Goal: Communication & Community: Answer question/provide support

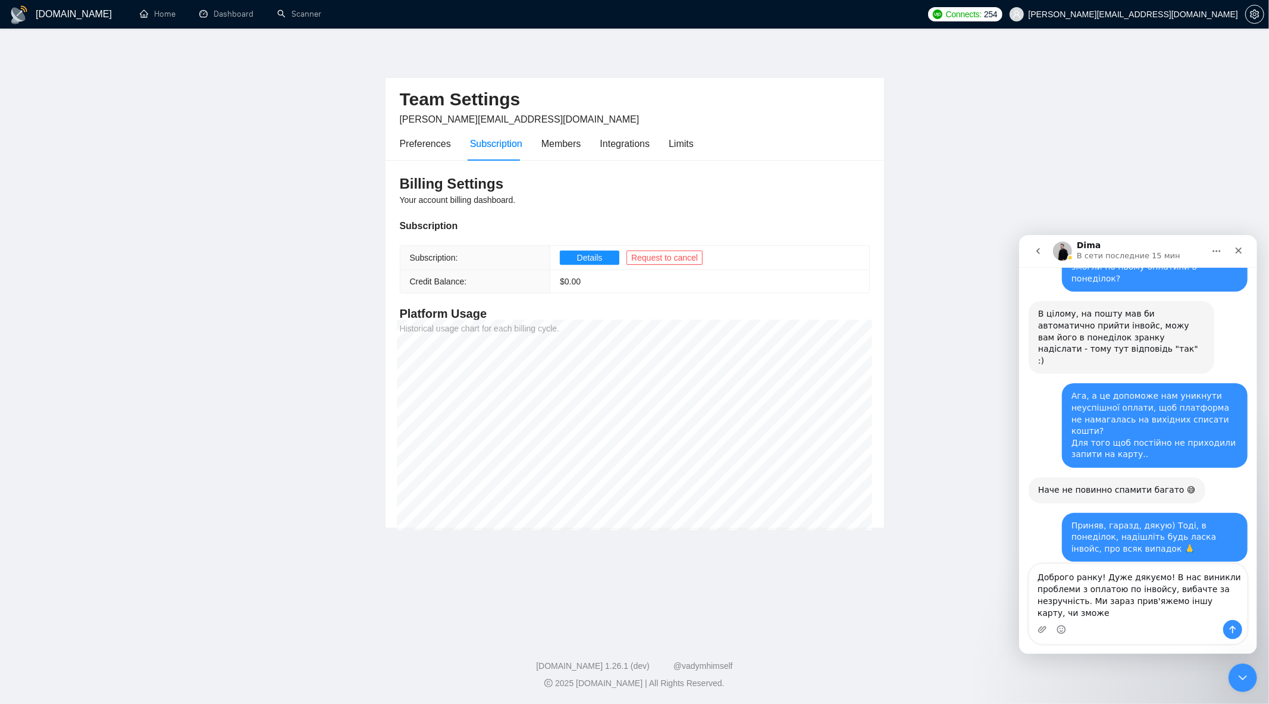
scroll to position [5641, 0]
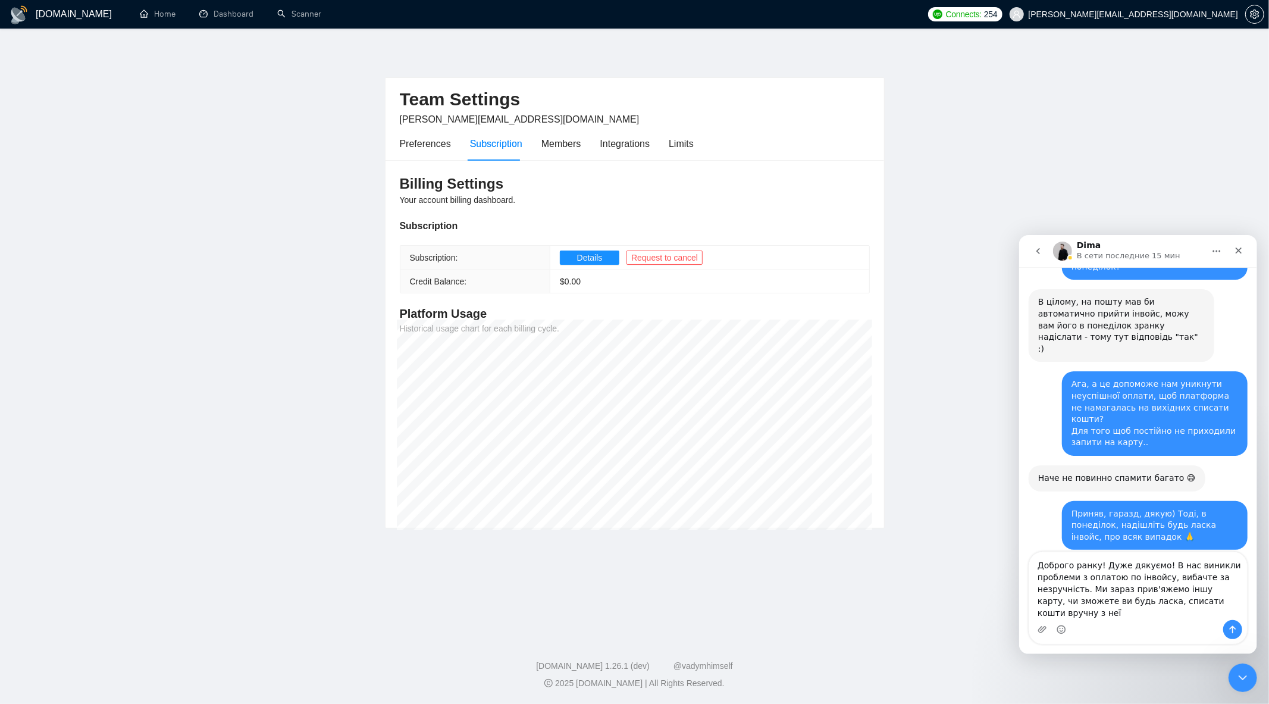
type textarea "Доброго ранку! Дуже дякуємо! В нас виникли проблеми з оплатою по інвойсу, вибач…"
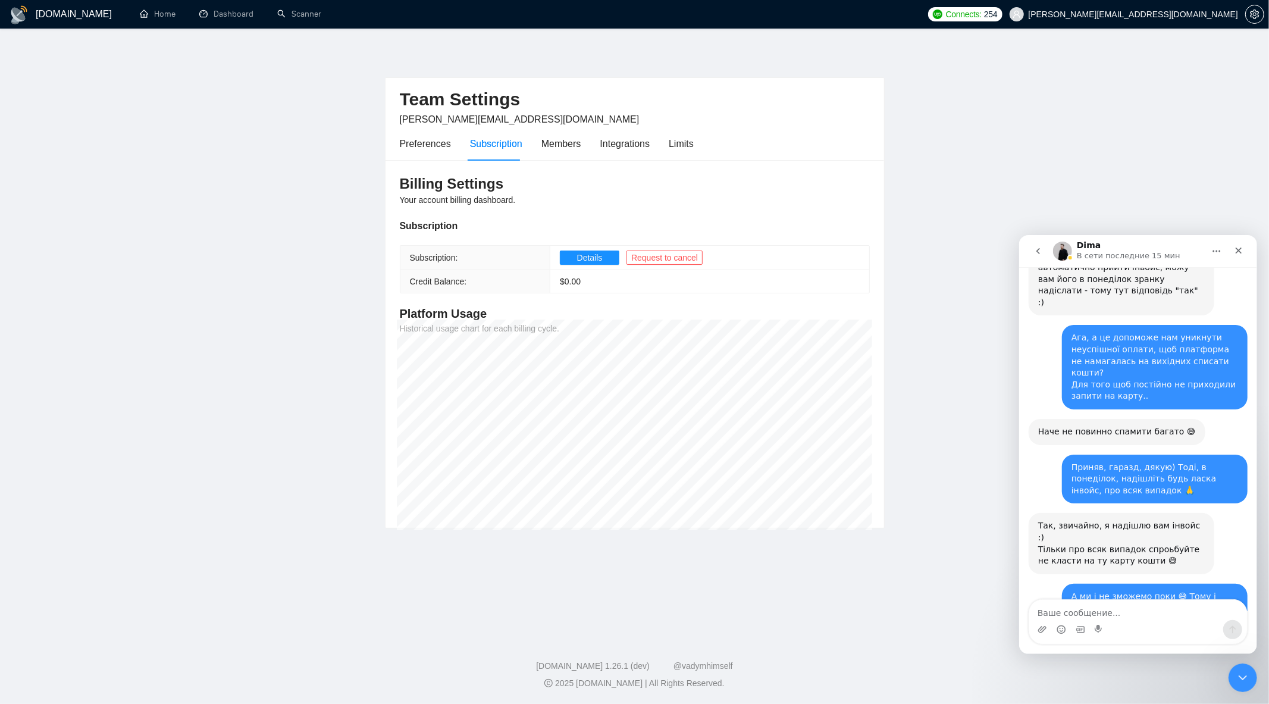
scroll to position [5687, 0]
click at [1251, 14] on icon "setting" at bounding box center [1254, 15] width 9 height 10
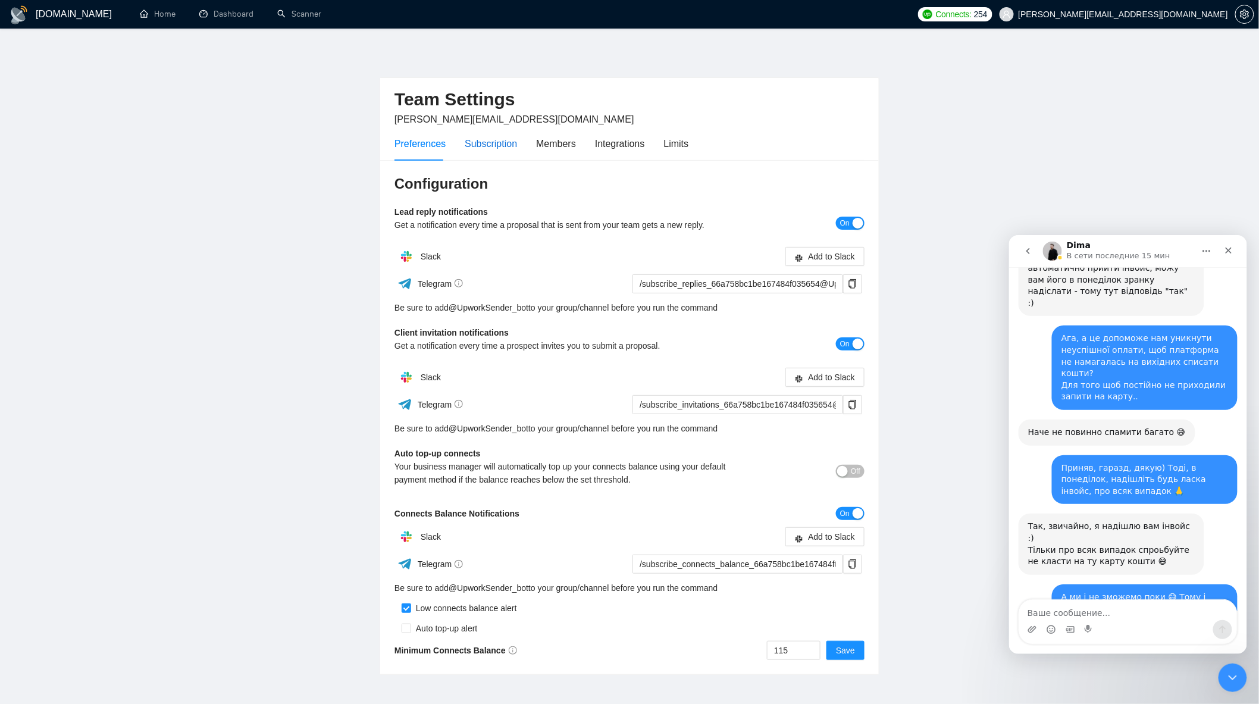
click at [490, 151] on div "Subscription" at bounding box center [491, 143] width 52 height 15
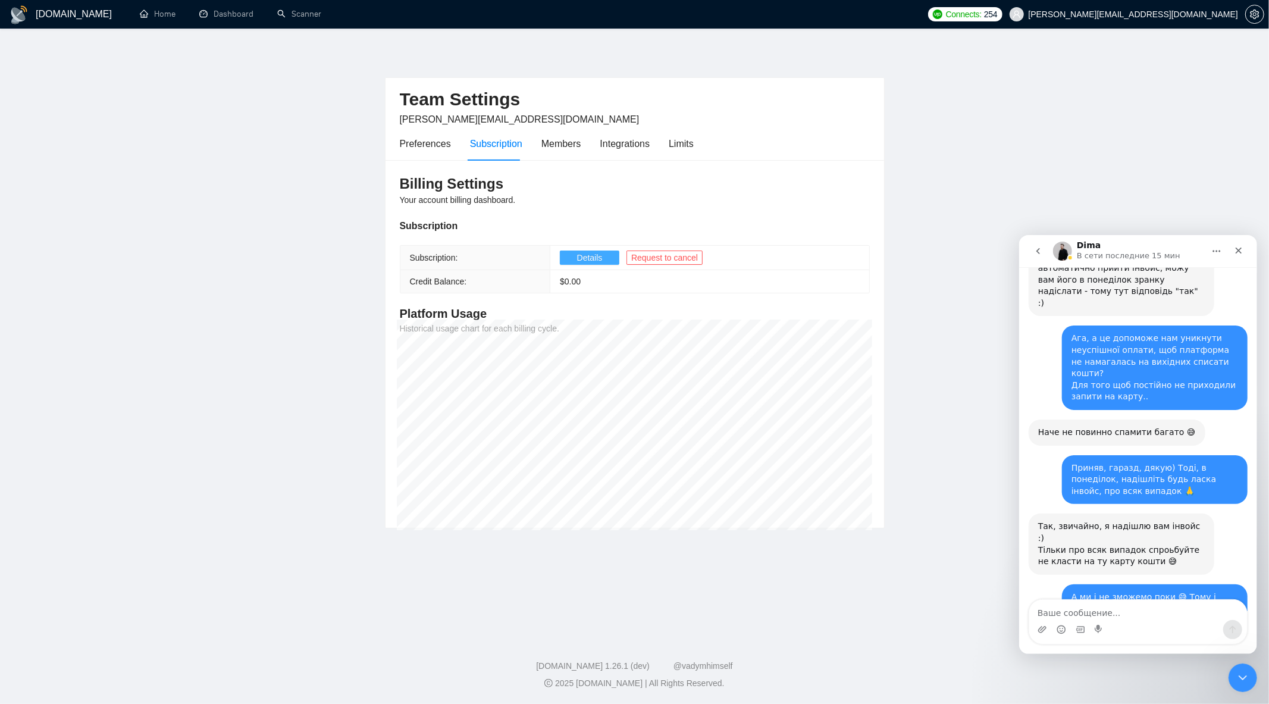
click at [599, 259] on span "Details" at bounding box center [590, 257] width 26 height 13
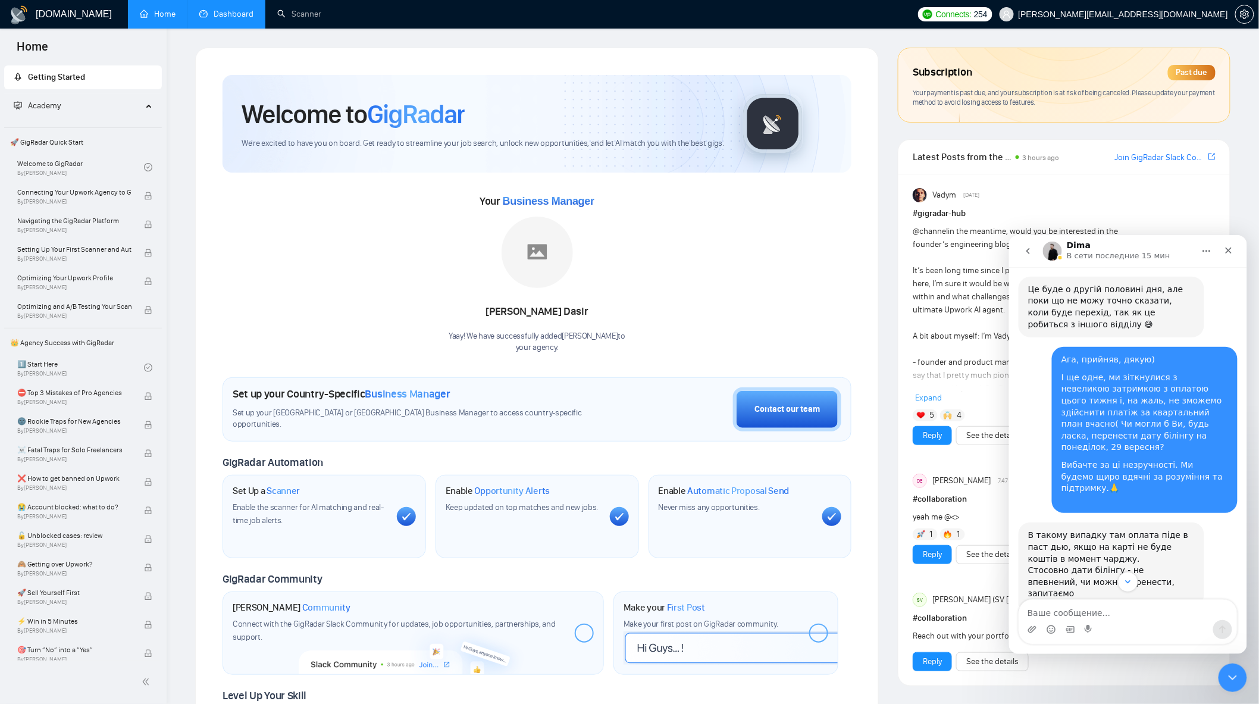
scroll to position [2, 0]
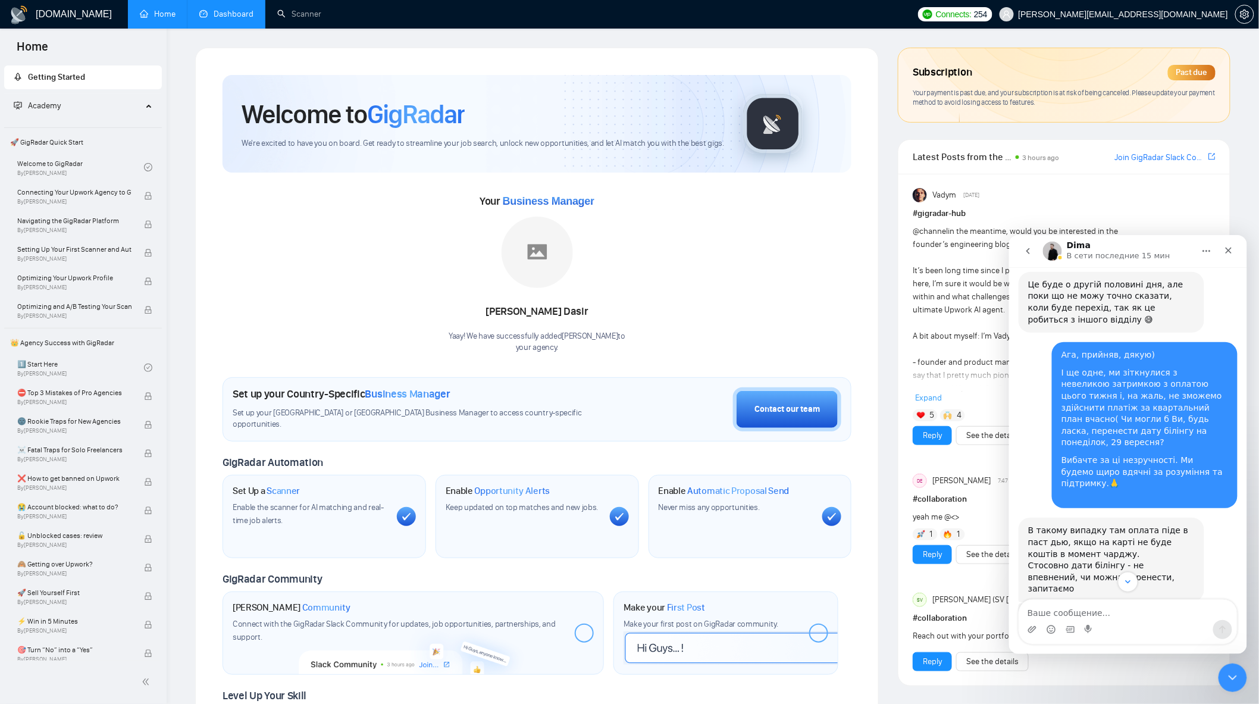
click at [222, 19] on link "Dashboard" at bounding box center [226, 14] width 54 height 10
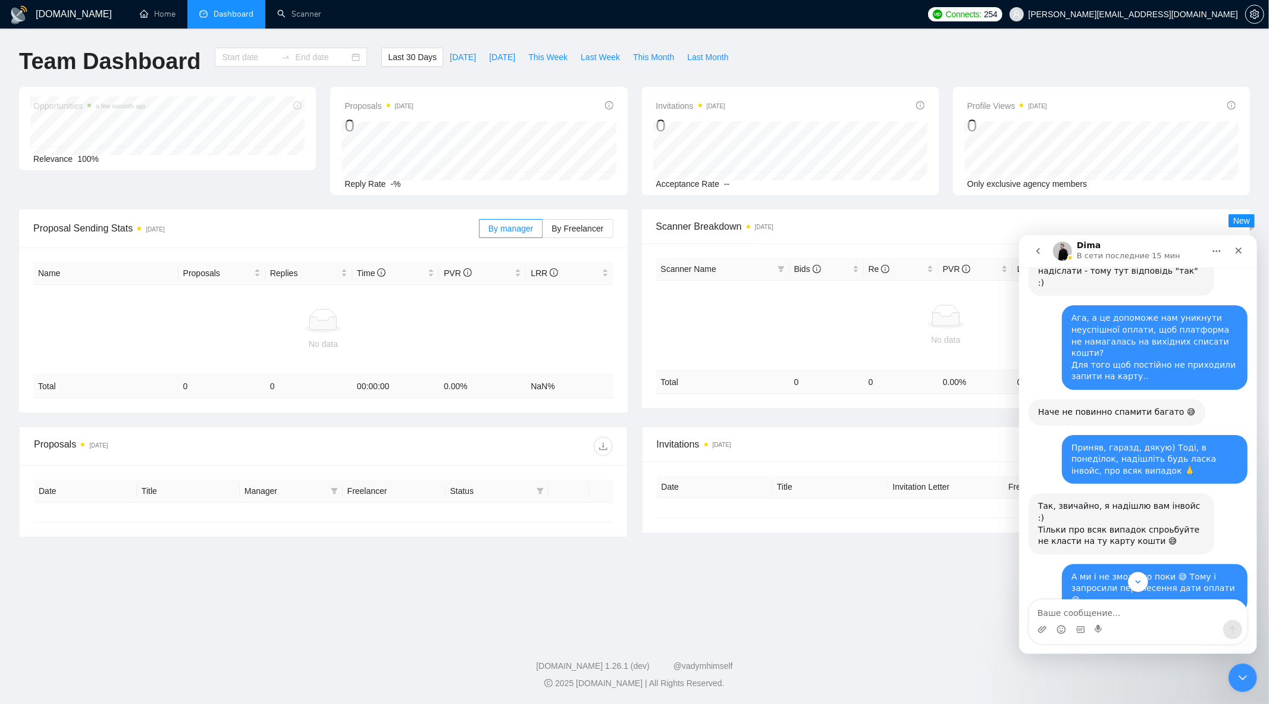
type input "[DATE]"
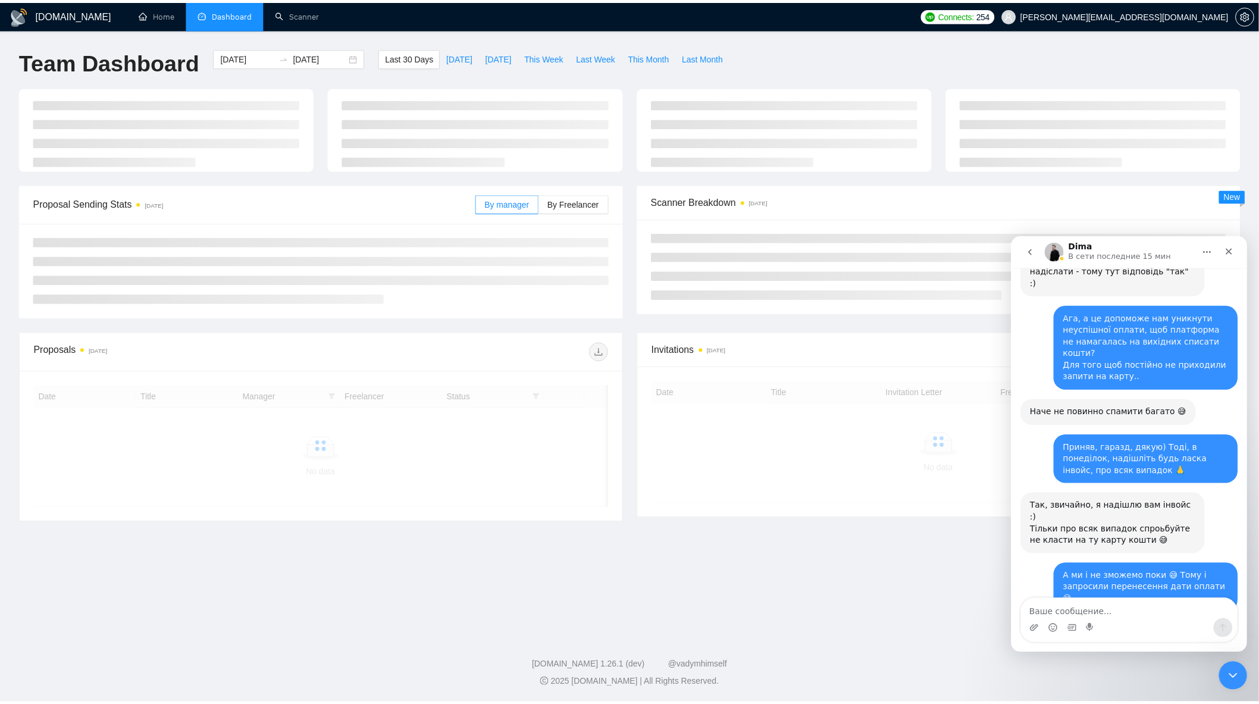
scroll to position [5766, 0]
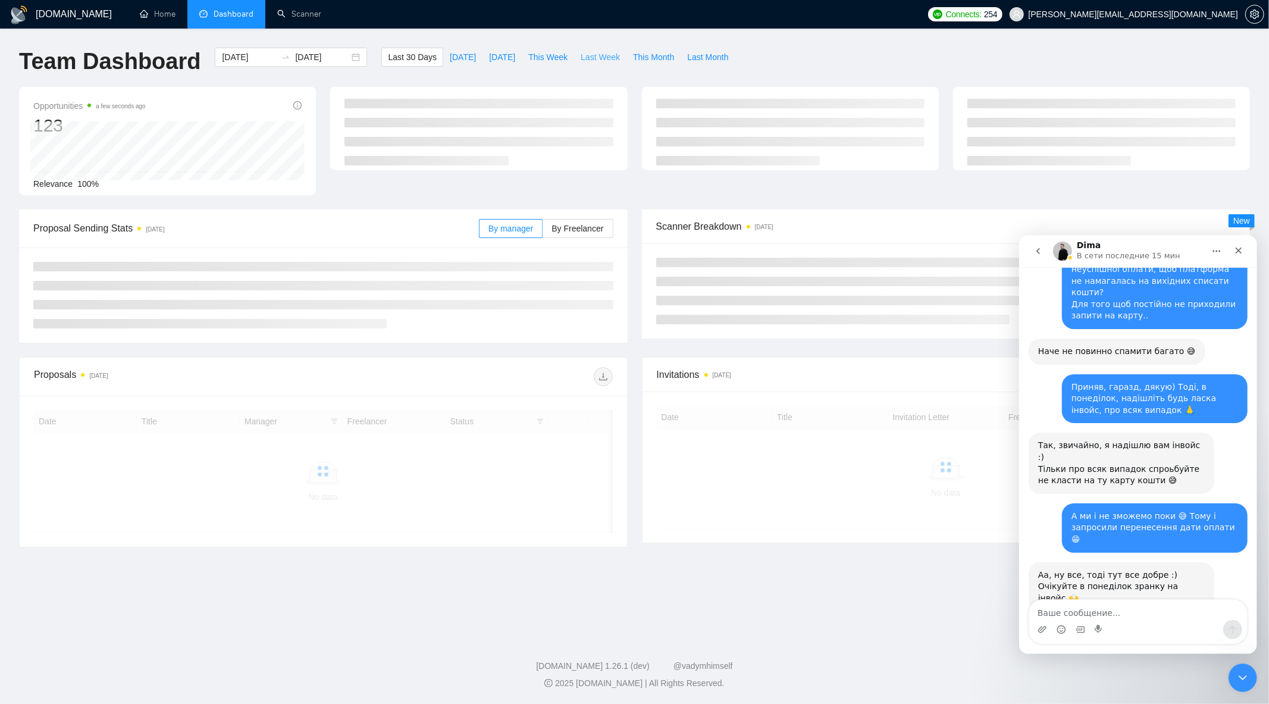
click at [581, 61] on span "Last Week" at bounding box center [600, 57] width 39 height 13
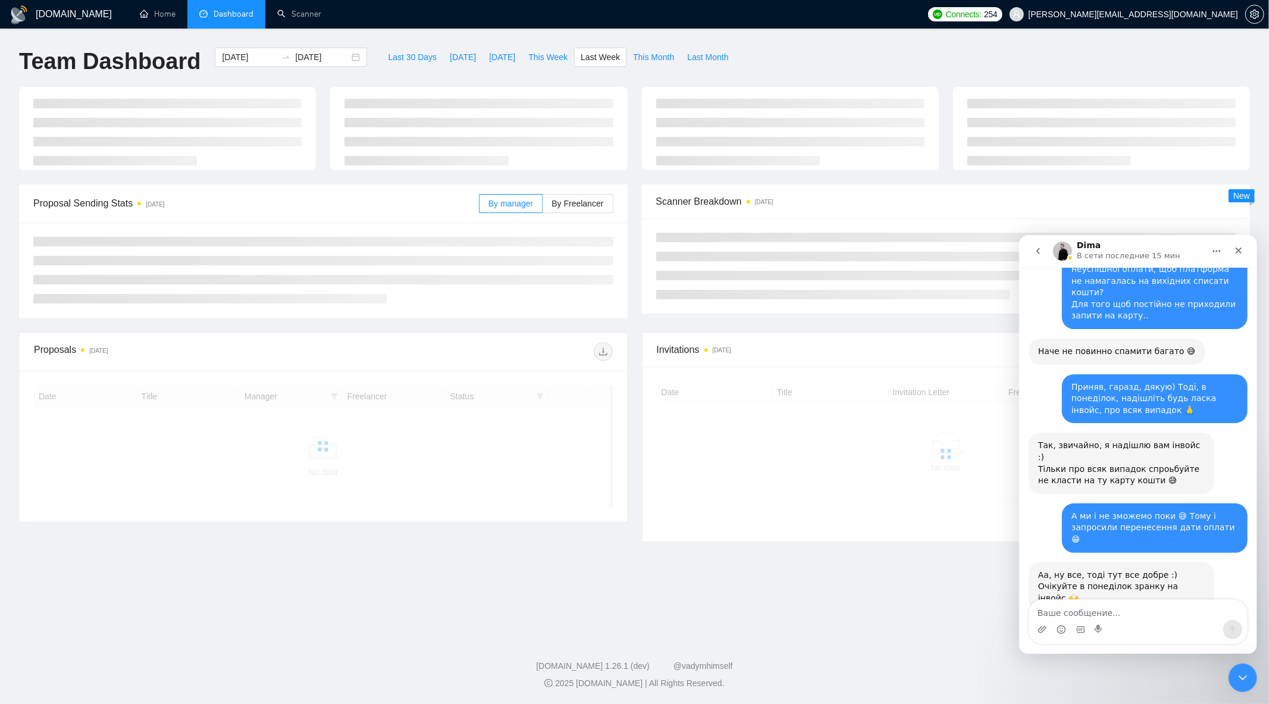
type input "[DATE]"
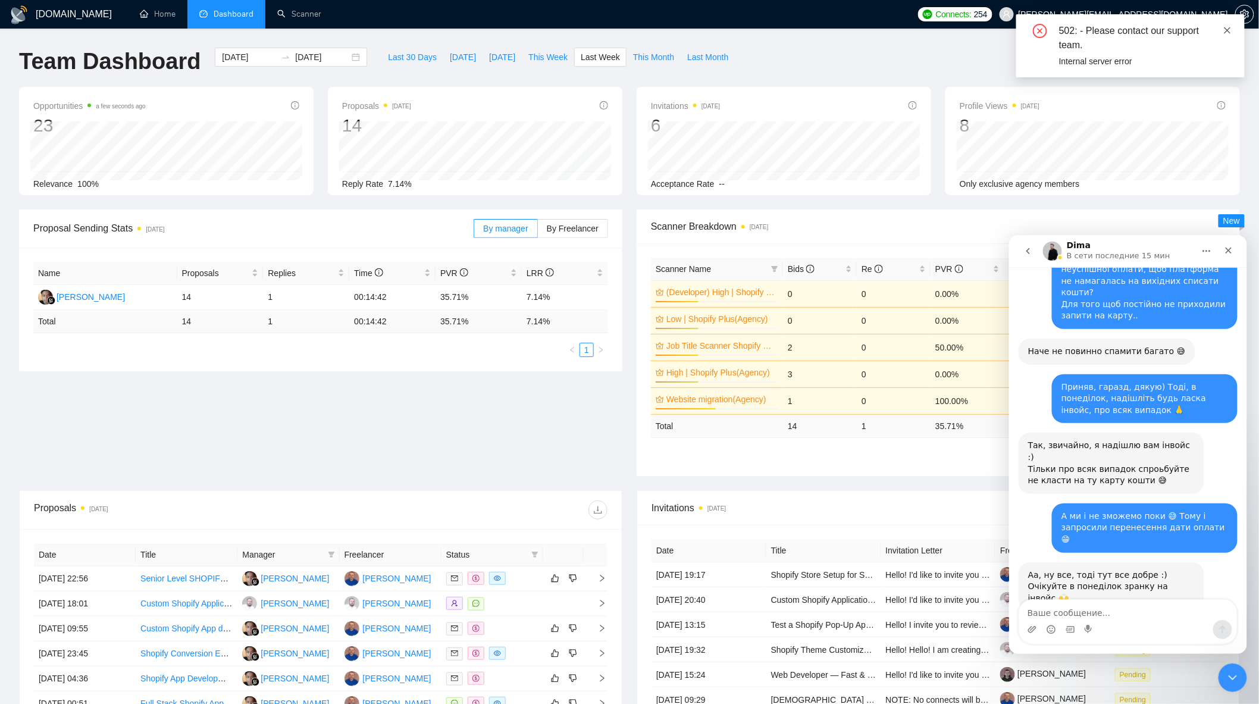
click at [1225, 32] on icon "close" at bounding box center [1227, 30] width 8 height 8
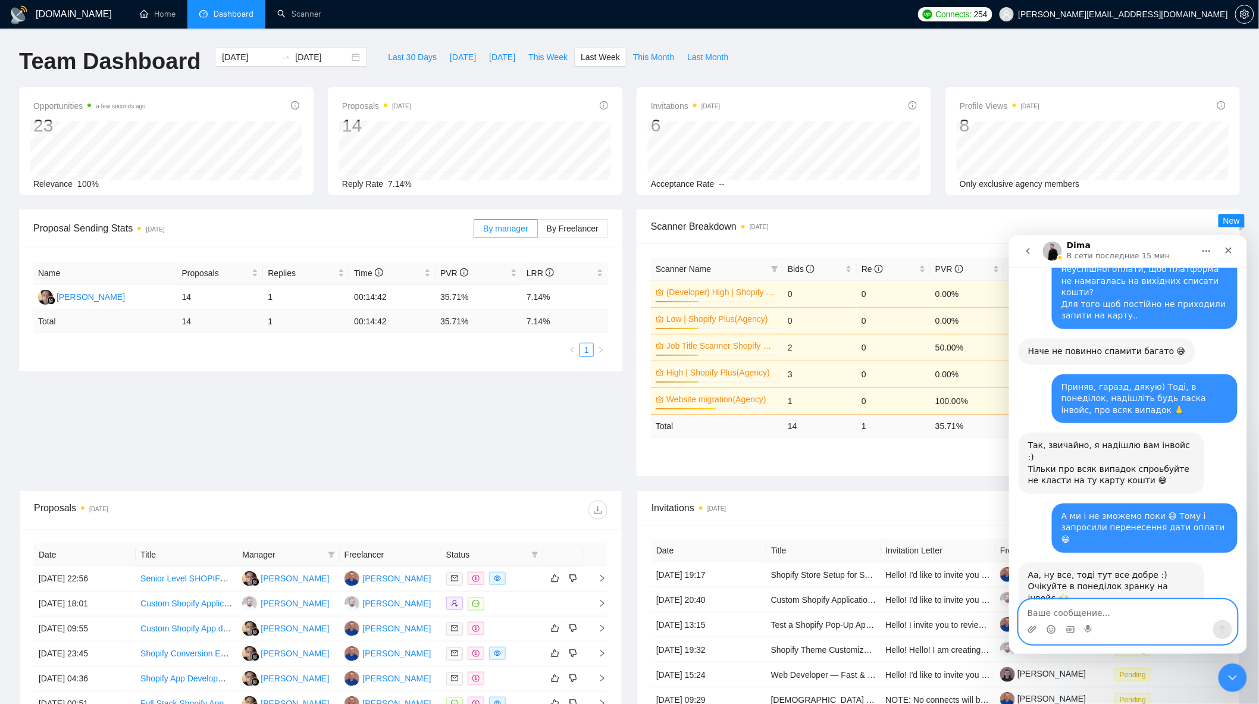
click at [1142, 608] on textarea "Ваше сообщение..." at bounding box center [1128, 609] width 218 height 20
type textarea "Прийняв, дякую!"
click at [1225, 670] on icon "Закрыть службу сообщений Intercom" at bounding box center [1230, 676] width 14 height 14
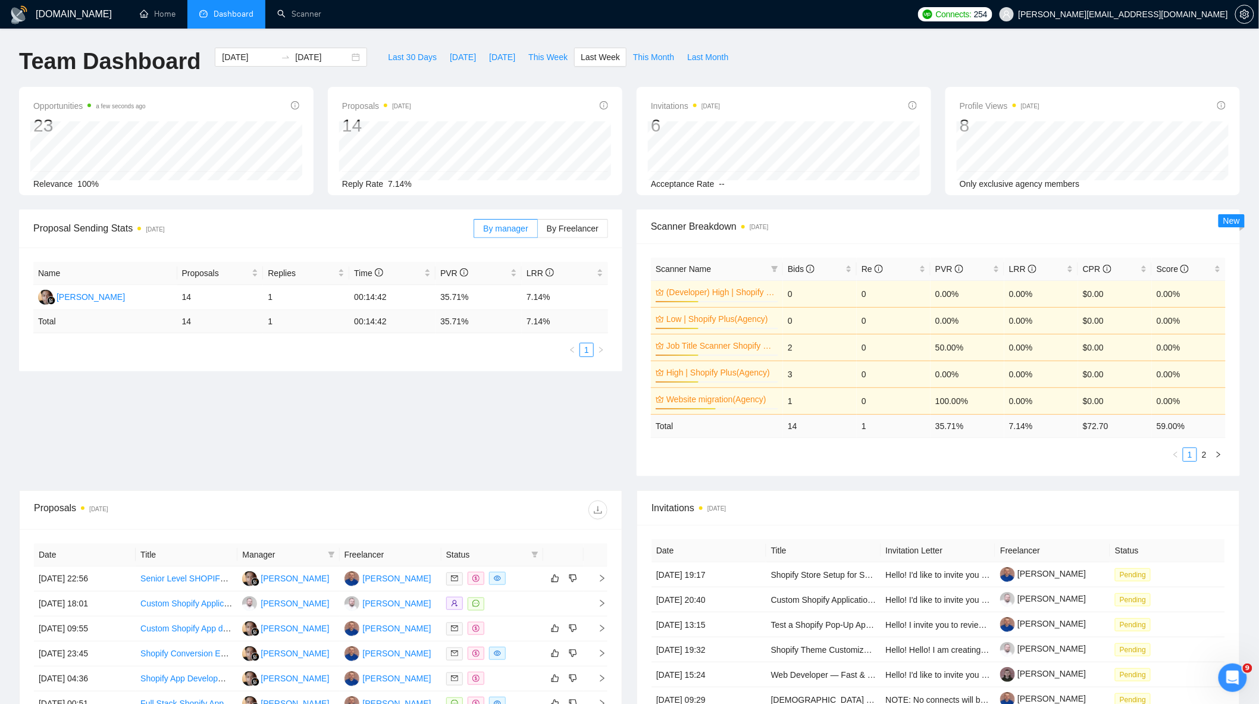
scroll to position [5746, 0]
click at [554, 228] on span "By Freelancer" at bounding box center [573, 229] width 52 height 10
click at [538, 231] on input "By Freelancer" at bounding box center [538, 231] width 0 height 0
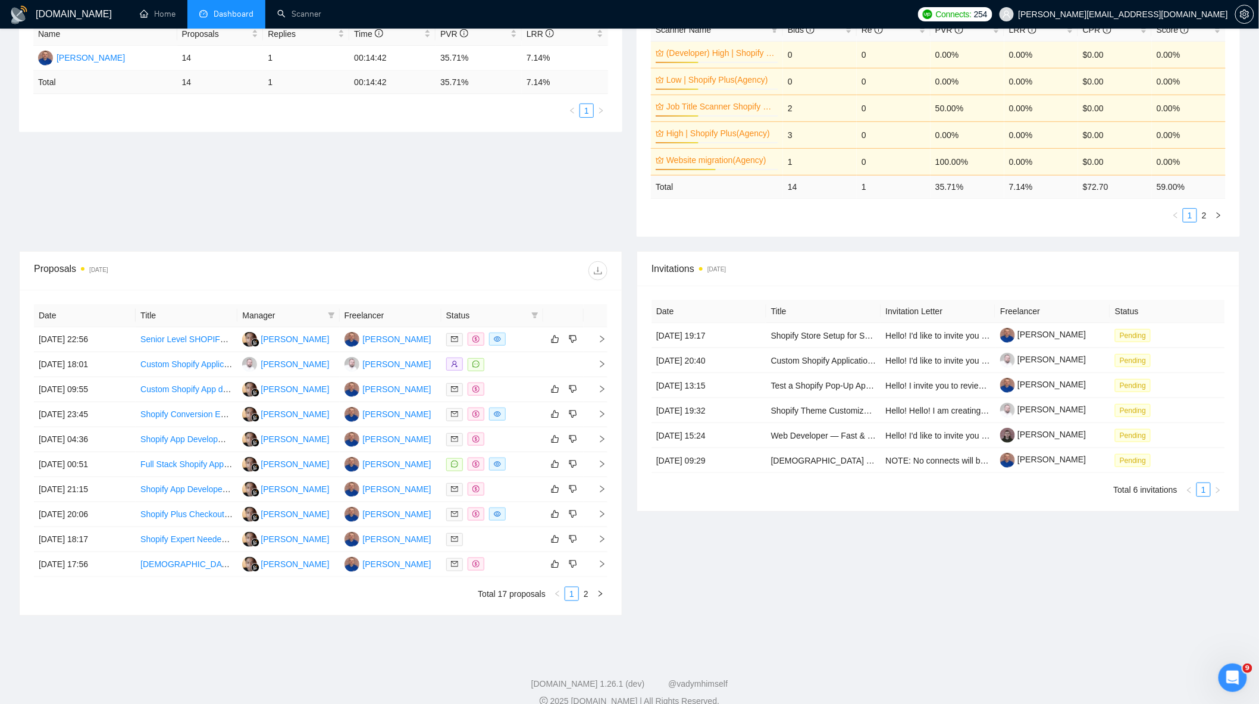
scroll to position [262, 0]
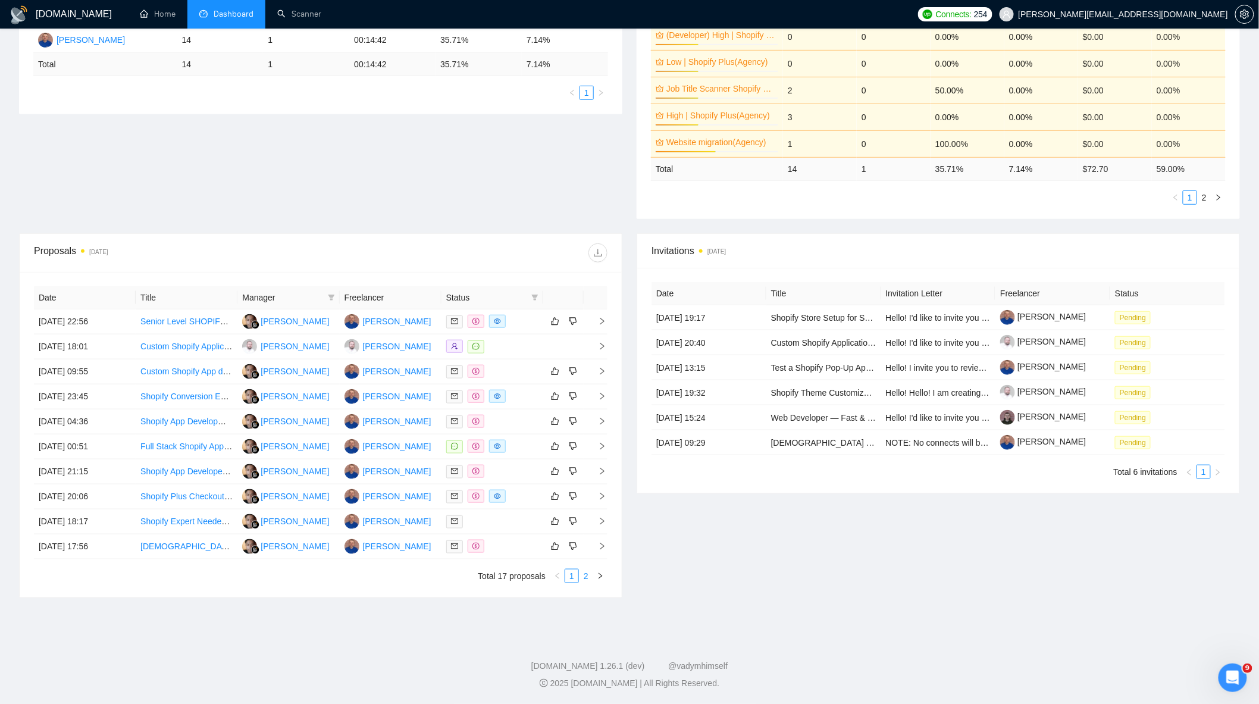
click at [583, 578] on link "2" at bounding box center [586, 575] width 13 height 13
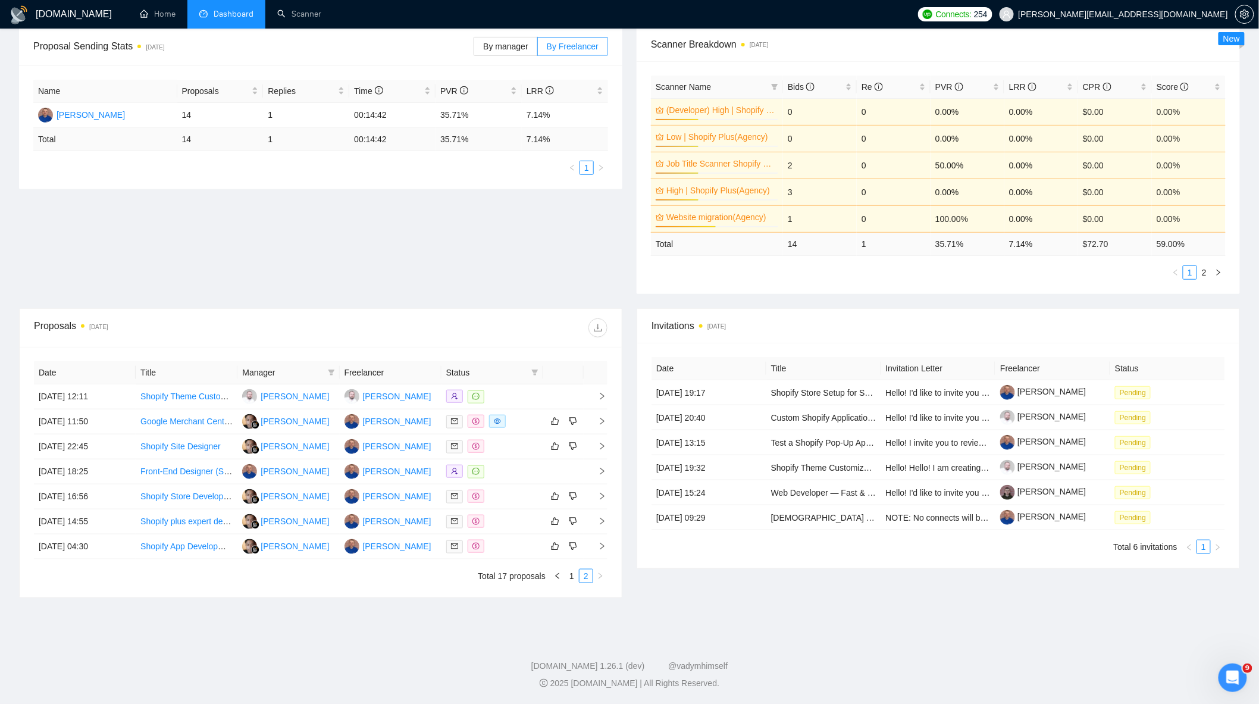
scroll to position [185, 0]
click at [511, 538] on td at bounding box center [493, 546] width 102 height 25
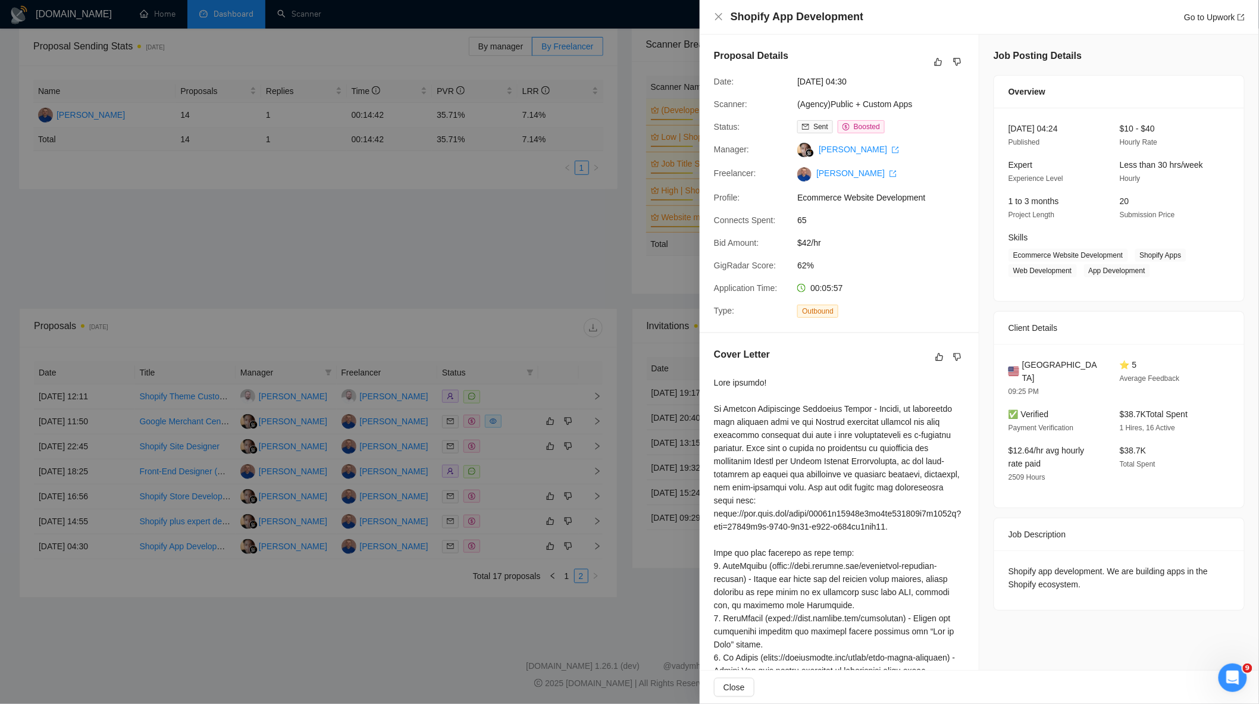
click at [455, 591] on div at bounding box center [629, 352] width 1259 height 704
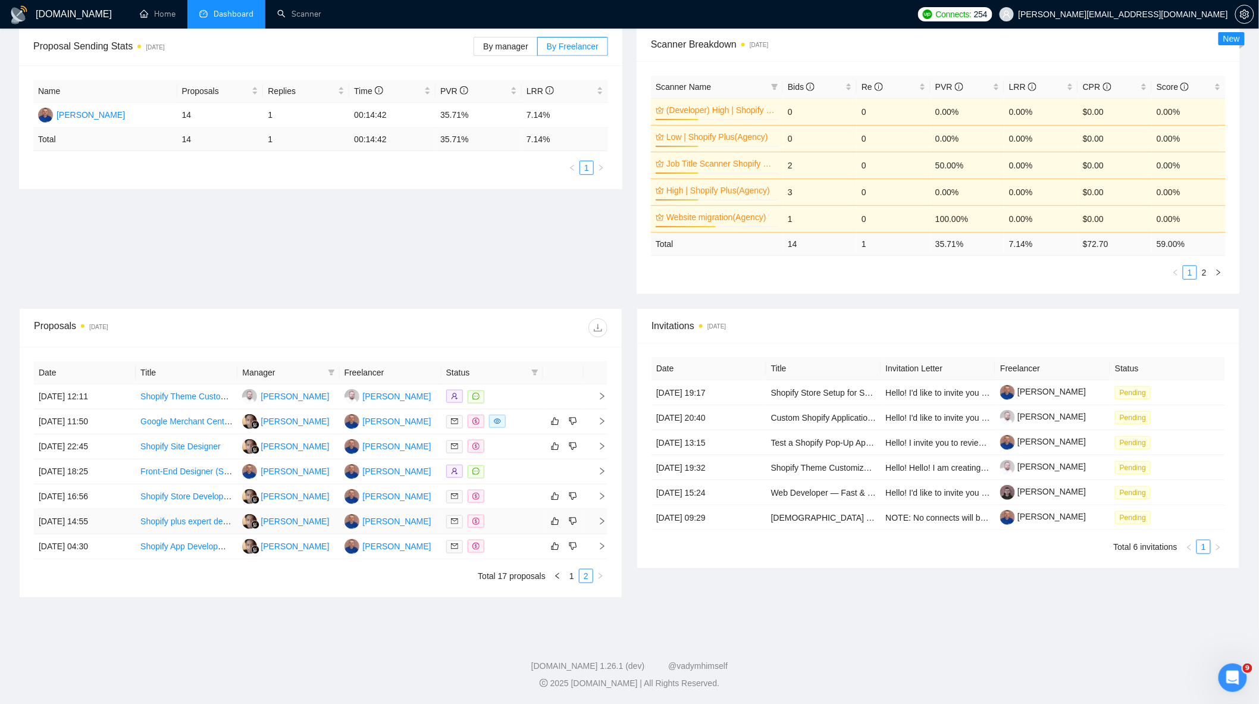
click at [502, 520] on div at bounding box center [492, 522] width 92 height 14
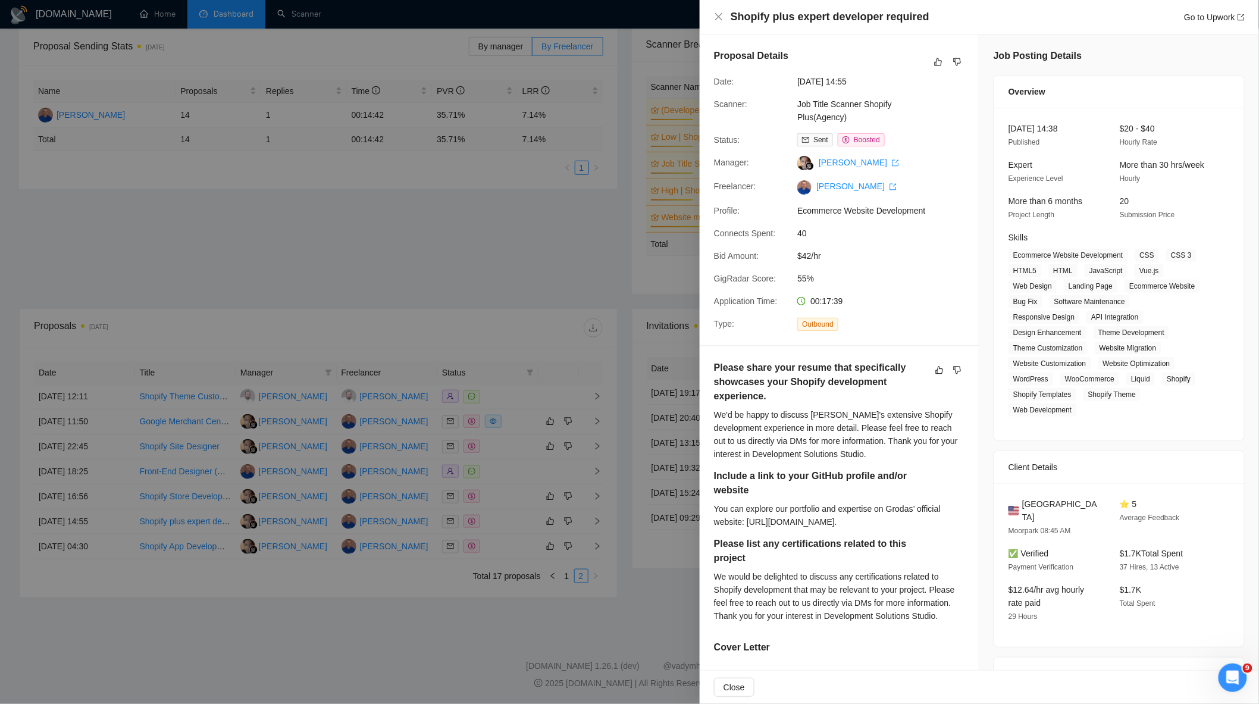
click at [320, 550] on div at bounding box center [629, 352] width 1259 height 704
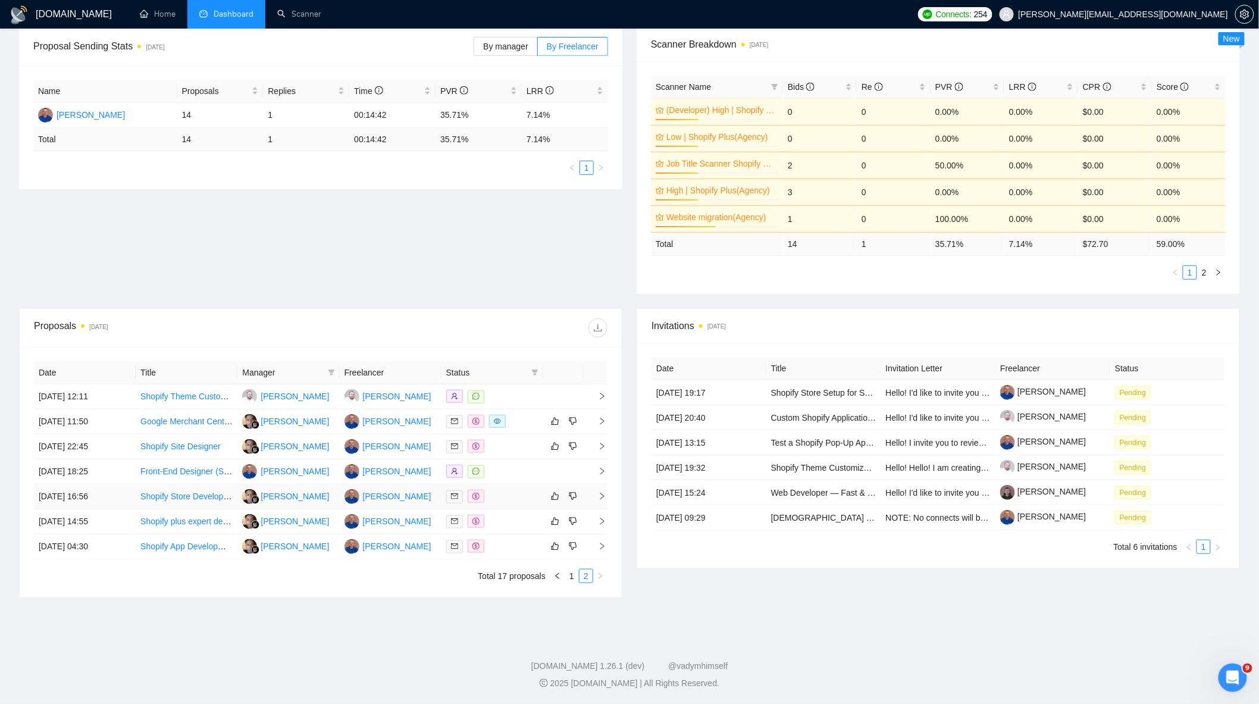
click at [502, 494] on div at bounding box center [492, 497] width 92 height 14
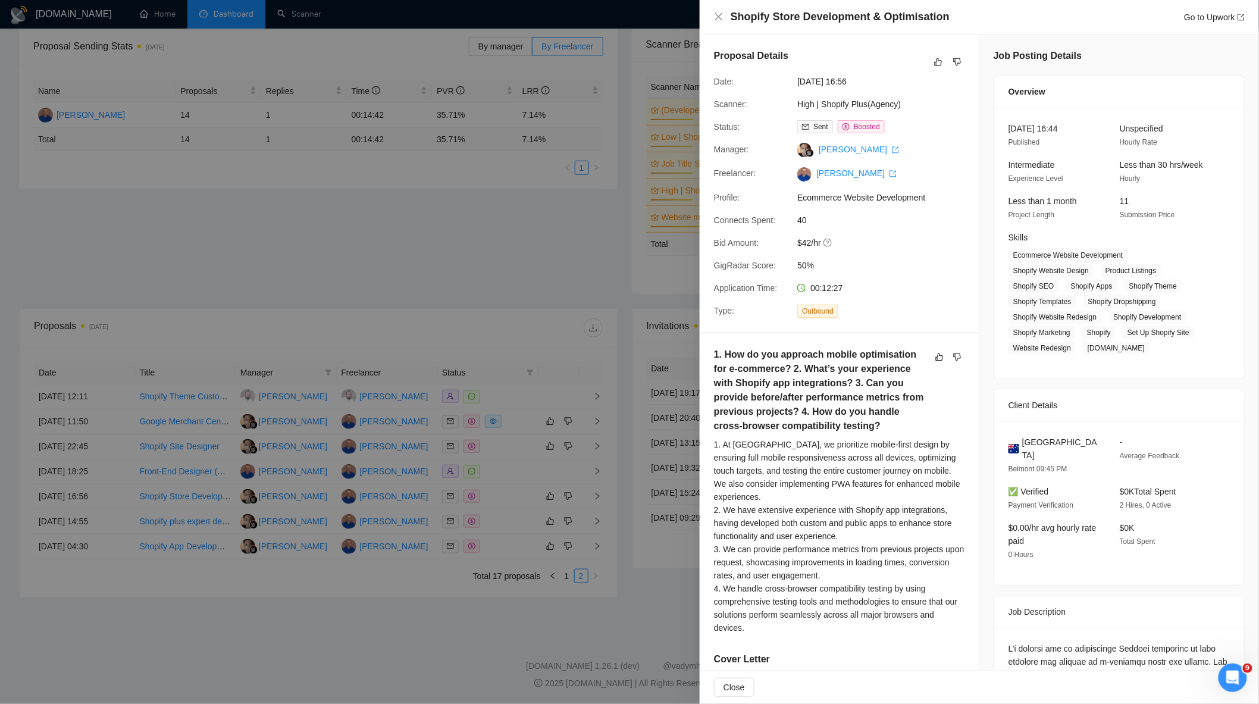
click at [424, 478] on div at bounding box center [629, 352] width 1259 height 704
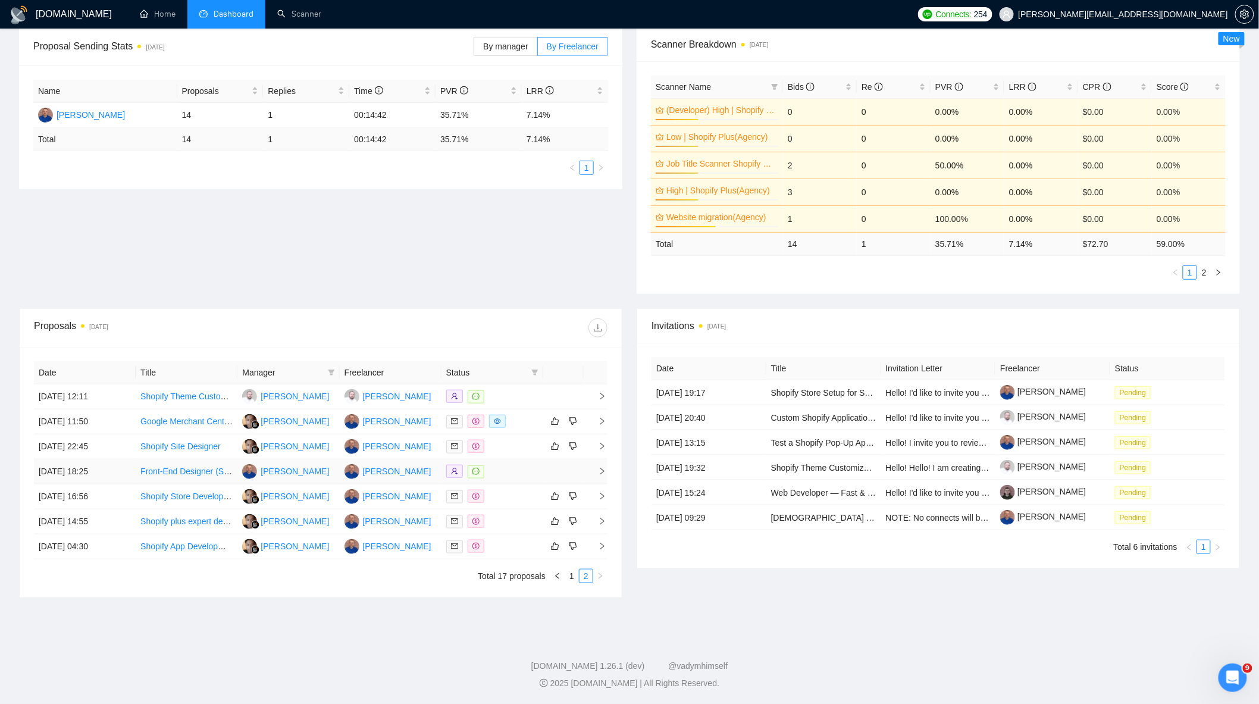
click at [511, 471] on div at bounding box center [492, 472] width 92 height 14
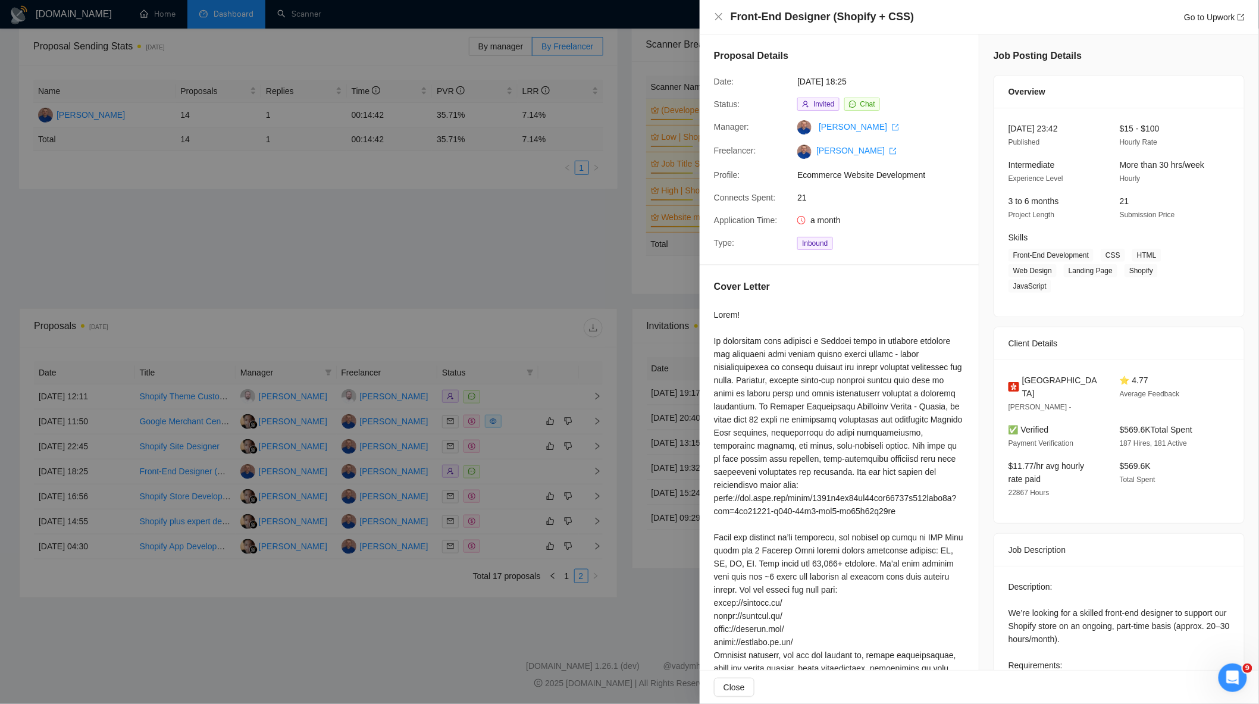
click at [489, 412] on div at bounding box center [629, 352] width 1259 height 704
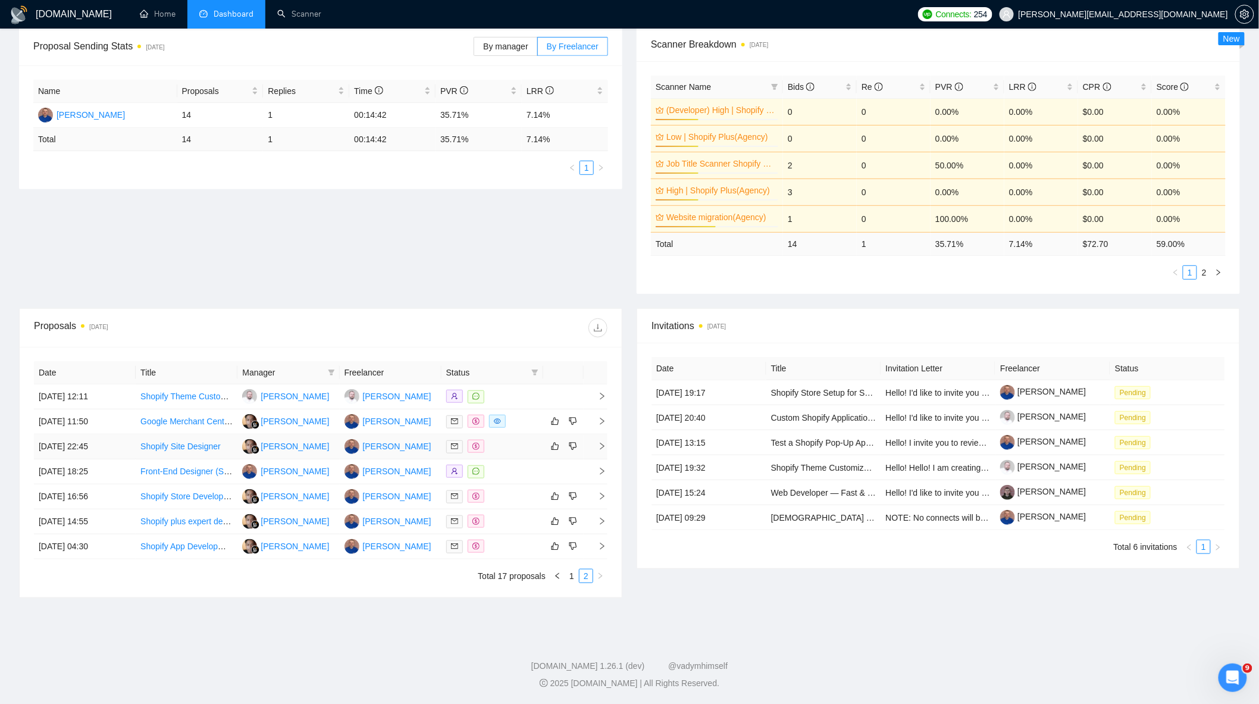
click at [512, 449] on div at bounding box center [492, 447] width 92 height 14
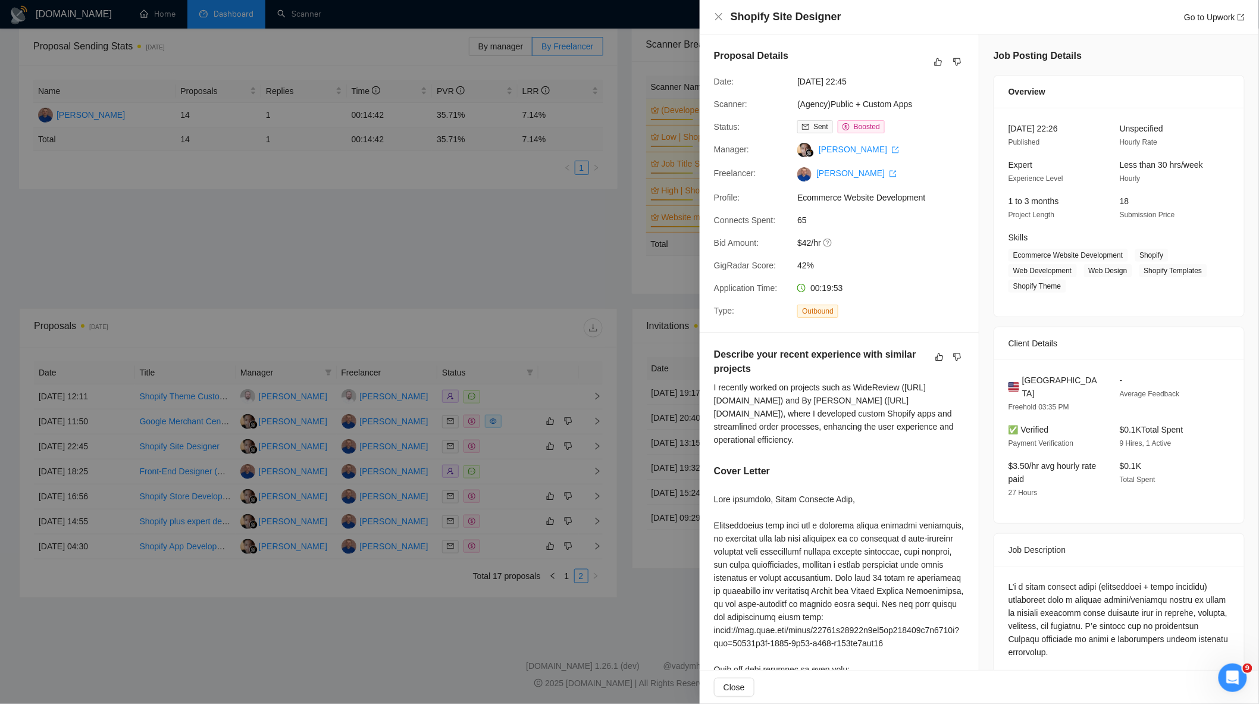
click at [496, 412] on div at bounding box center [629, 352] width 1259 height 704
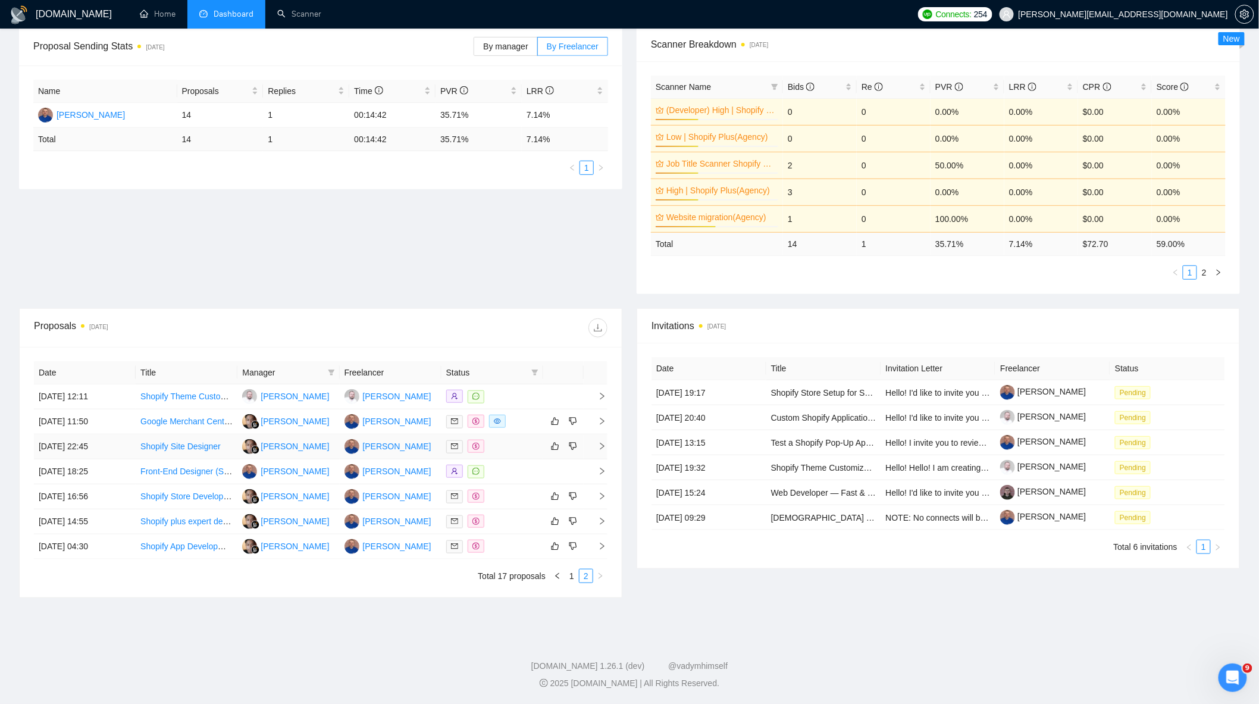
click at [508, 449] on div at bounding box center [492, 447] width 92 height 14
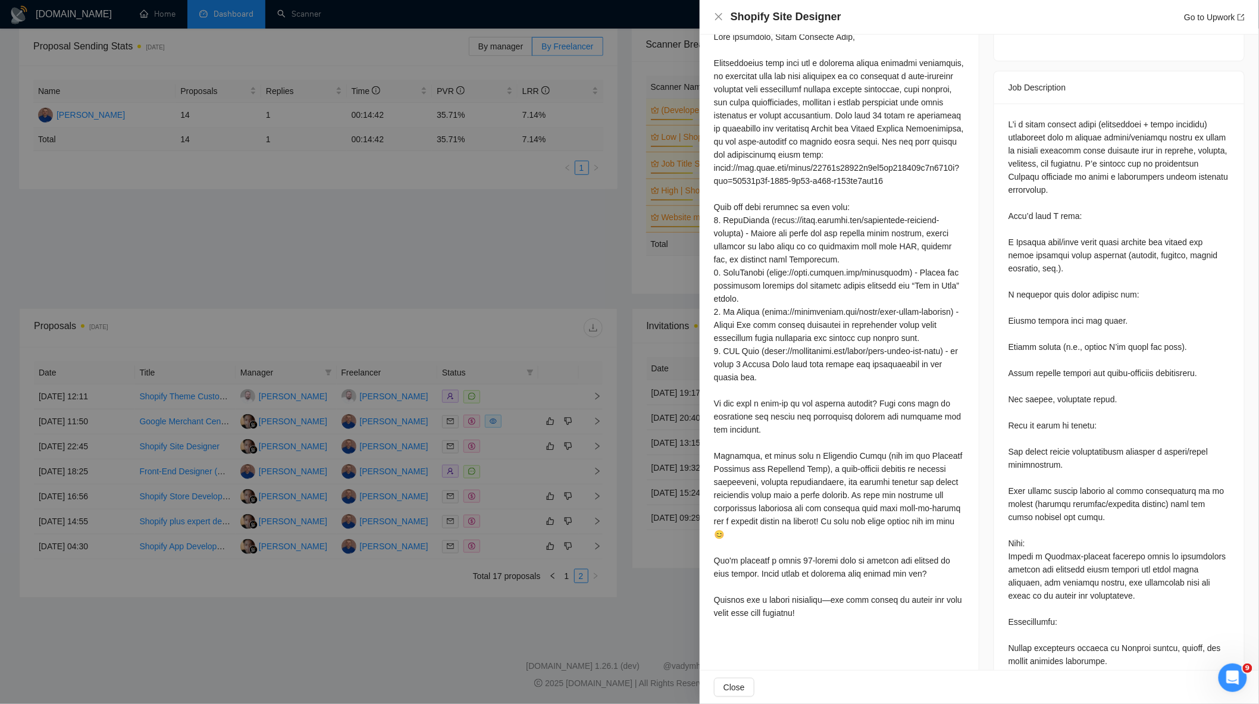
scroll to position [528, 0]
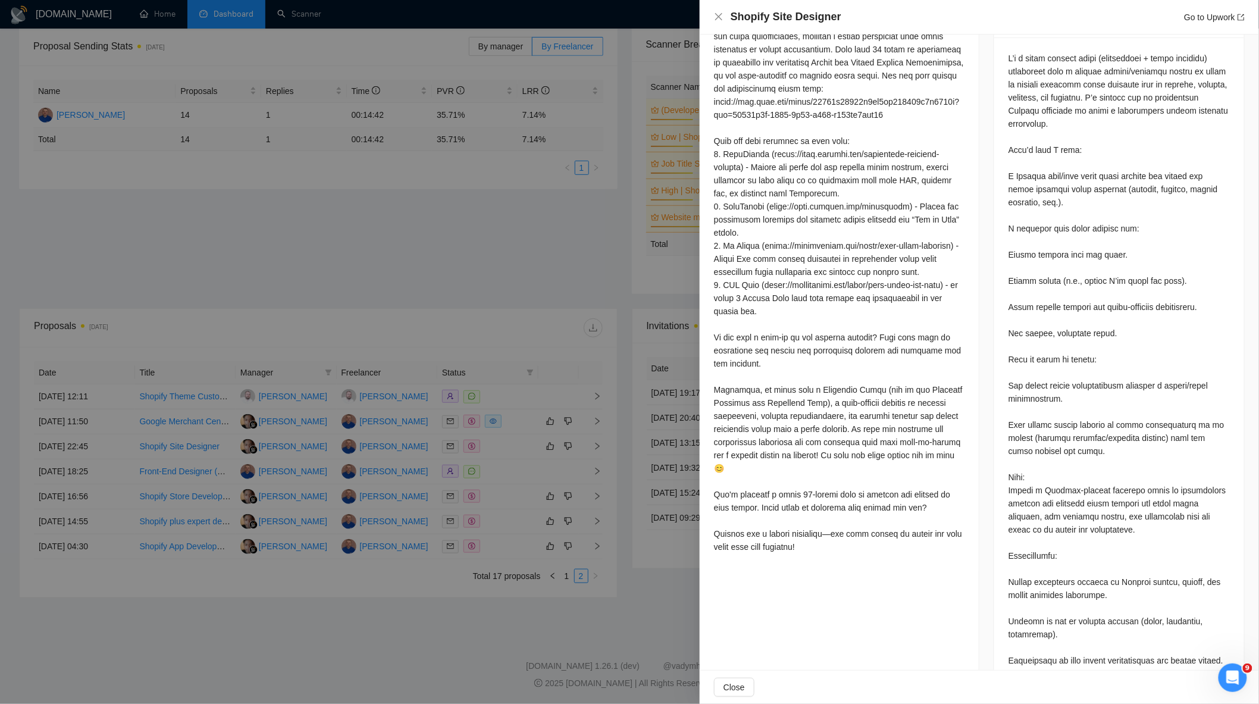
click at [518, 435] on div at bounding box center [629, 352] width 1259 height 704
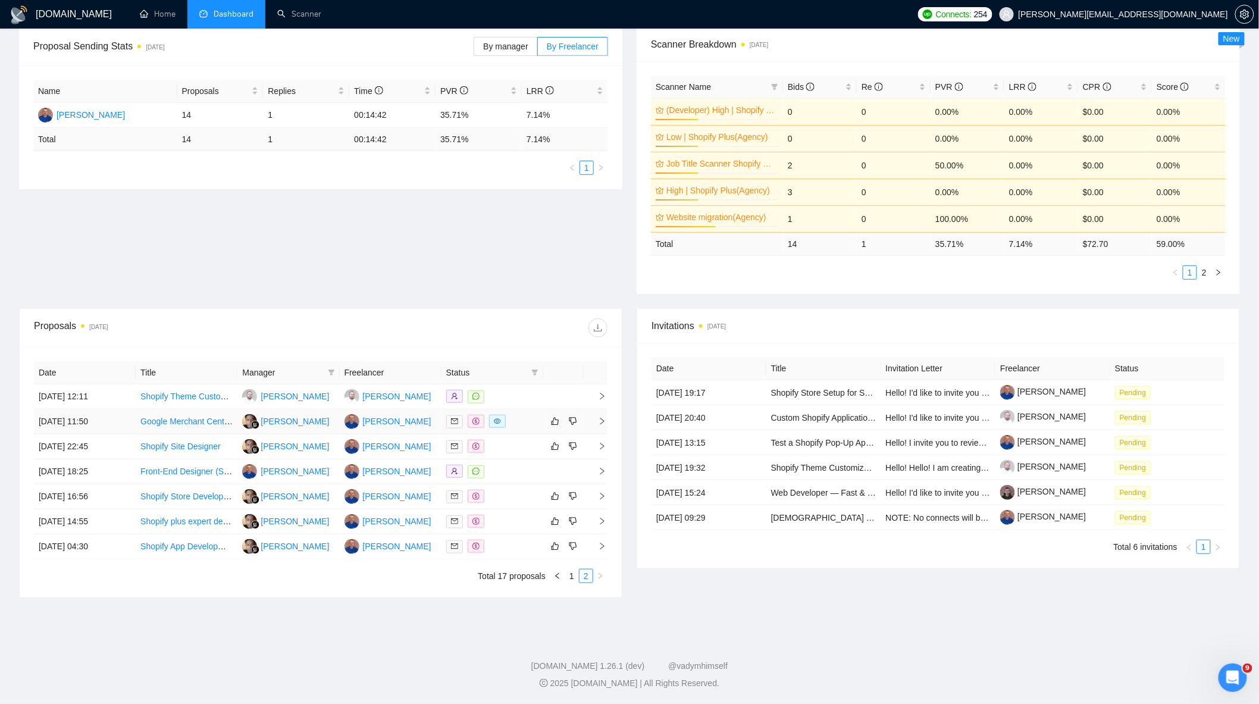
click at [519, 418] on div at bounding box center [492, 422] width 92 height 14
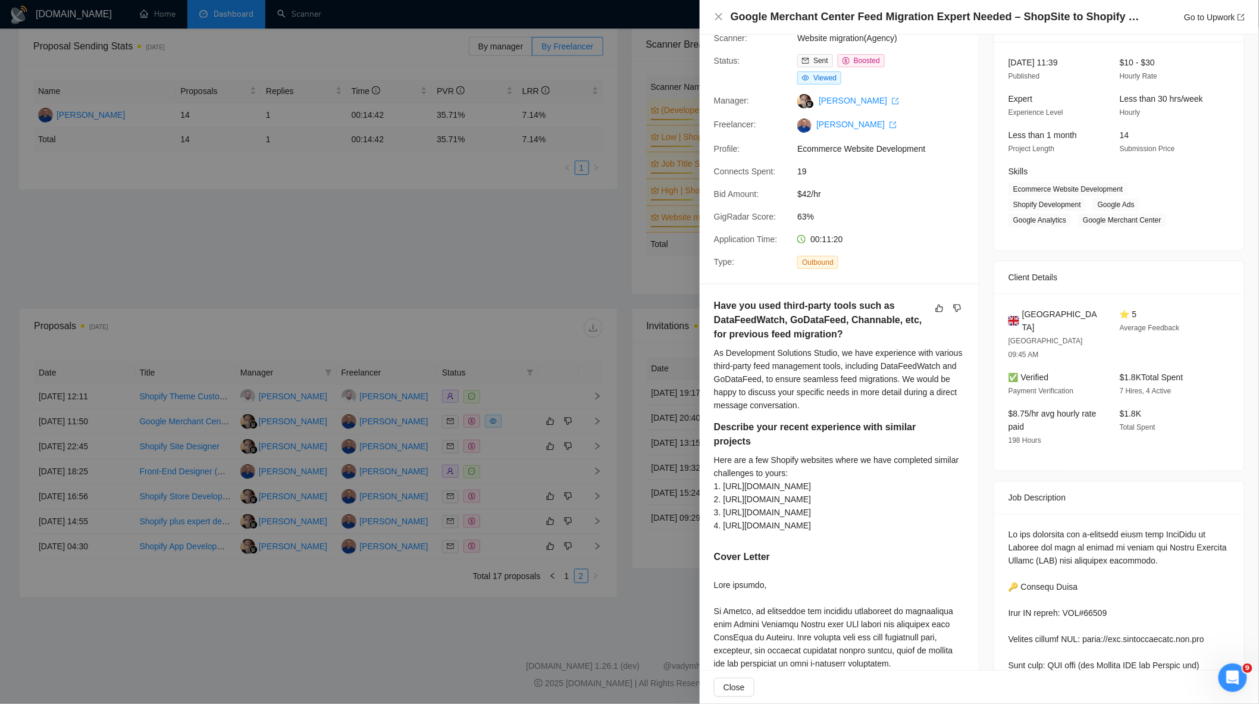
scroll to position [0, 0]
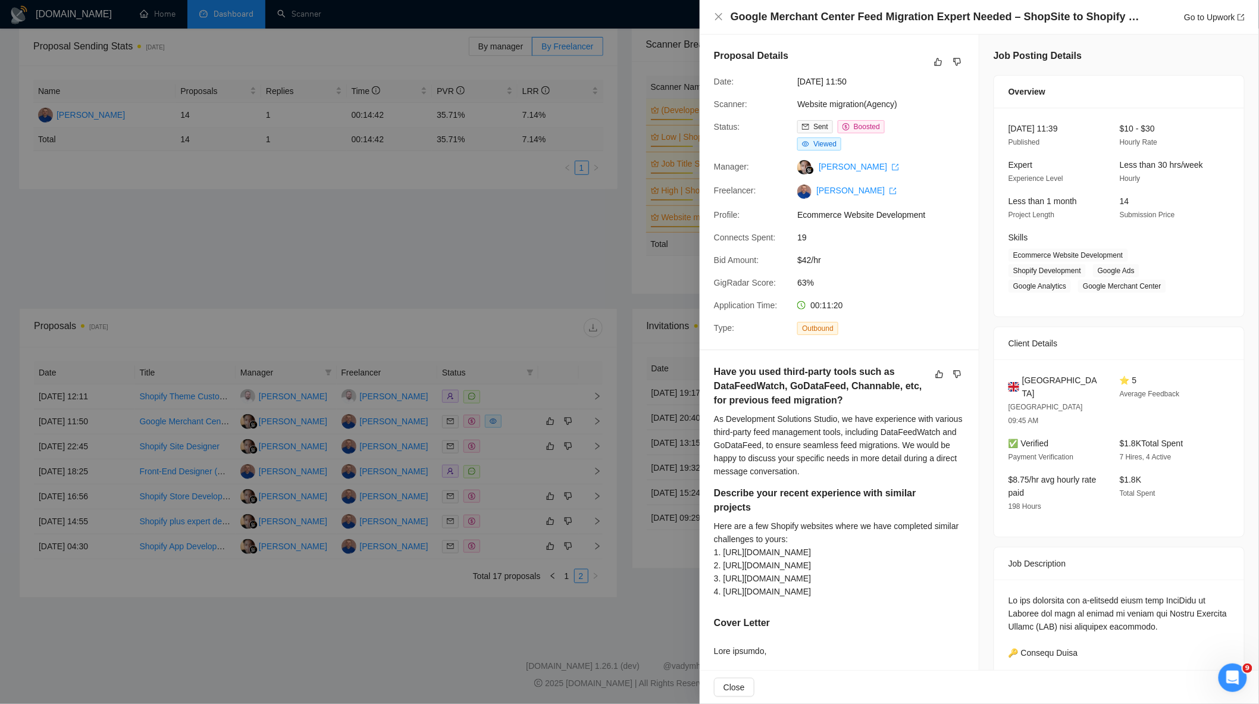
click at [540, 296] on div at bounding box center [629, 352] width 1259 height 704
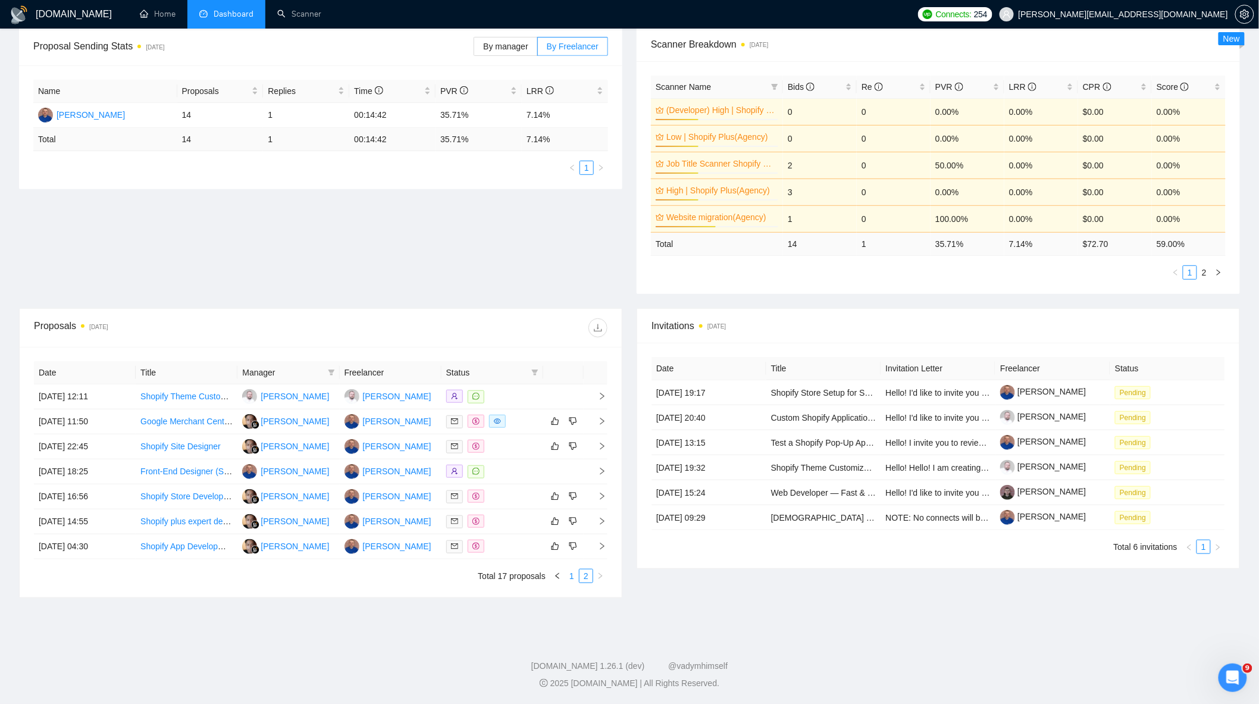
click at [570, 575] on link "1" at bounding box center [571, 575] width 13 height 13
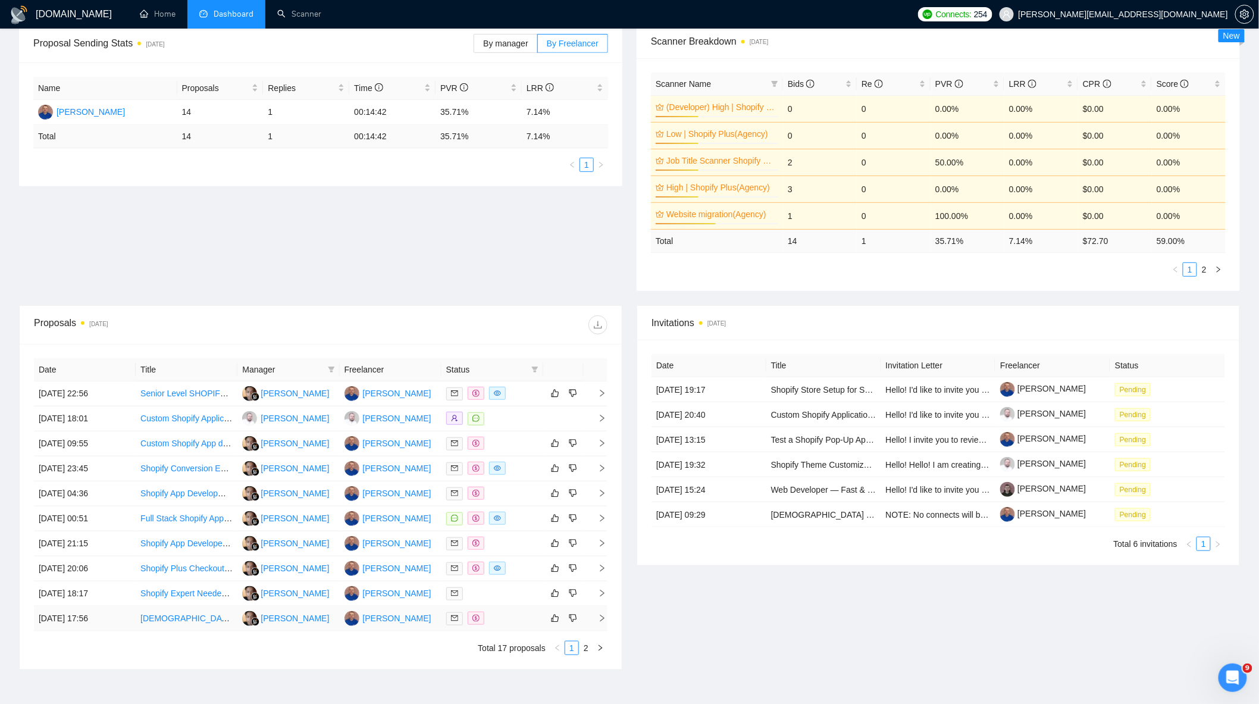
click at [514, 625] on div at bounding box center [492, 619] width 92 height 14
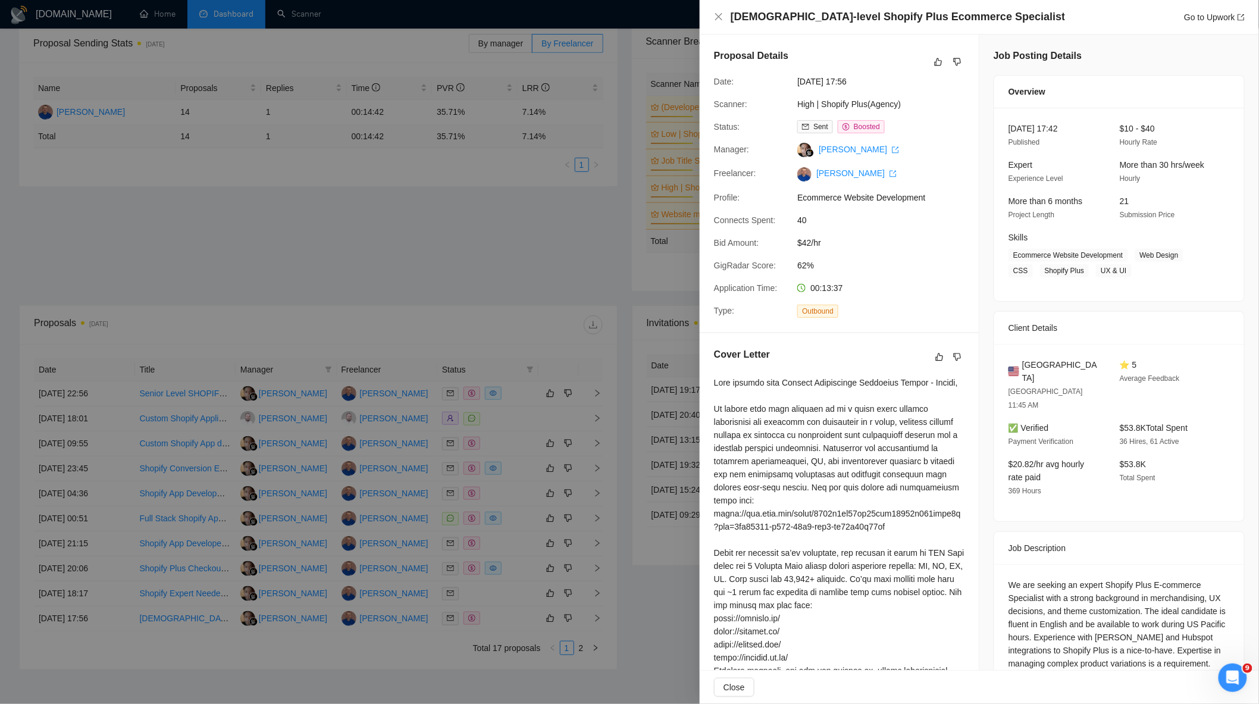
click at [514, 623] on div at bounding box center [629, 352] width 1259 height 704
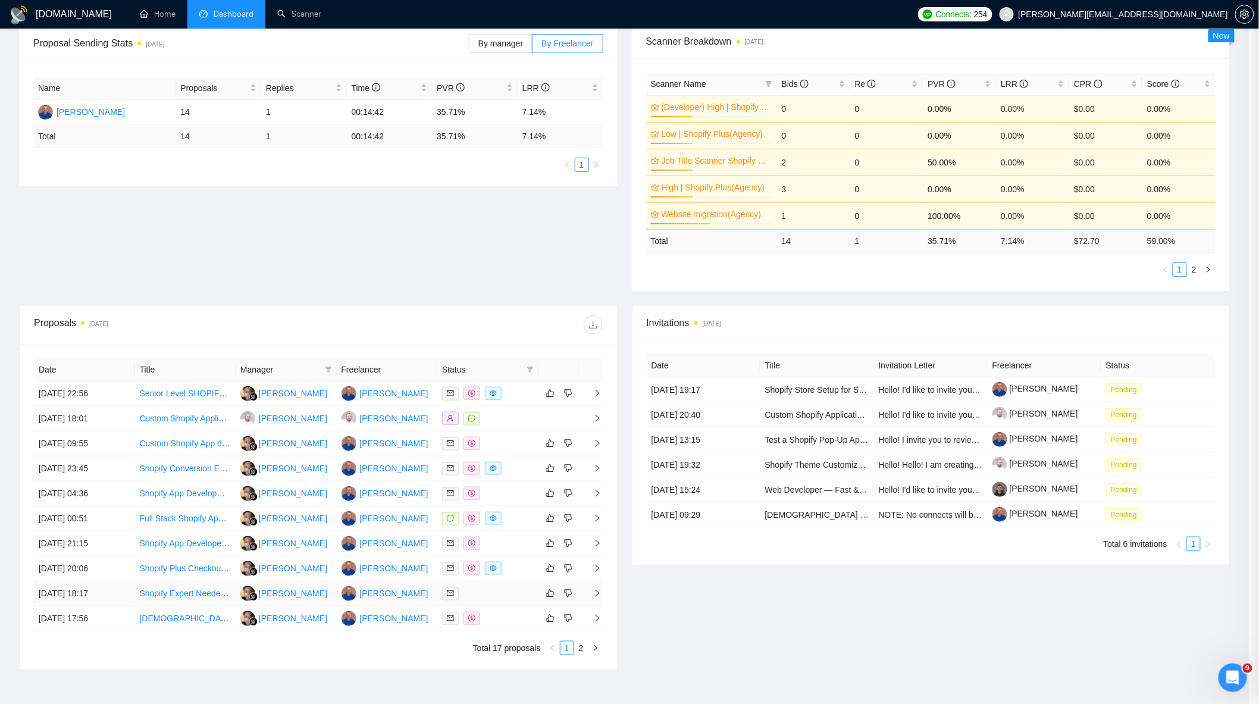
click at [516, 600] on div at bounding box center [488, 594] width 92 height 14
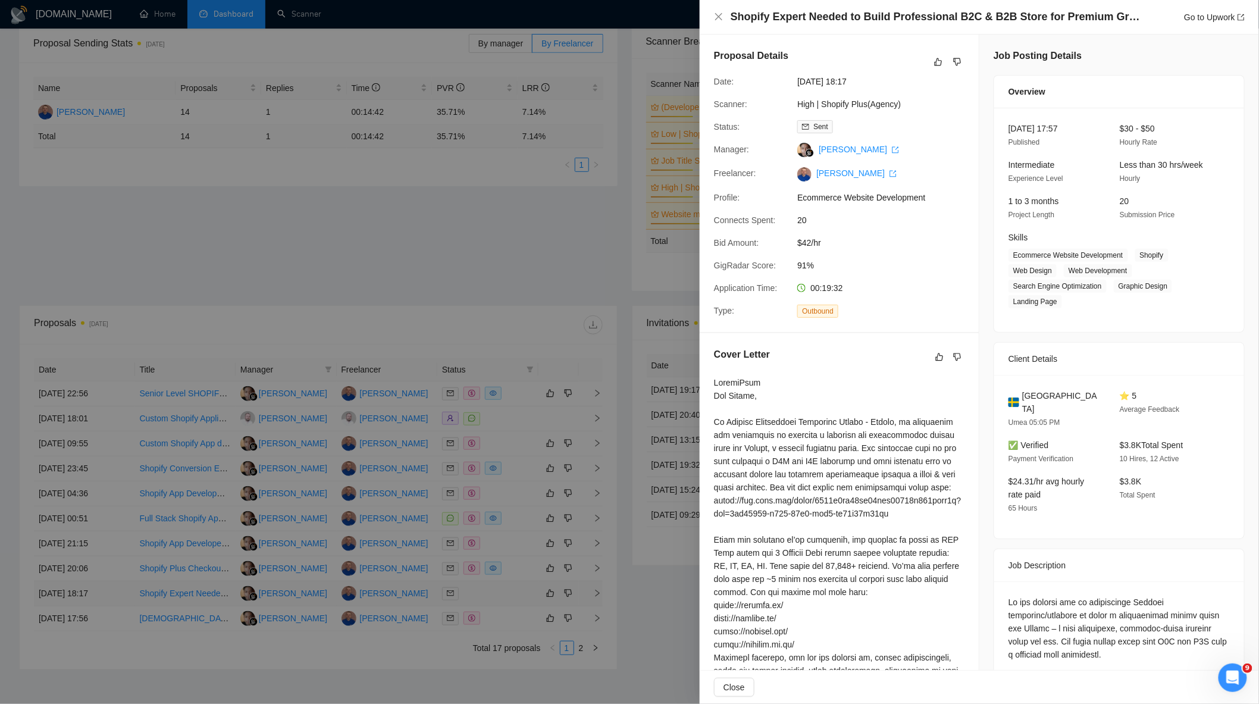
click at [516, 600] on div at bounding box center [629, 352] width 1259 height 704
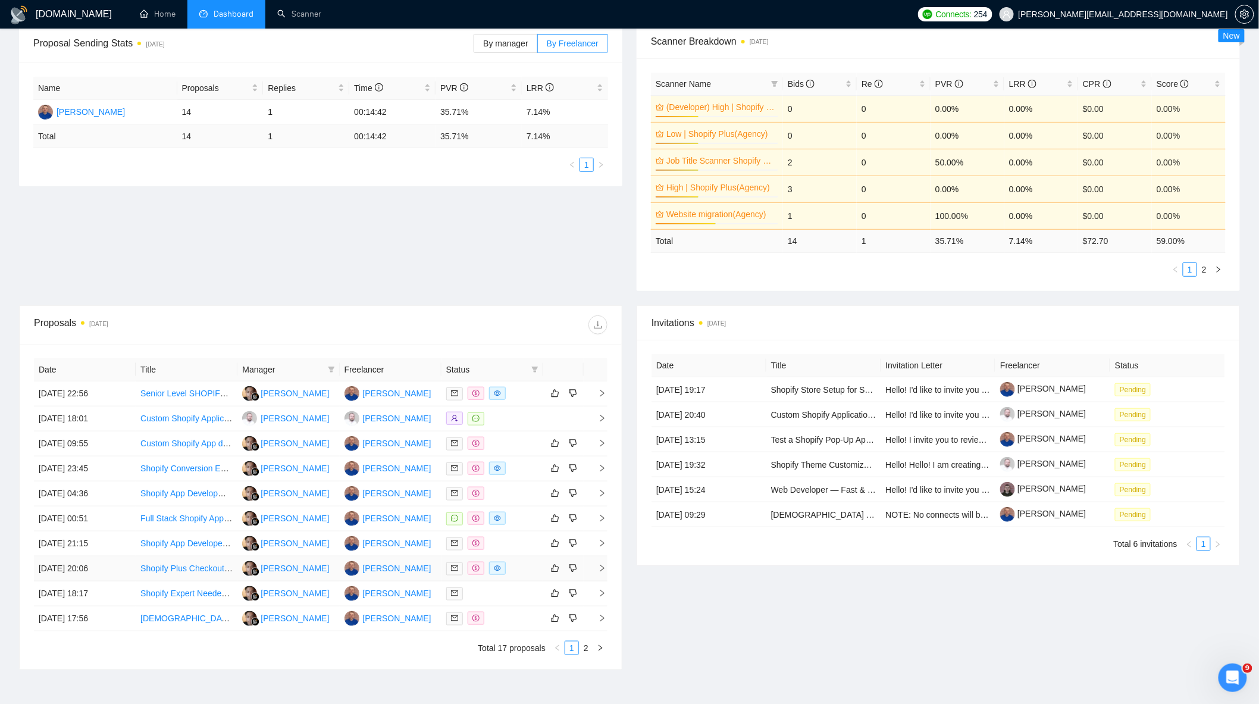
click at [519, 575] on div at bounding box center [492, 569] width 92 height 14
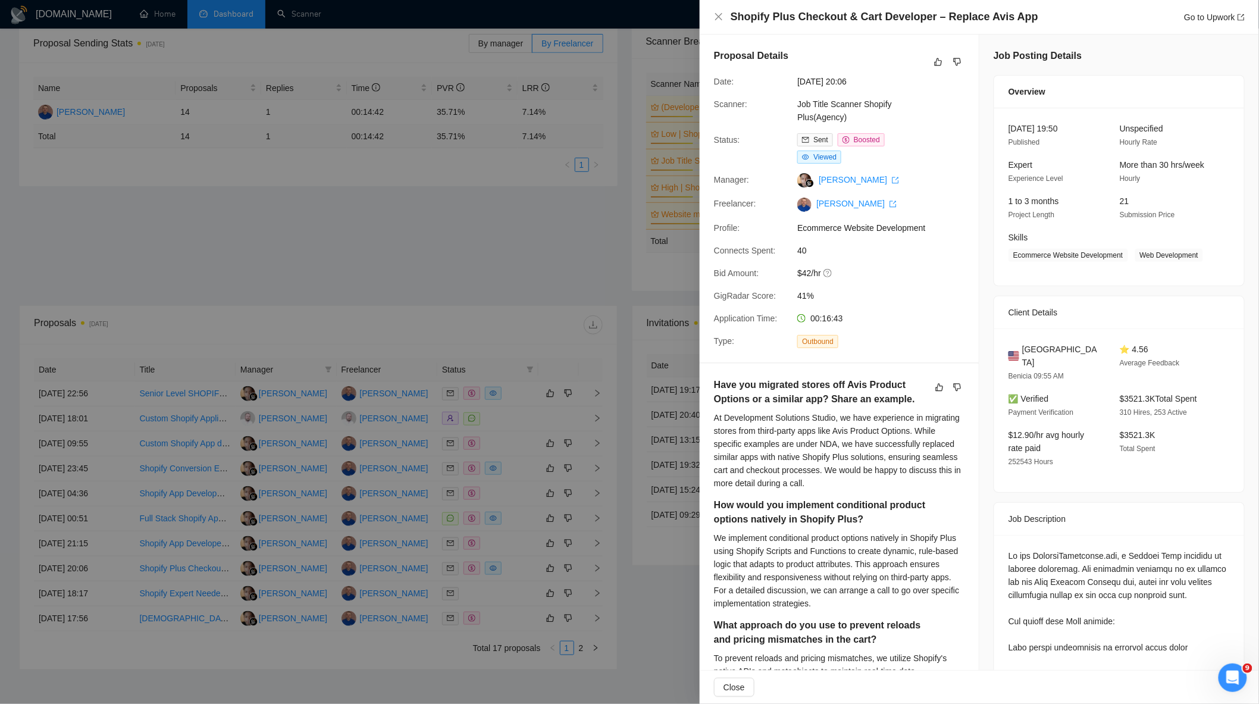
click at [521, 574] on div at bounding box center [629, 352] width 1259 height 704
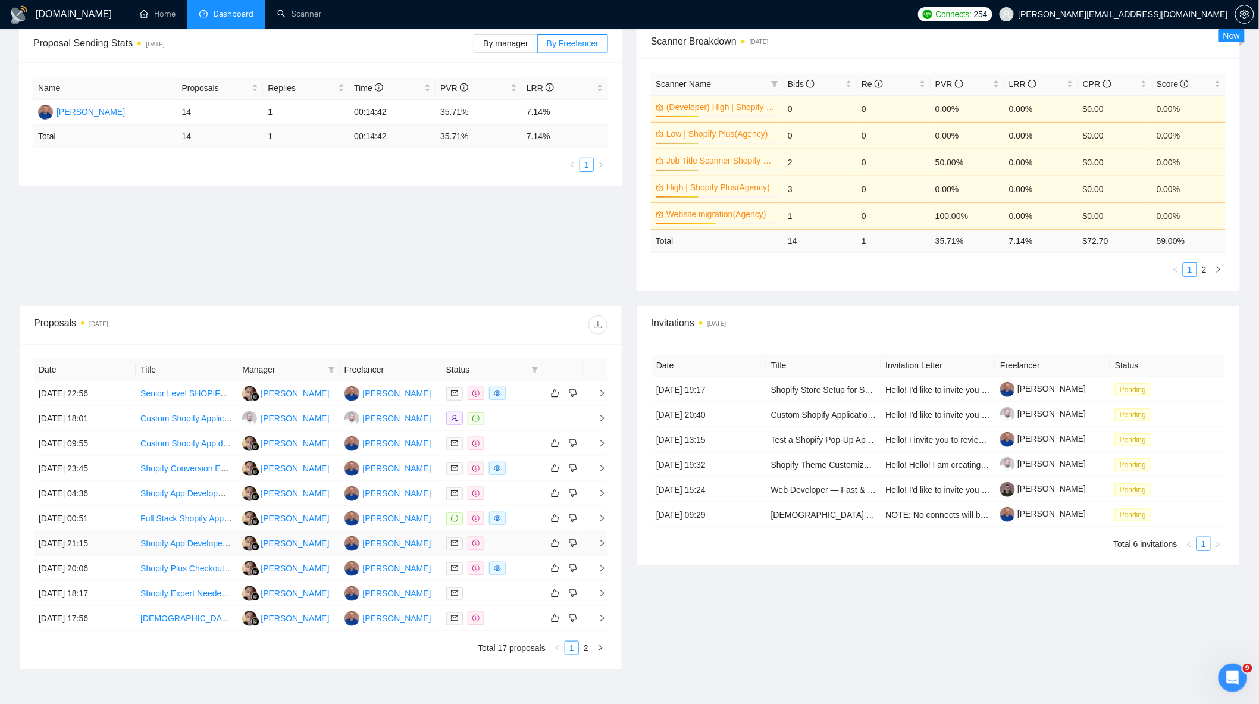
click at [522, 550] on div at bounding box center [492, 544] width 92 height 14
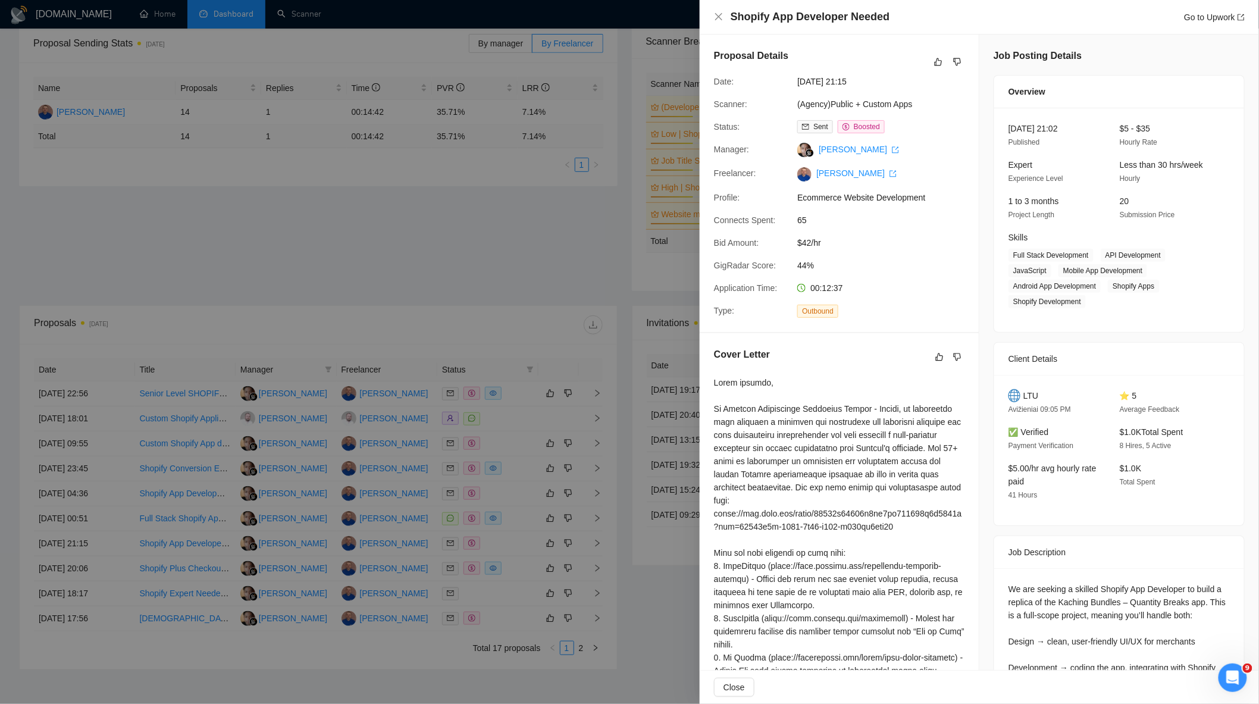
click at [519, 540] on div at bounding box center [629, 352] width 1259 height 704
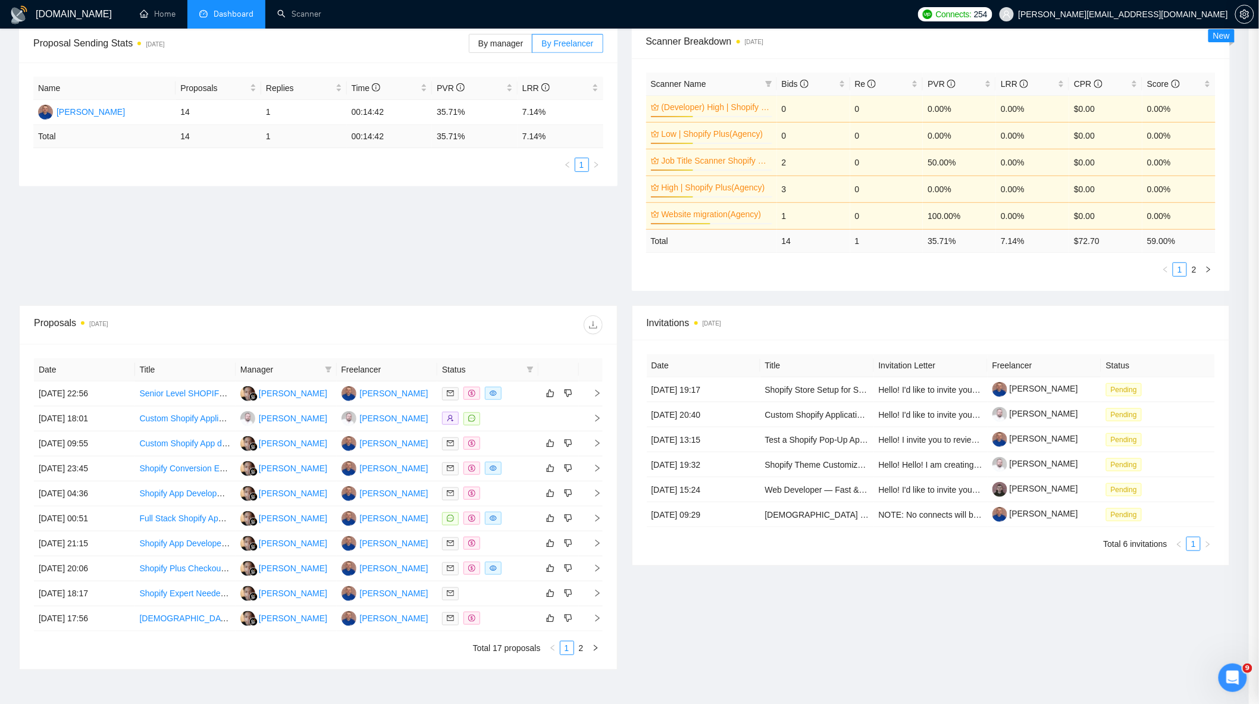
click at [519, 540] on div at bounding box center [488, 544] width 92 height 14
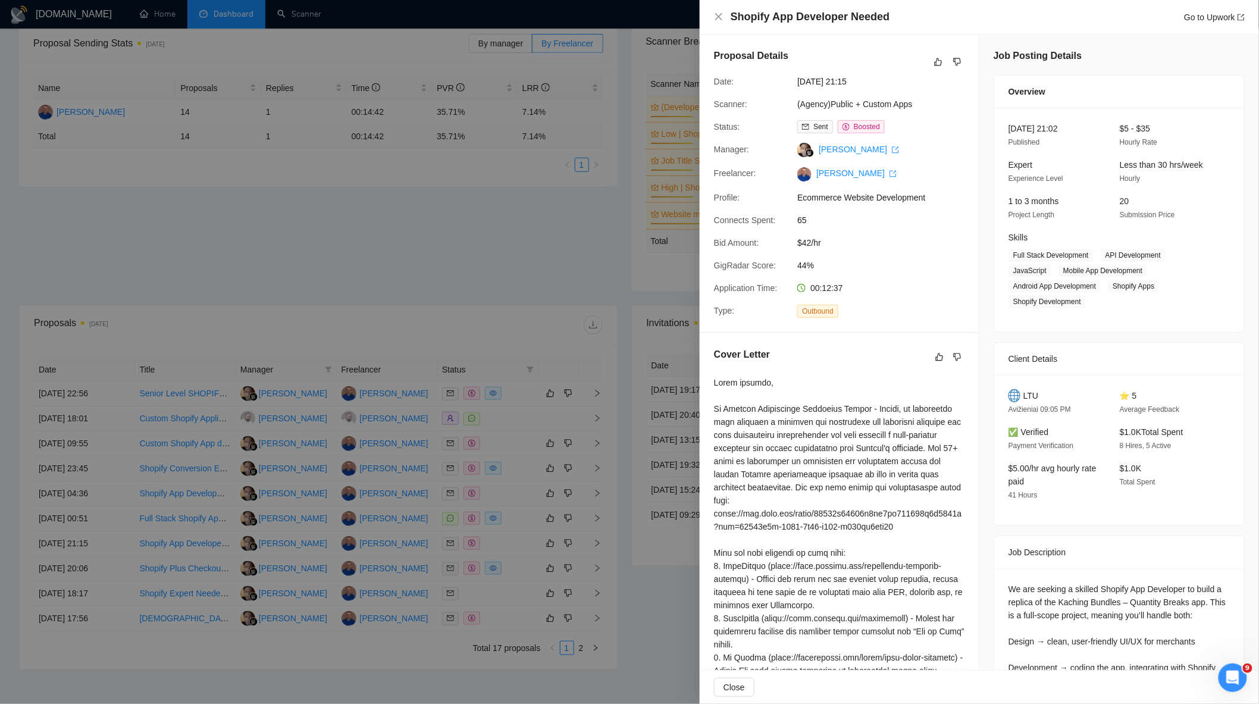
click at [519, 540] on div at bounding box center [629, 352] width 1259 height 704
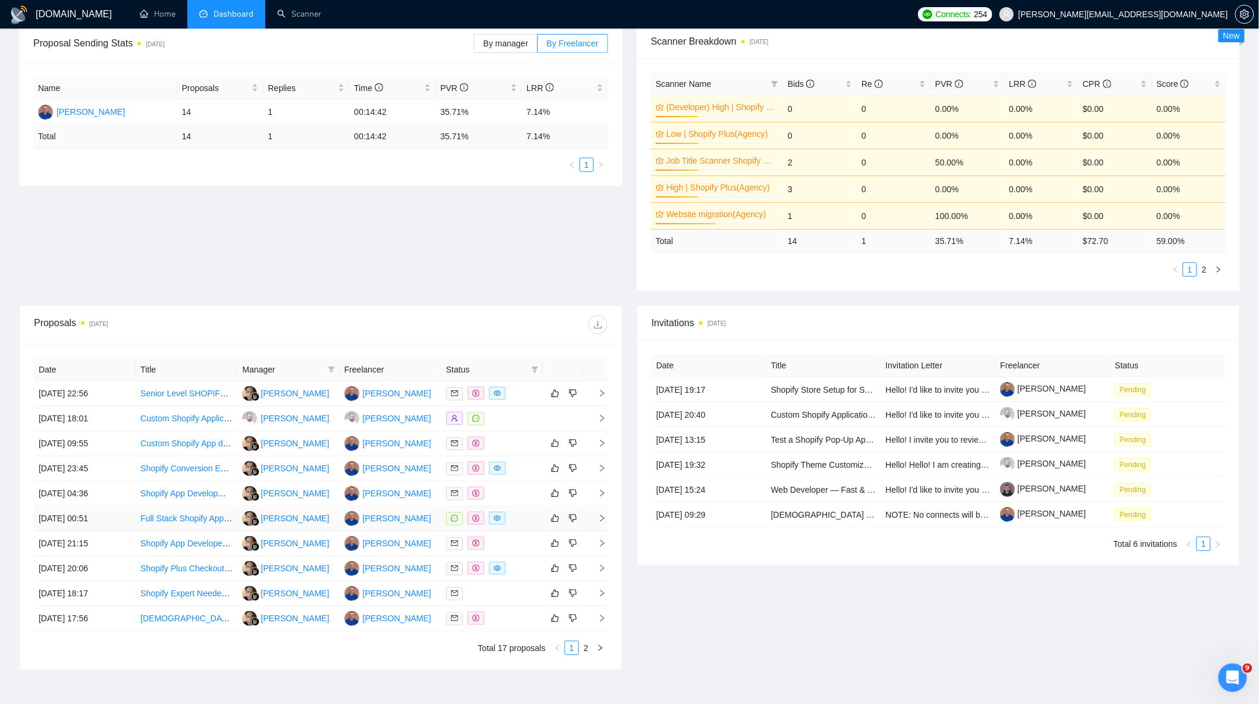
click at [522, 525] on div at bounding box center [492, 519] width 92 height 14
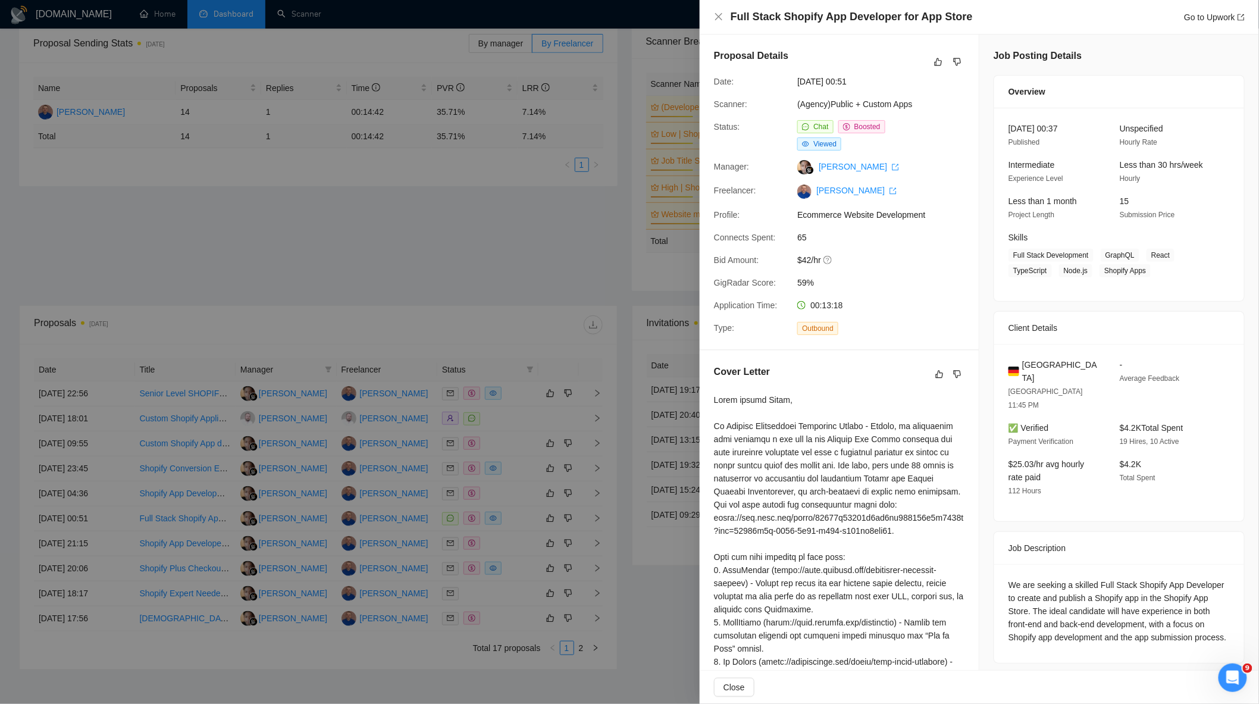
click at [515, 513] on div at bounding box center [629, 352] width 1259 height 704
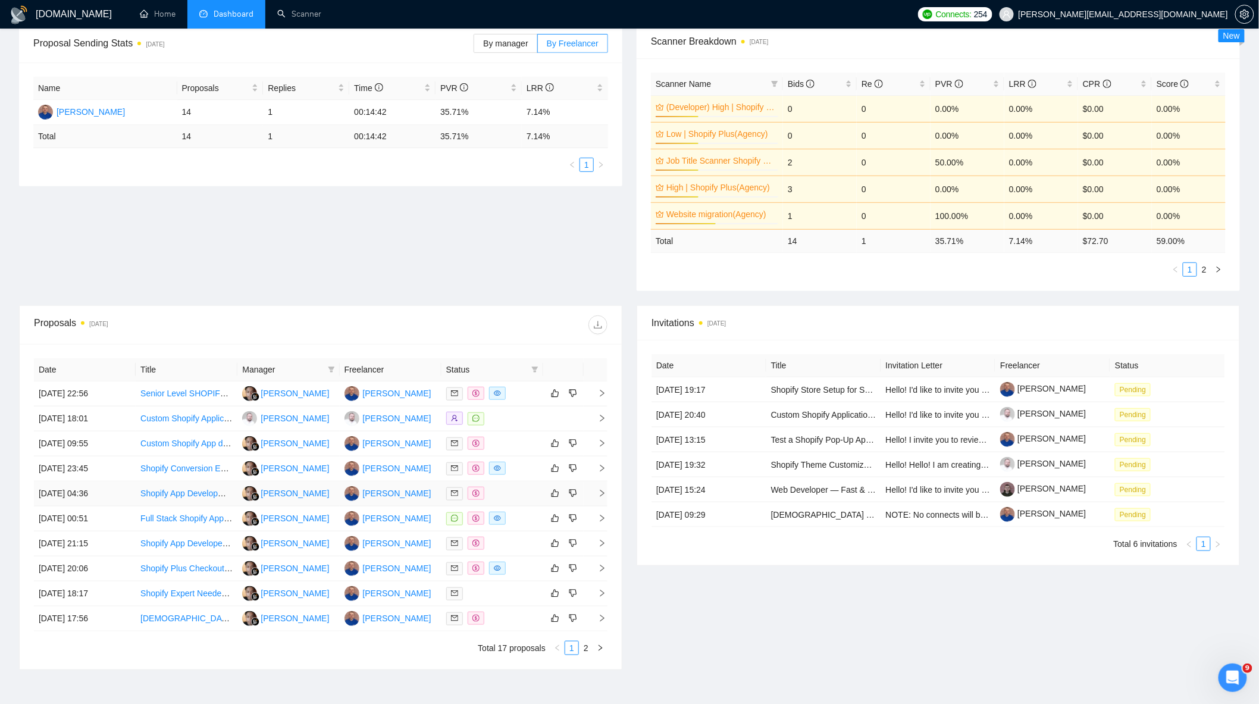
click at [516, 500] on div at bounding box center [492, 494] width 92 height 14
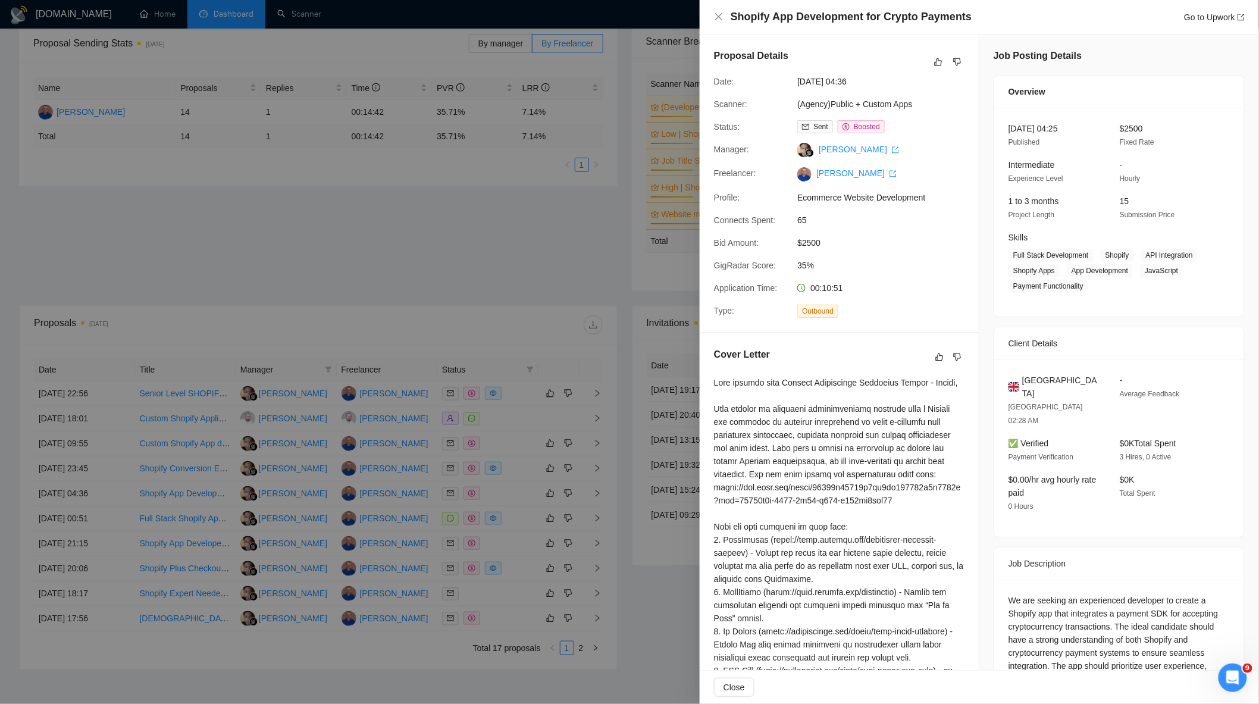
click at [518, 497] on div at bounding box center [629, 352] width 1259 height 704
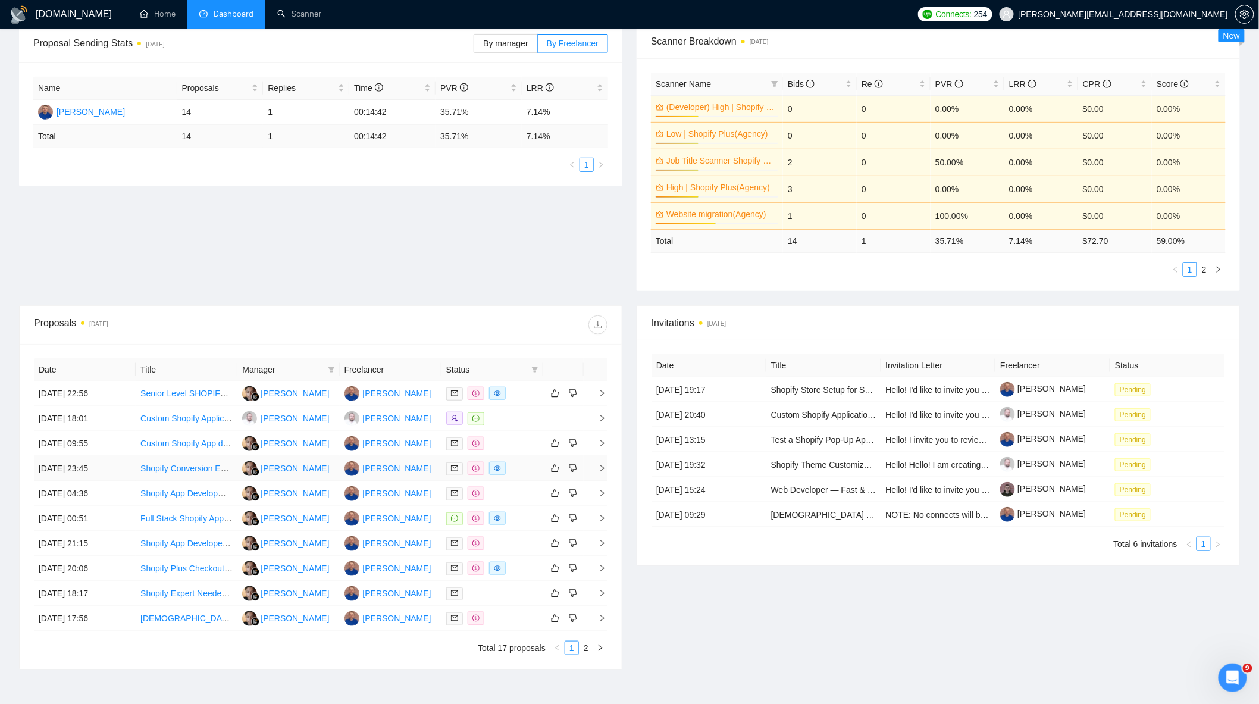
click at [522, 477] on td at bounding box center [493, 468] width 102 height 25
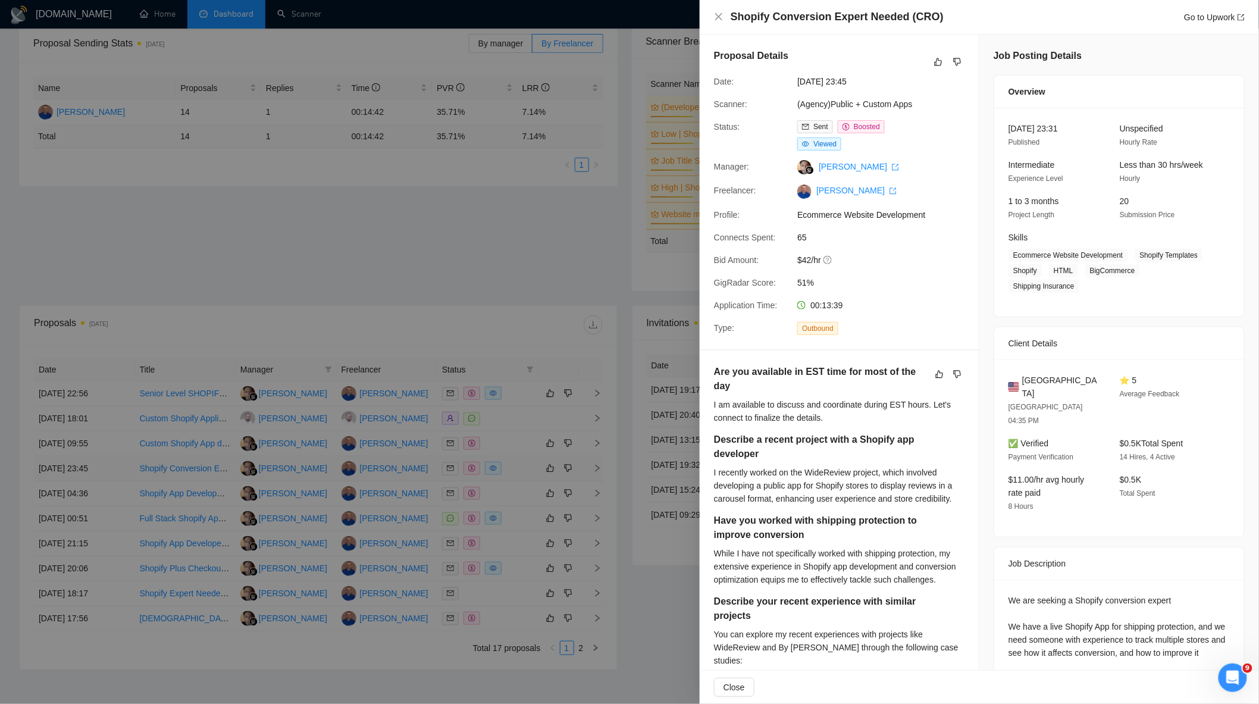
click at [522, 477] on div at bounding box center [629, 352] width 1259 height 704
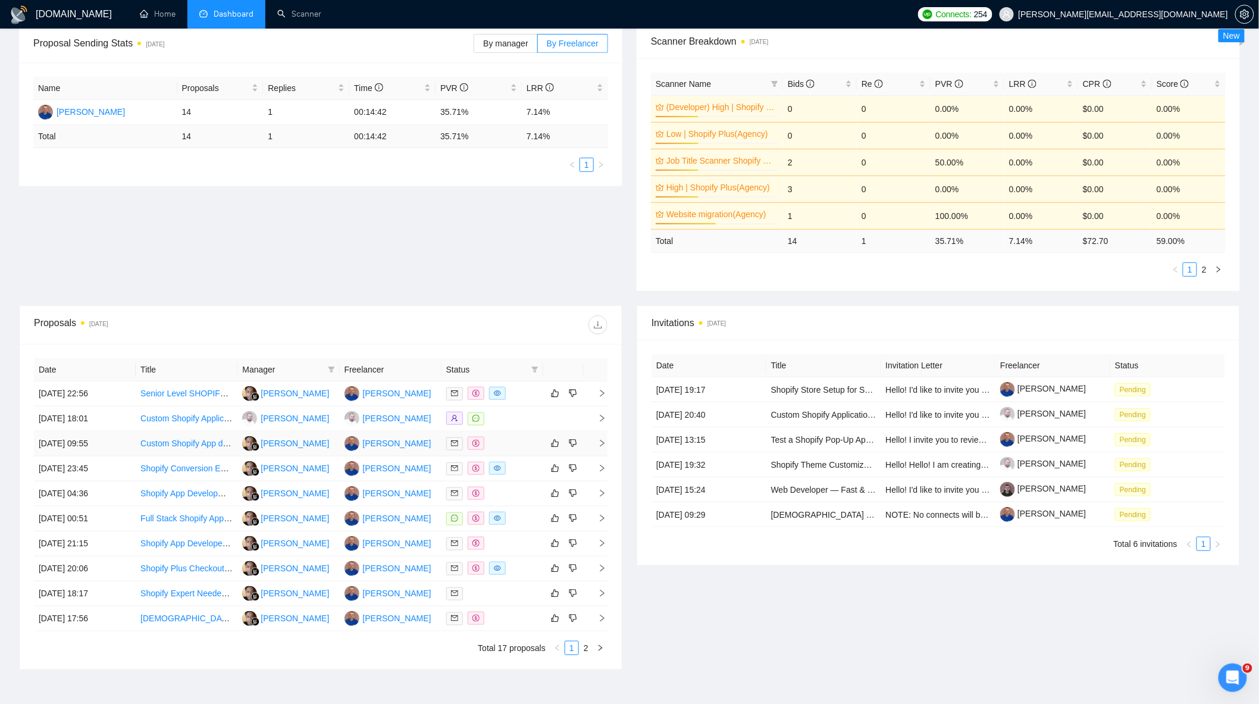
click at [513, 447] on div at bounding box center [492, 444] width 92 height 14
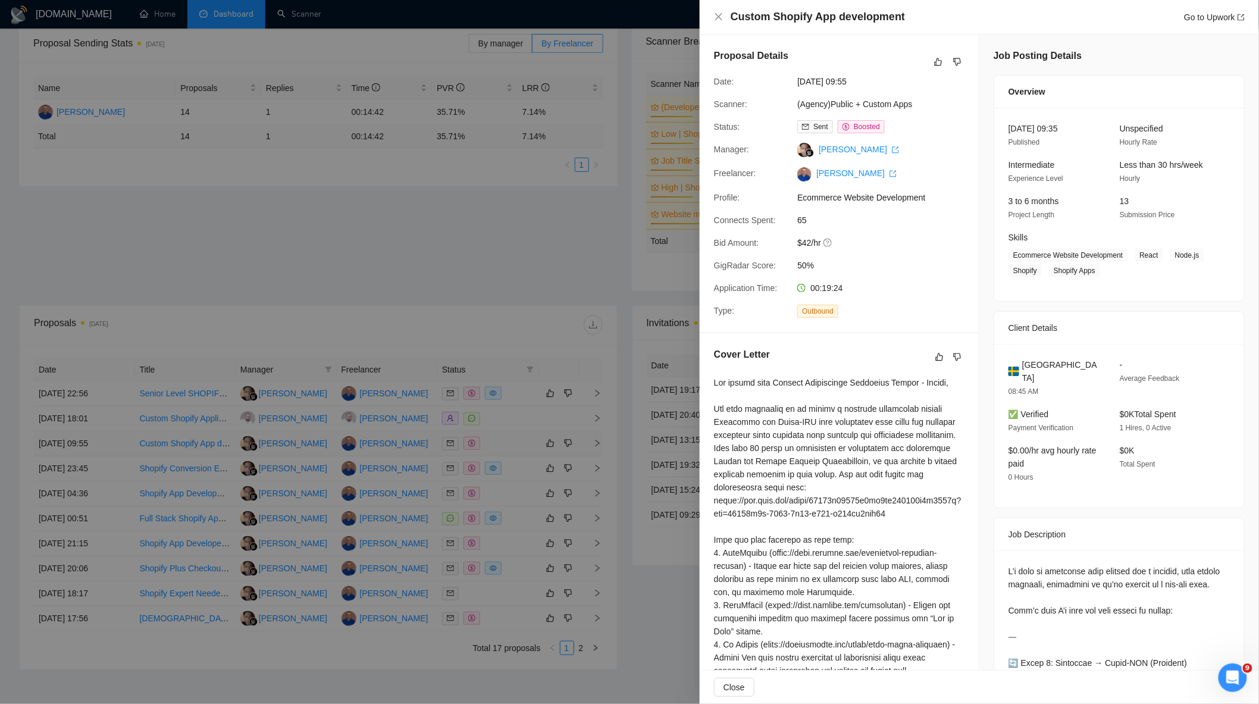
click at [513, 447] on div at bounding box center [629, 352] width 1259 height 704
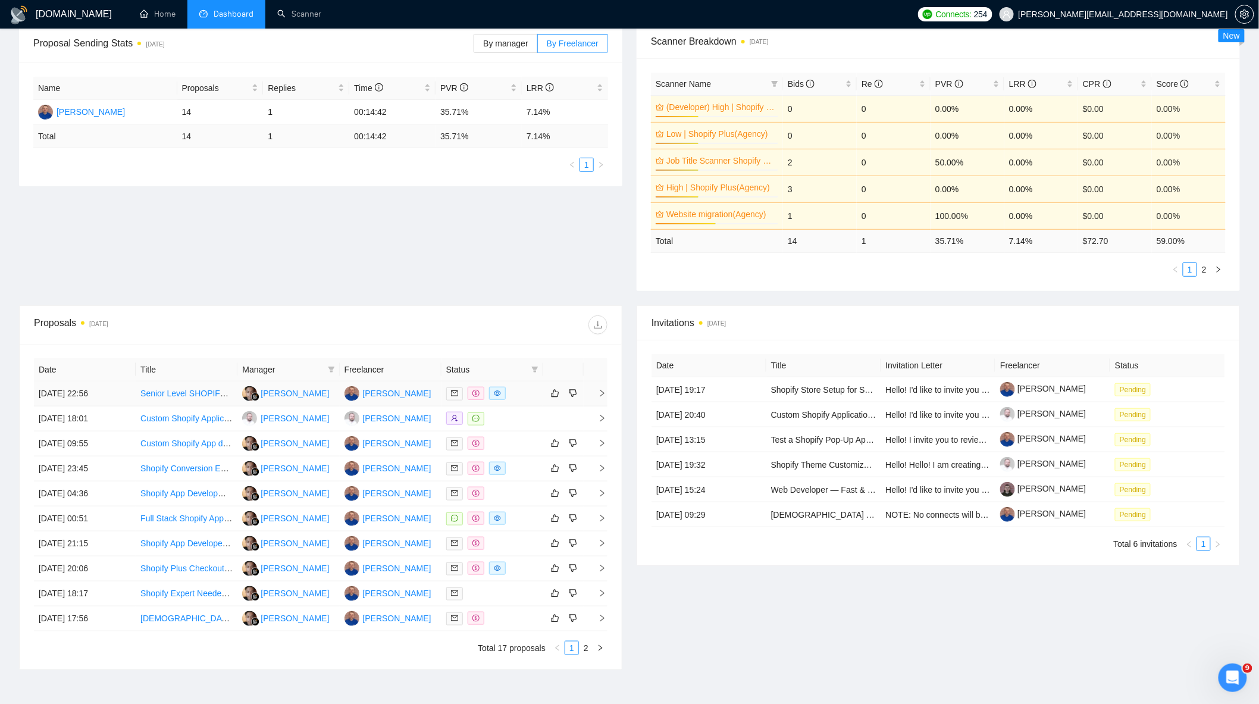
click at [521, 391] on div at bounding box center [492, 394] width 92 height 14
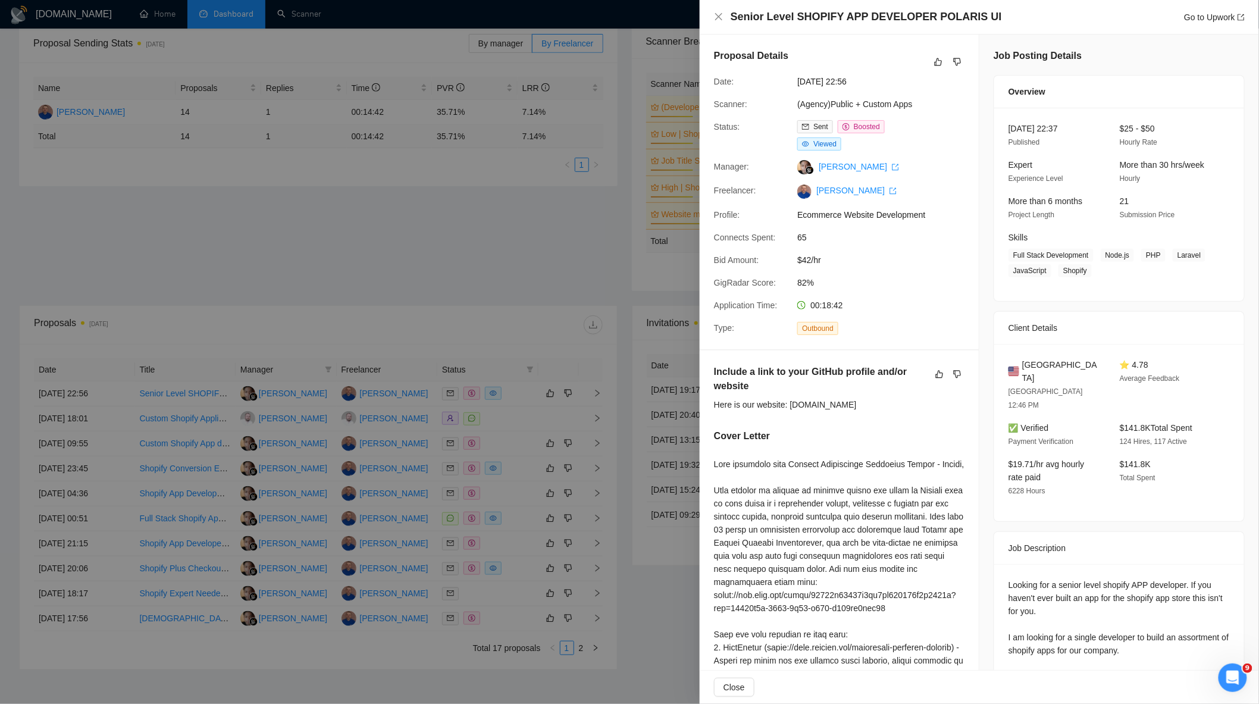
click at [483, 440] on div at bounding box center [629, 352] width 1259 height 704
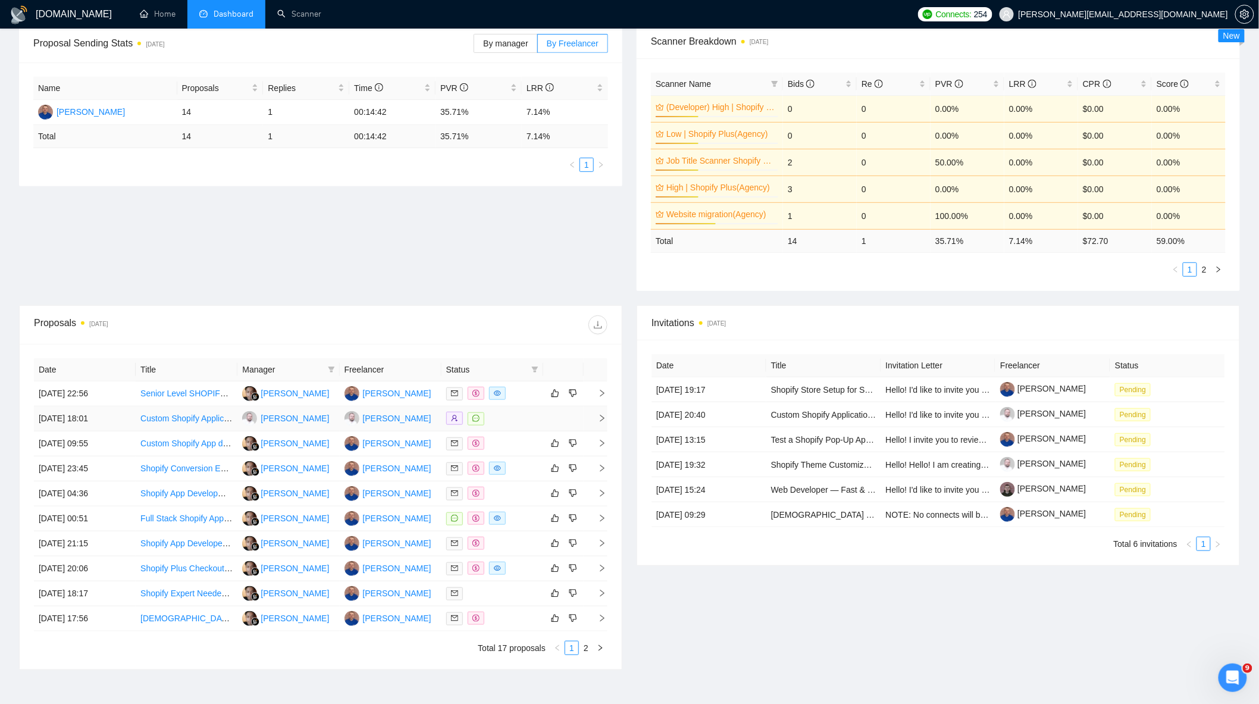
click at [515, 421] on div at bounding box center [492, 419] width 92 height 14
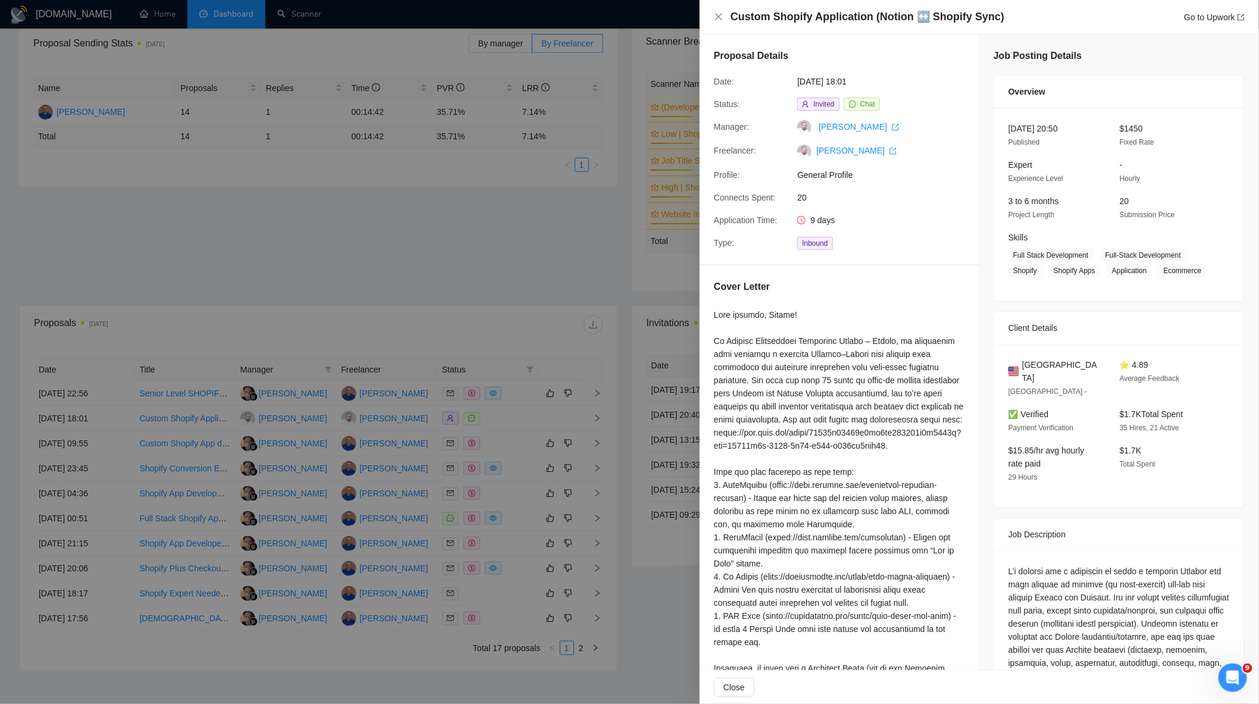
click at [483, 292] on div at bounding box center [629, 352] width 1259 height 704
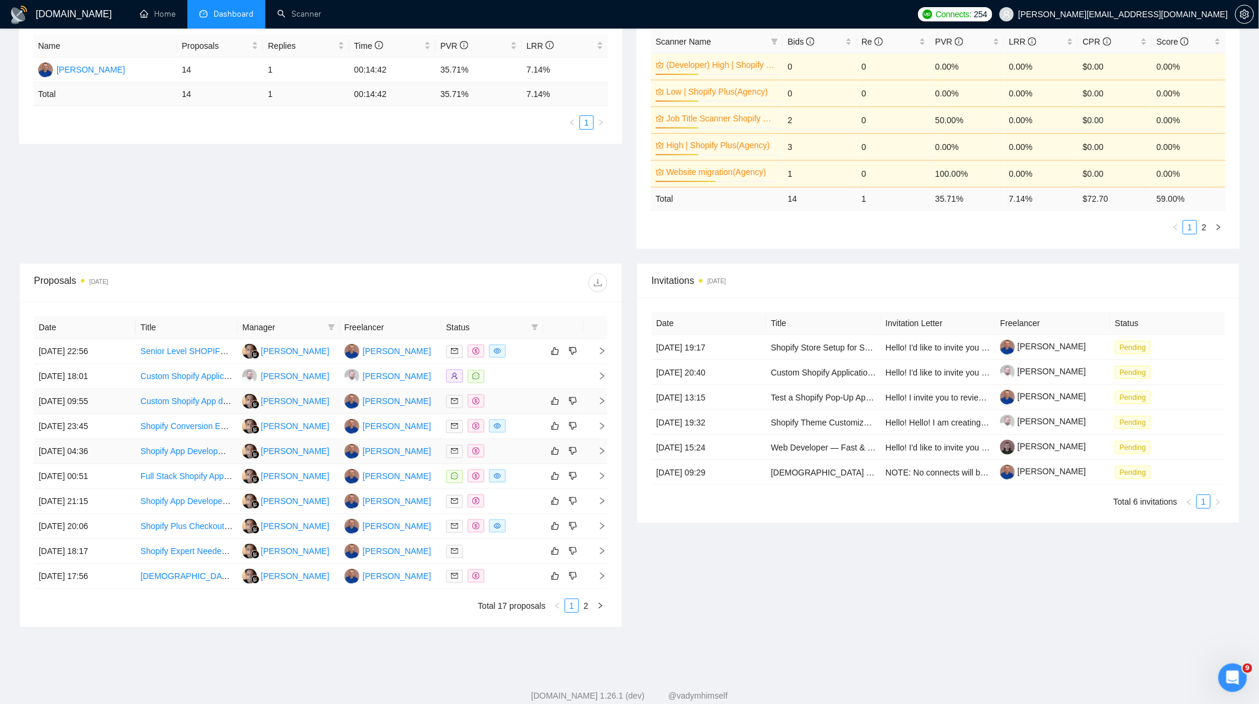
scroll to position [251, 0]
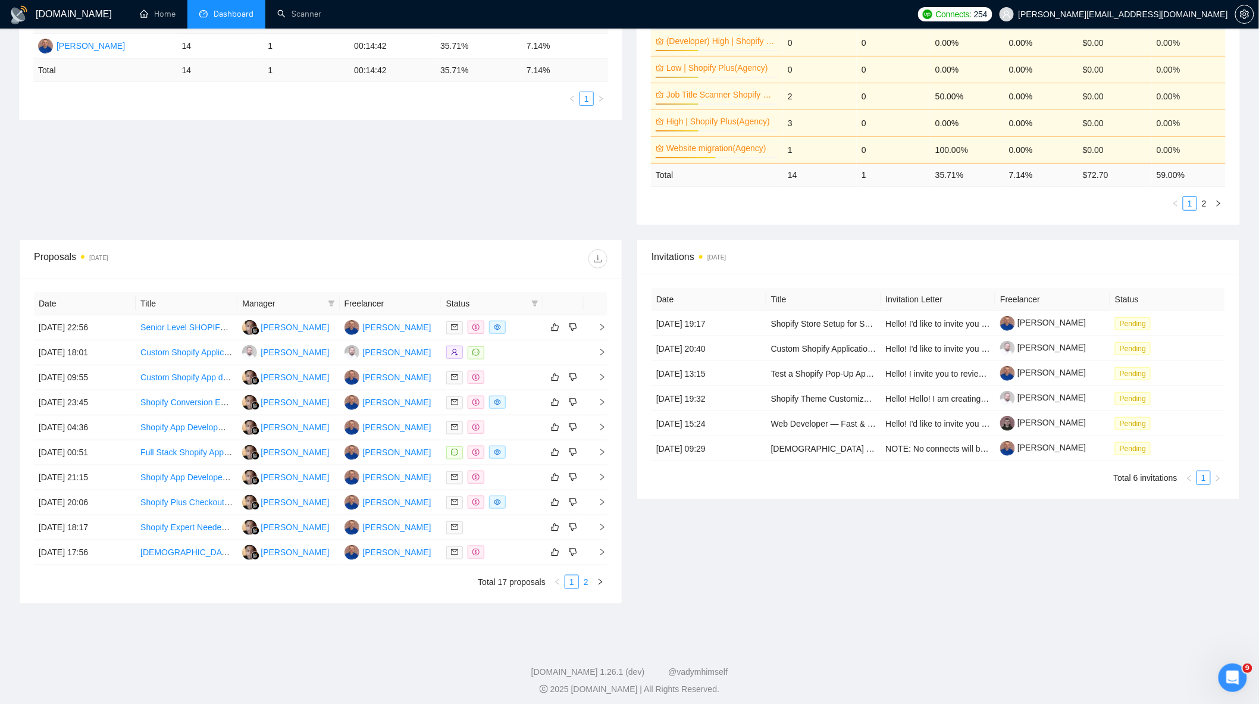
click at [588, 588] on link "2" at bounding box center [586, 581] width 13 height 13
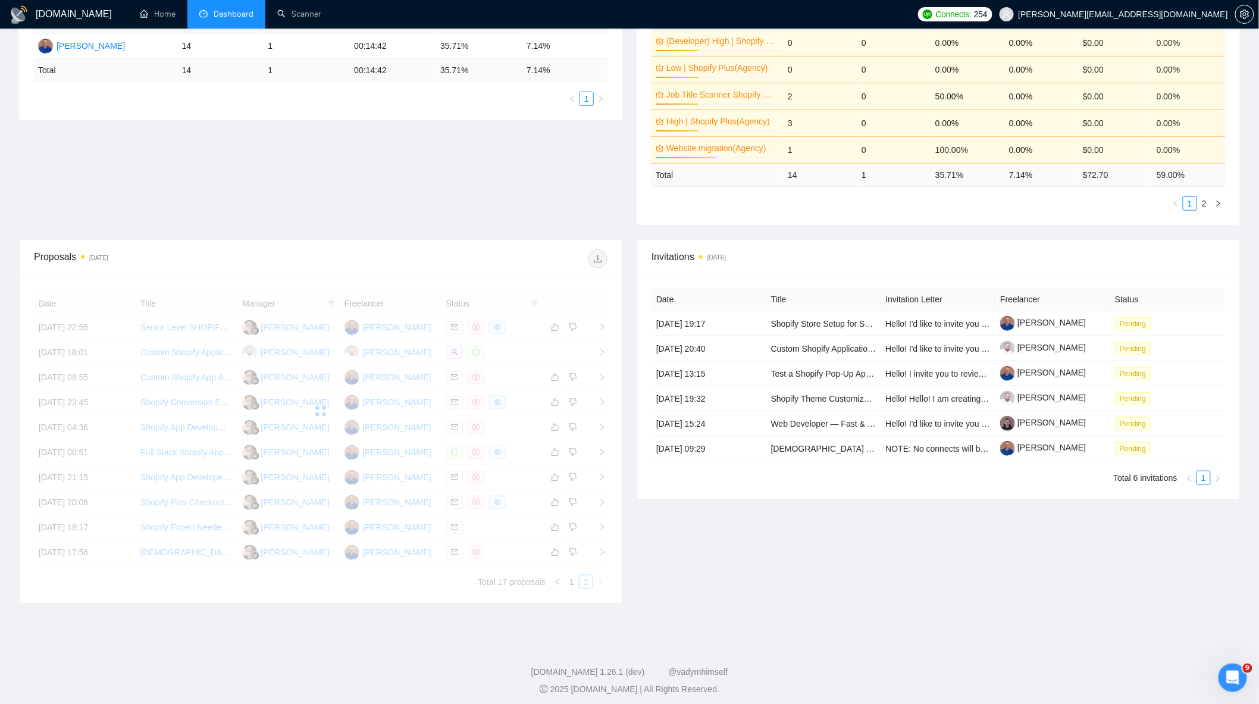
scroll to position [185, 0]
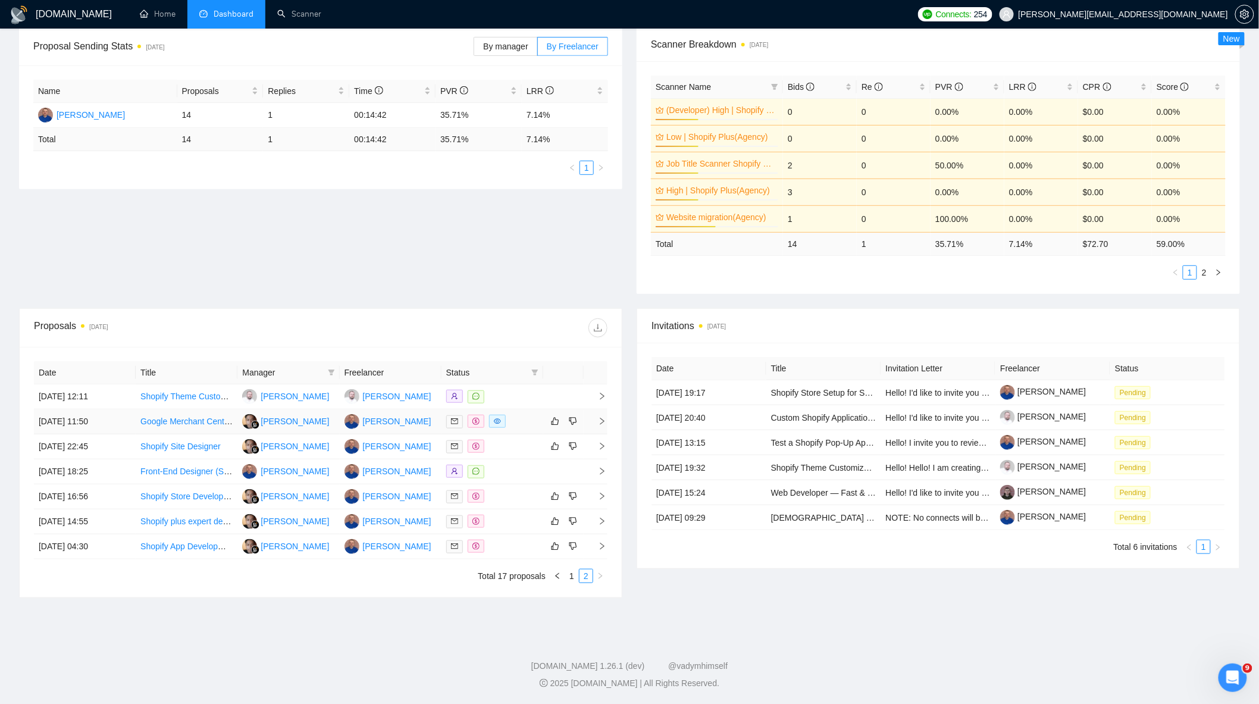
click at [516, 421] on div at bounding box center [492, 422] width 92 height 14
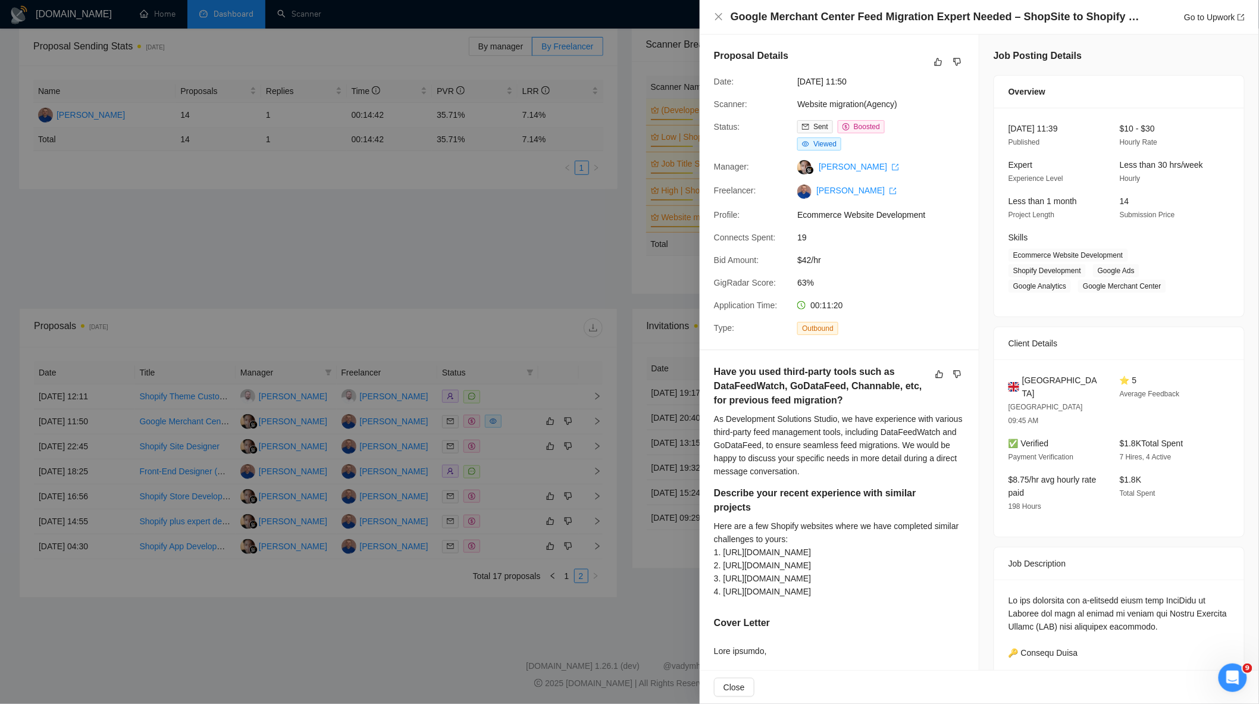
click at [519, 407] on div at bounding box center [629, 352] width 1259 height 704
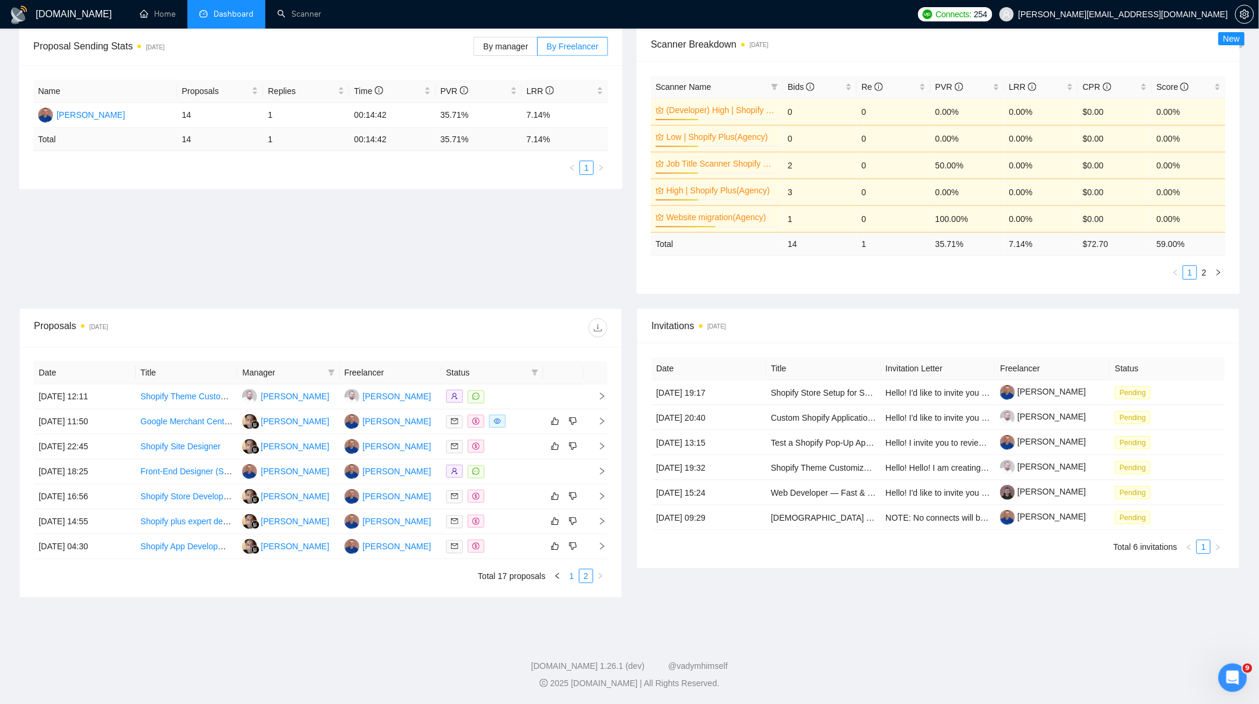
click at [572, 575] on link "1" at bounding box center [571, 575] width 13 height 13
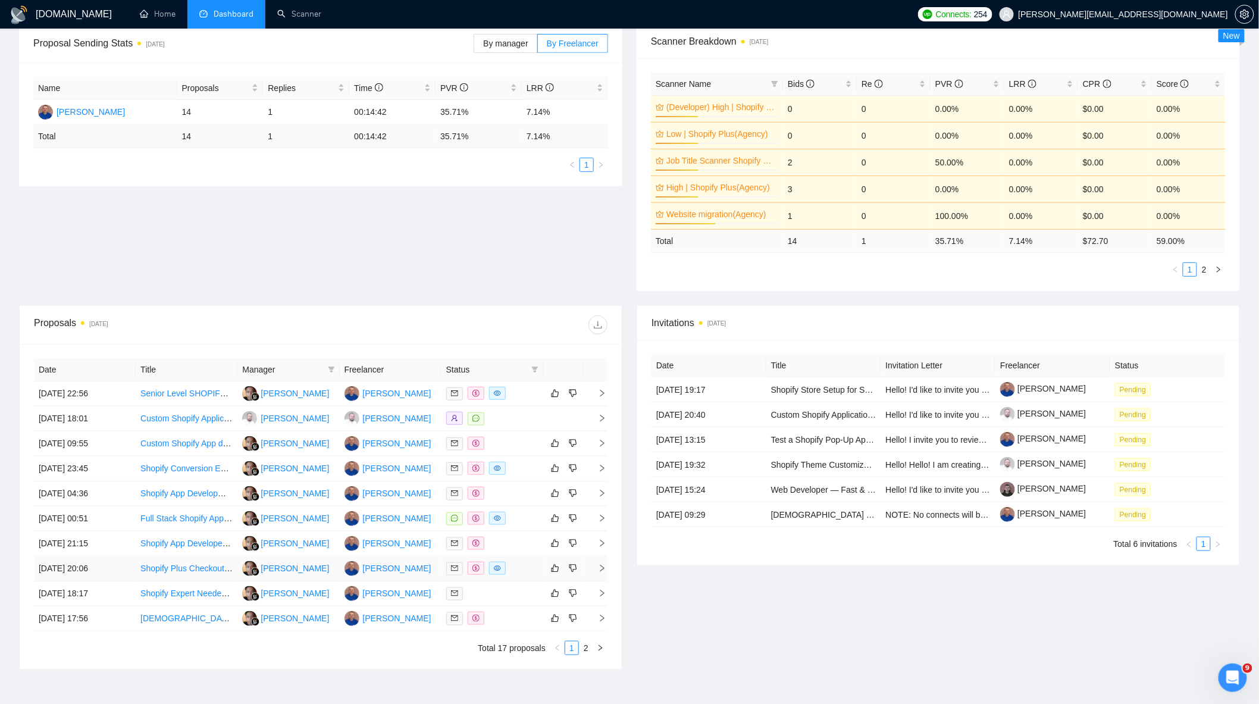
click at [513, 574] on div at bounding box center [492, 569] width 92 height 14
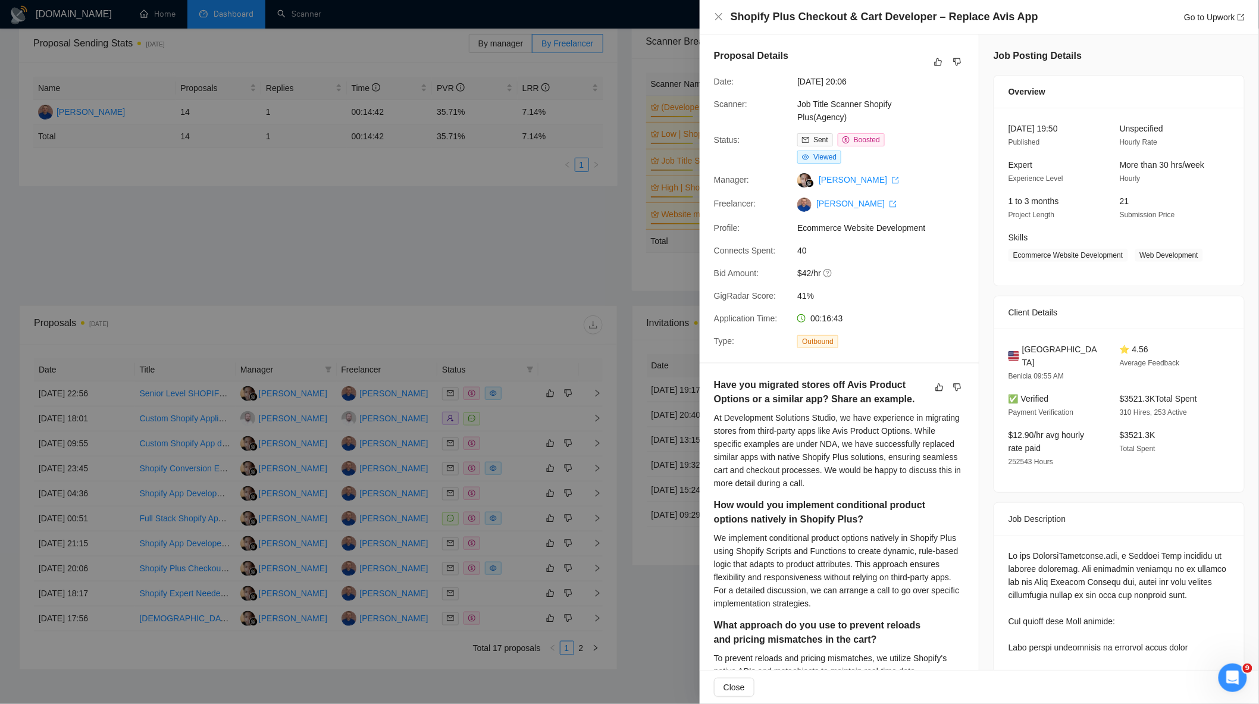
click at [514, 548] on div at bounding box center [629, 352] width 1259 height 704
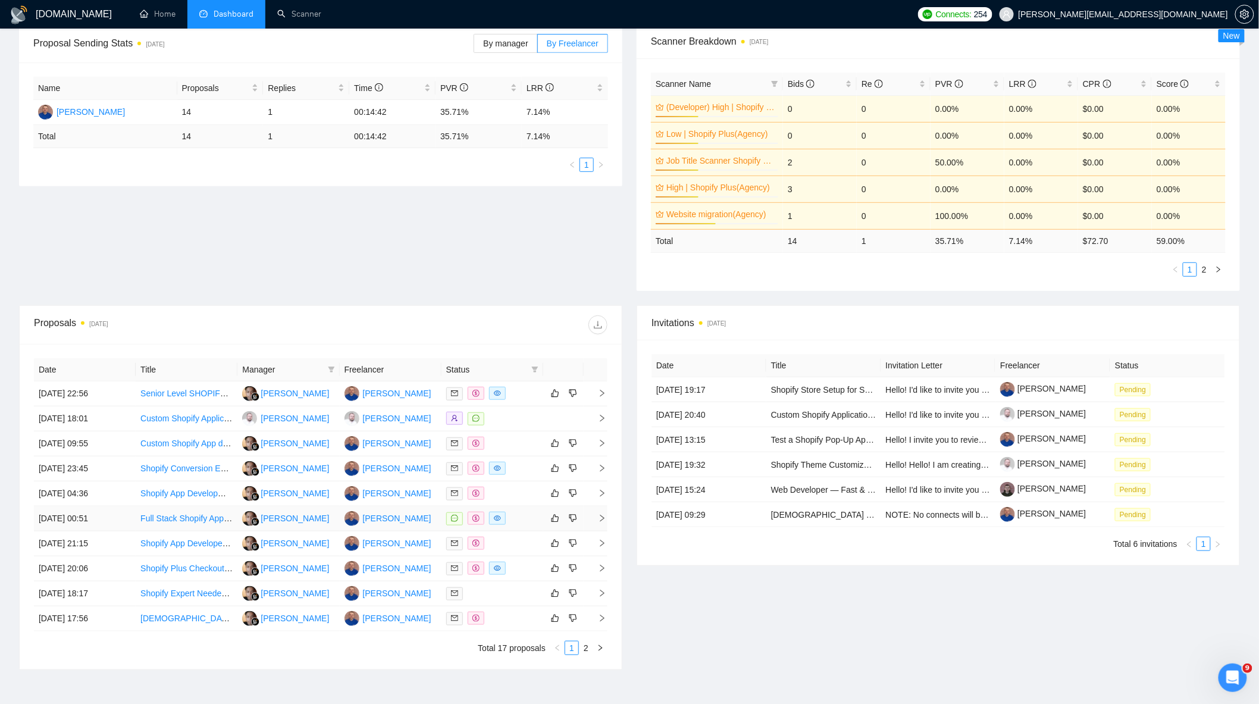
click at [511, 520] on div at bounding box center [492, 519] width 92 height 14
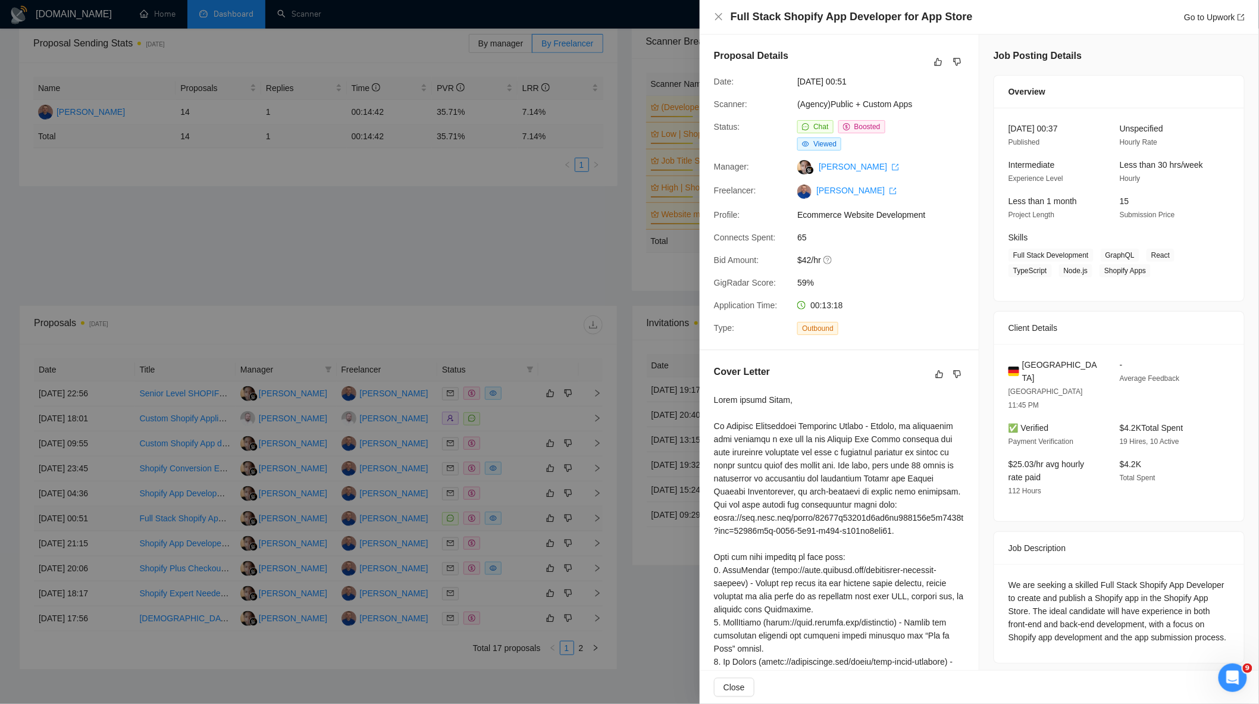
click at [511, 520] on div at bounding box center [629, 352] width 1259 height 704
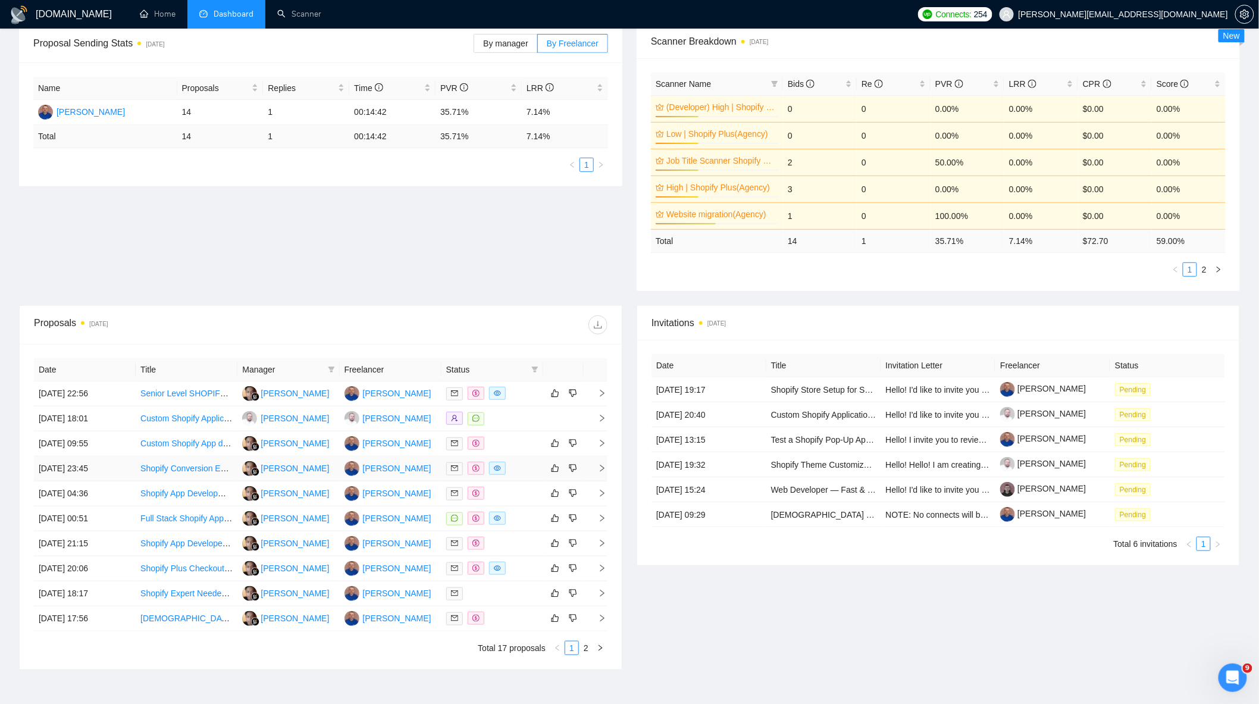
click at [516, 473] on div at bounding box center [492, 469] width 92 height 14
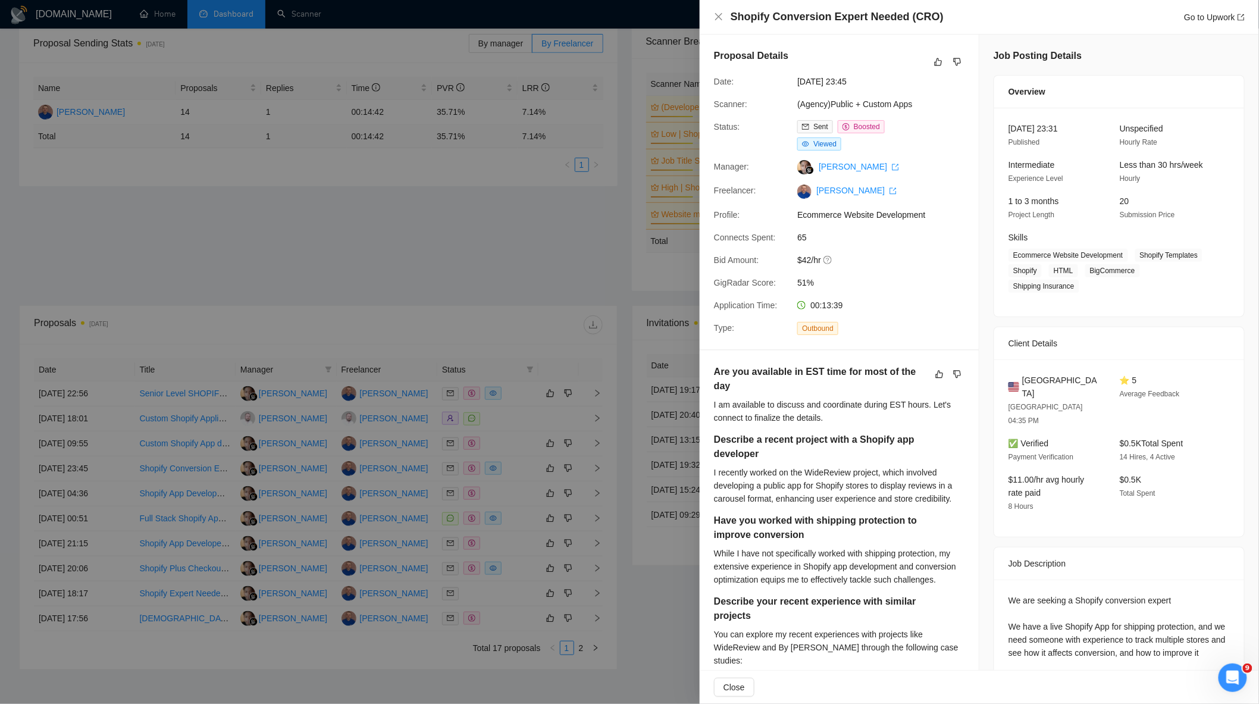
click at [516, 470] on div at bounding box center [629, 352] width 1259 height 704
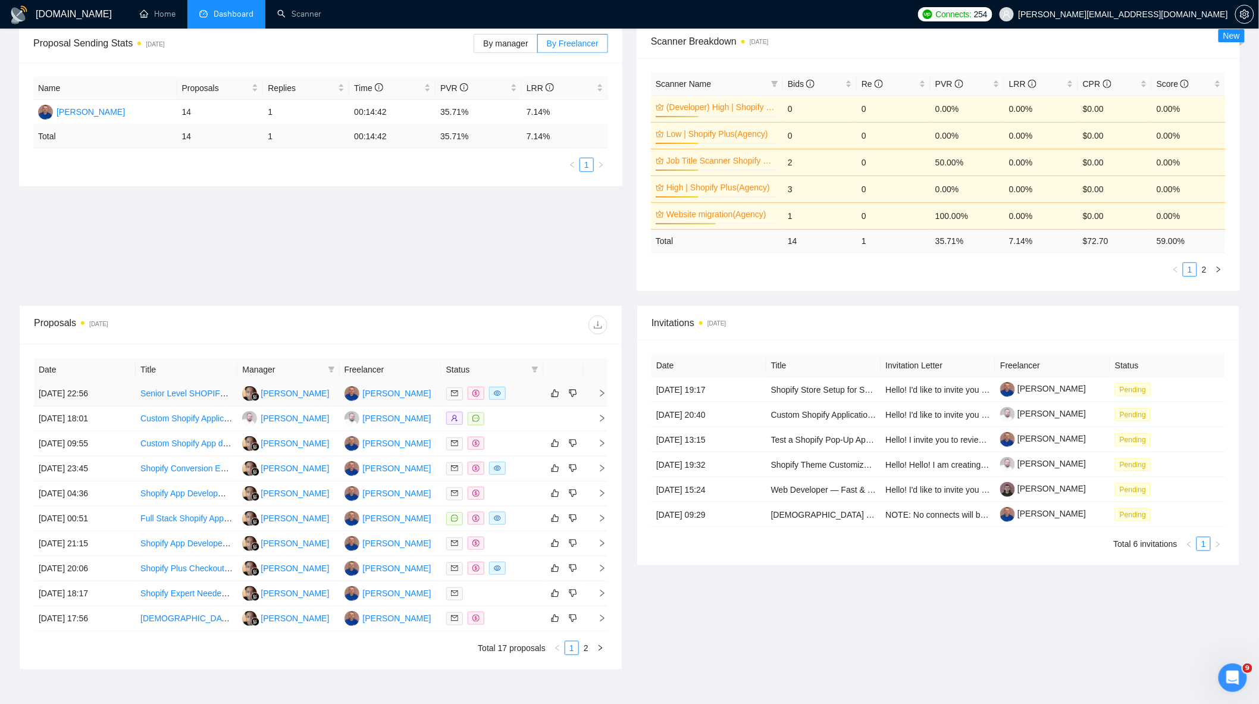
click at [518, 396] on div at bounding box center [492, 394] width 92 height 14
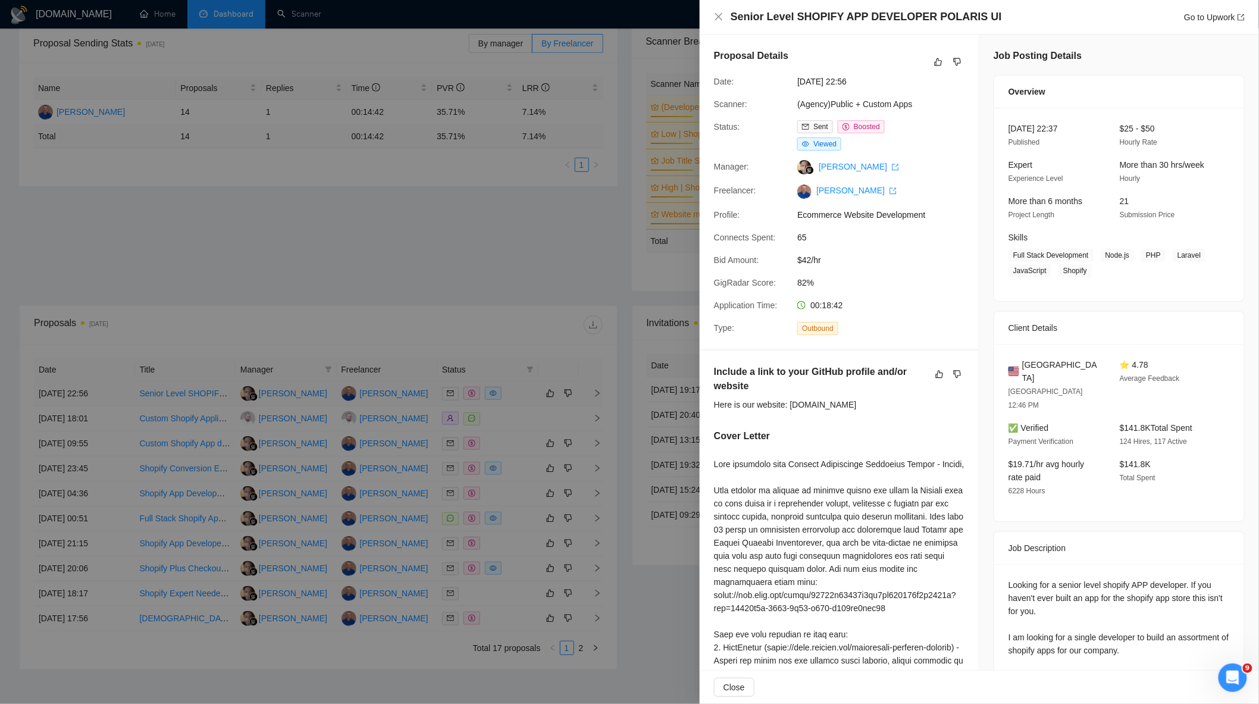
click at [518, 396] on div at bounding box center [629, 352] width 1259 height 704
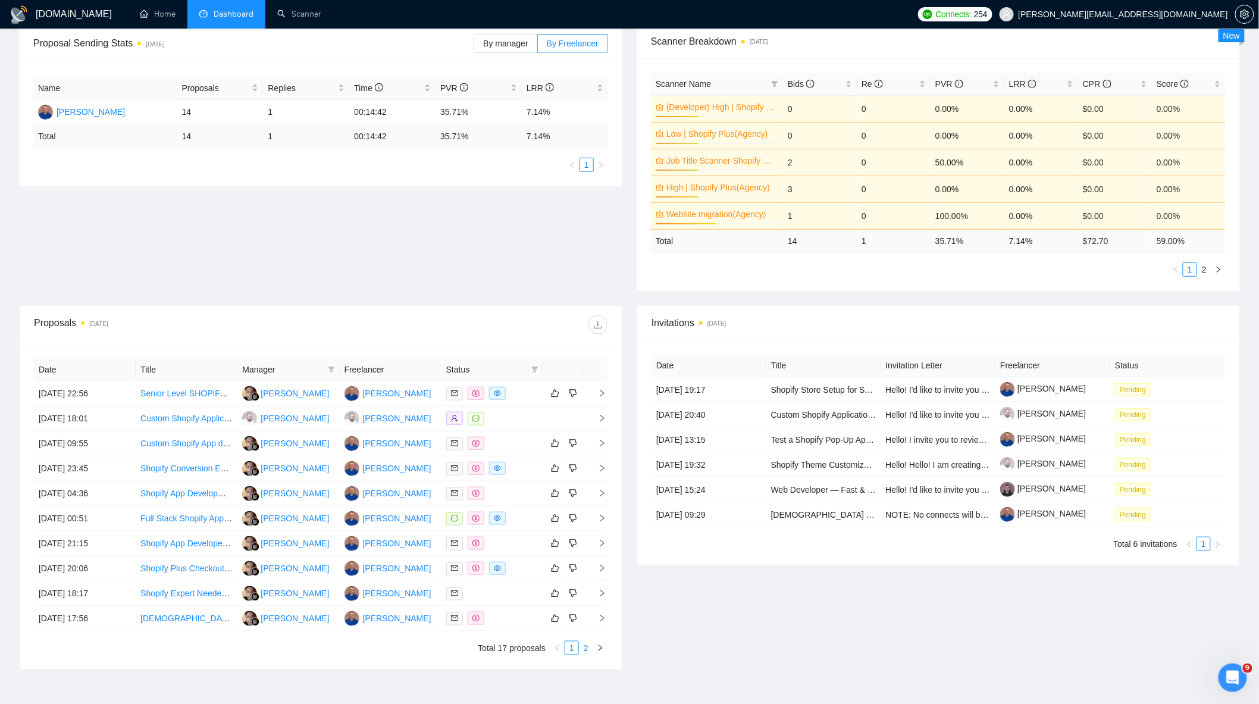
click at [588, 652] on link "2" at bounding box center [586, 647] width 13 height 13
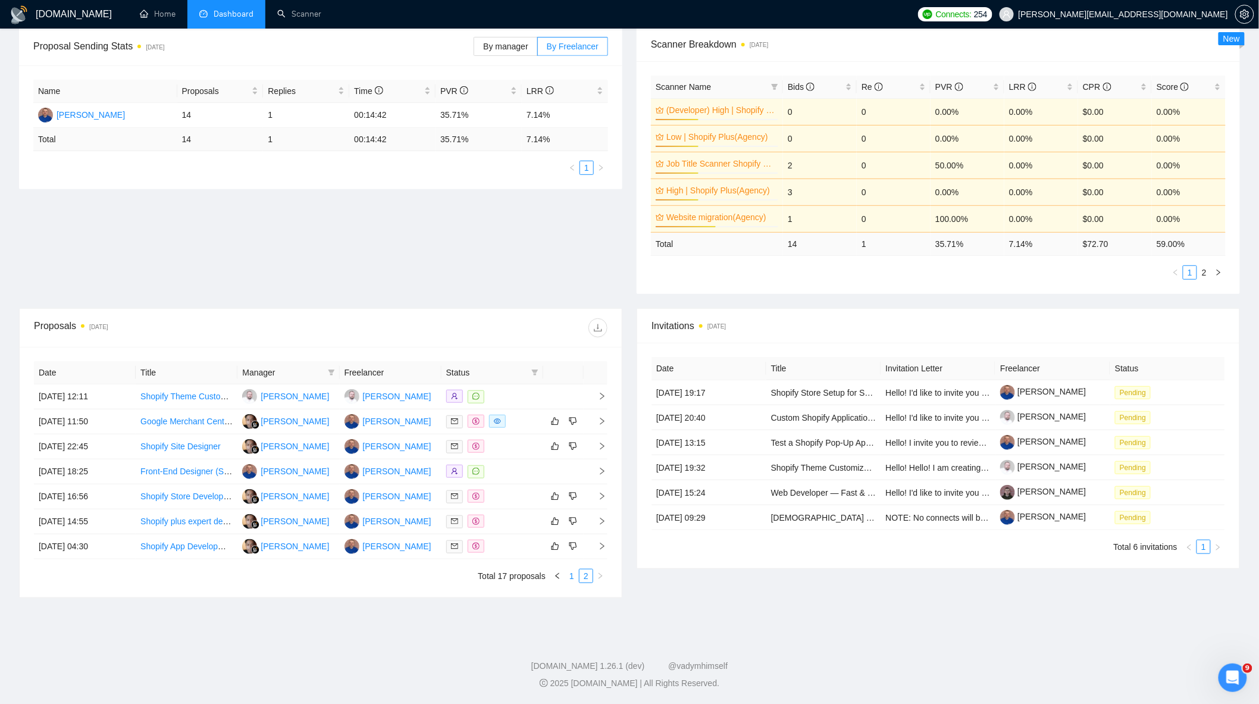
click at [572, 576] on link "1" at bounding box center [571, 575] width 13 height 13
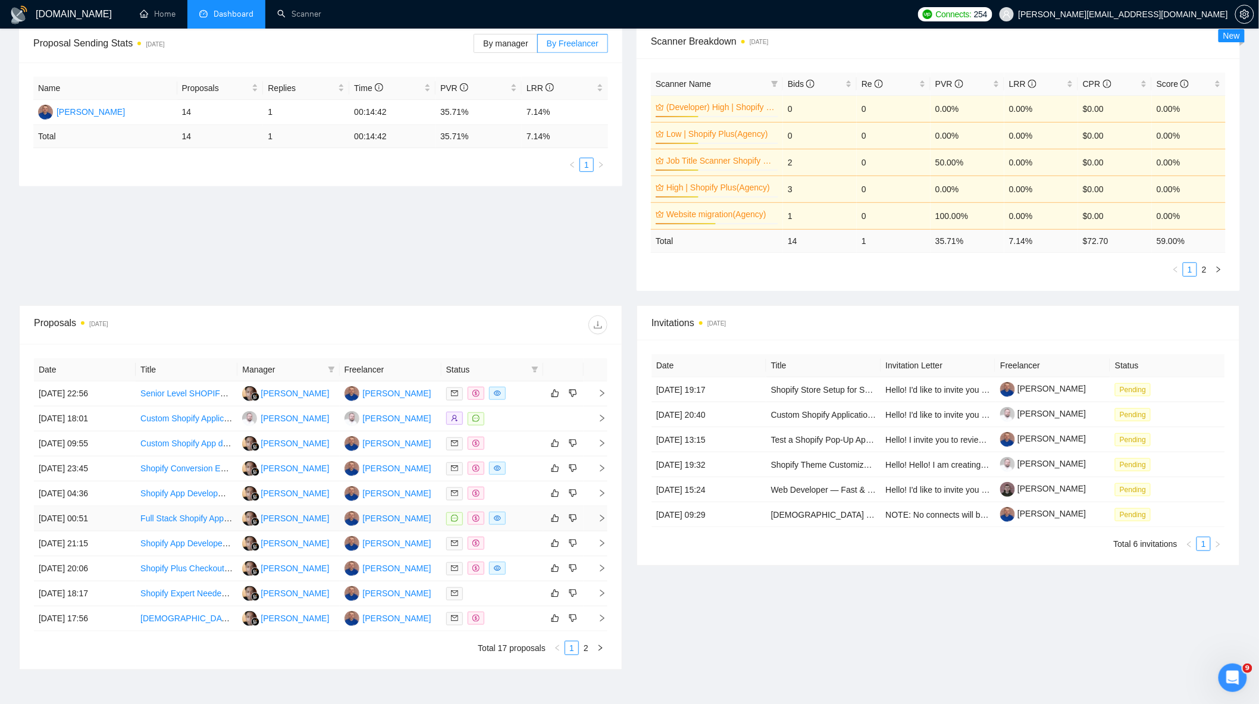
click at [516, 524] on div at bounding box center [492, 519] width 92 height 14
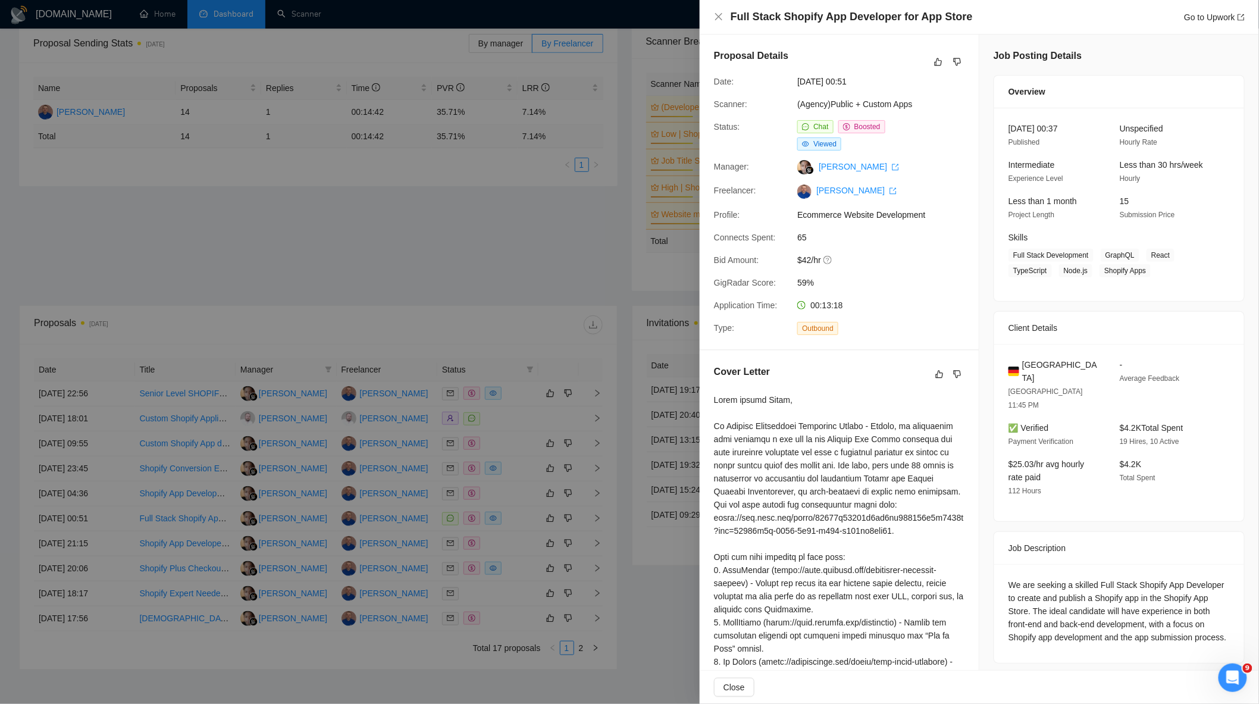
click at [497, 485] on div at bounding box center [629, 352] width 1259 height 704
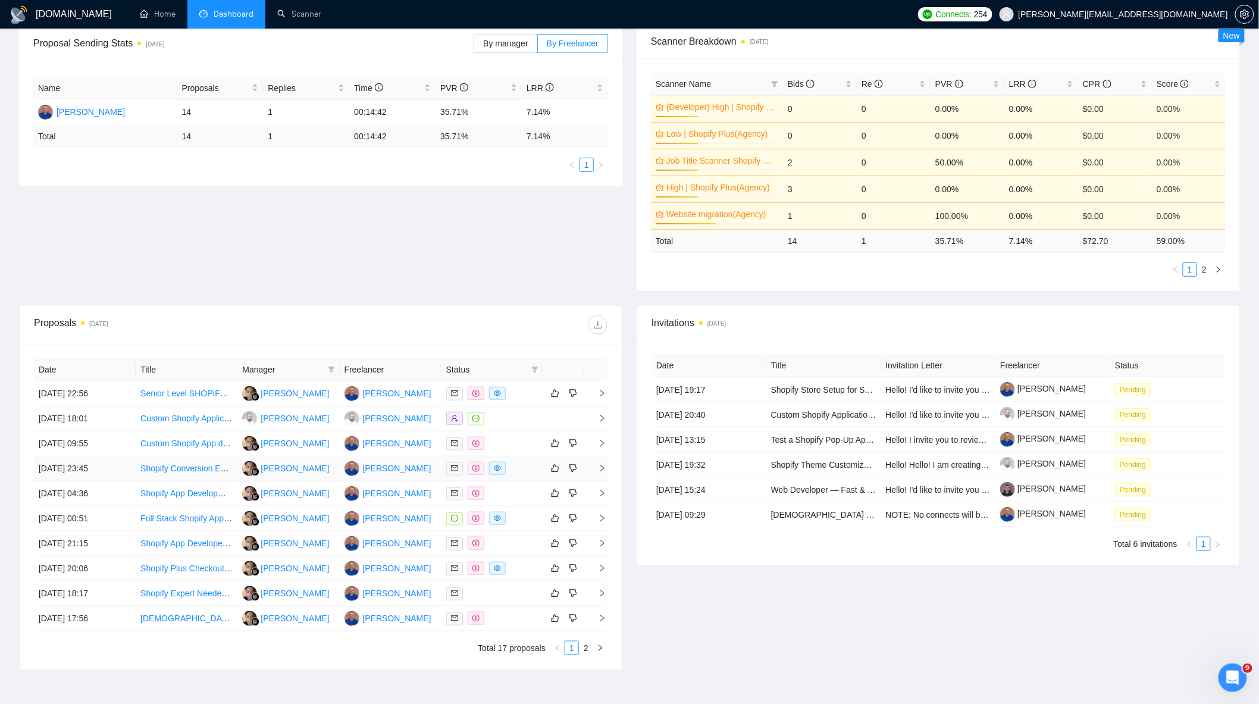
click at [514, 467] on div at bounding box center [492, 469] width 92 height 14
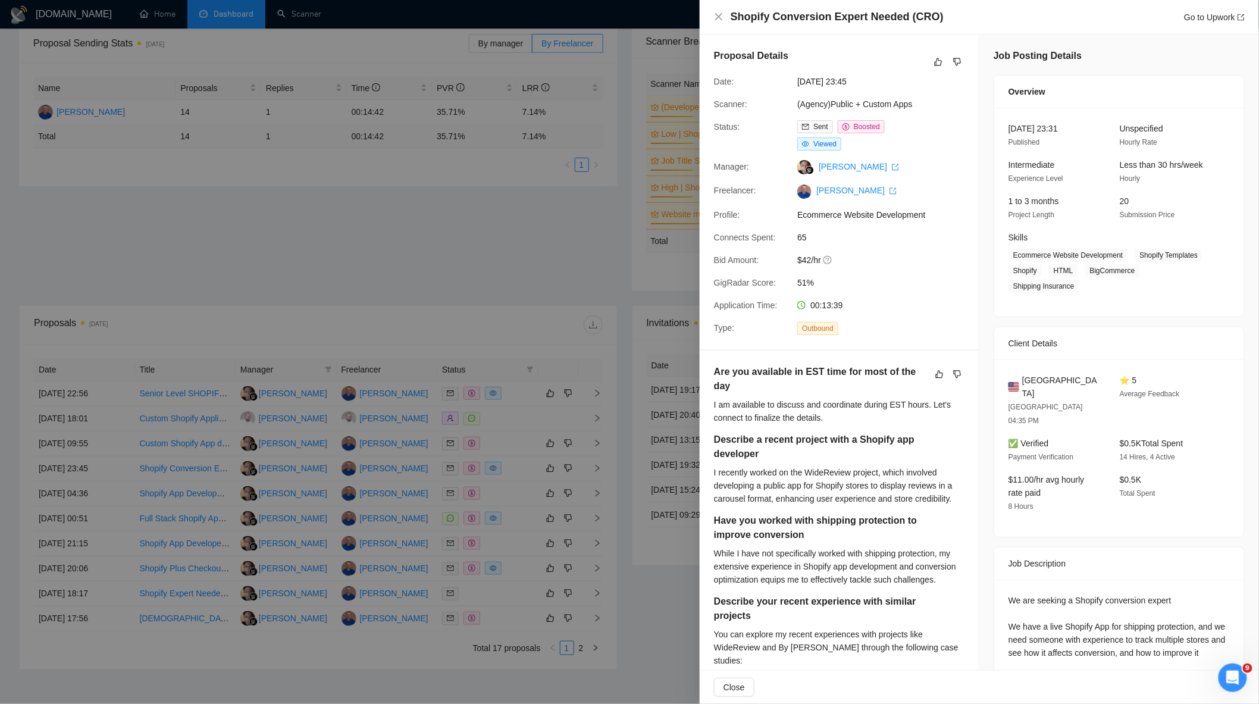
click at [519, 433] on div at bounding box center [629, 352] width 1259 height 704
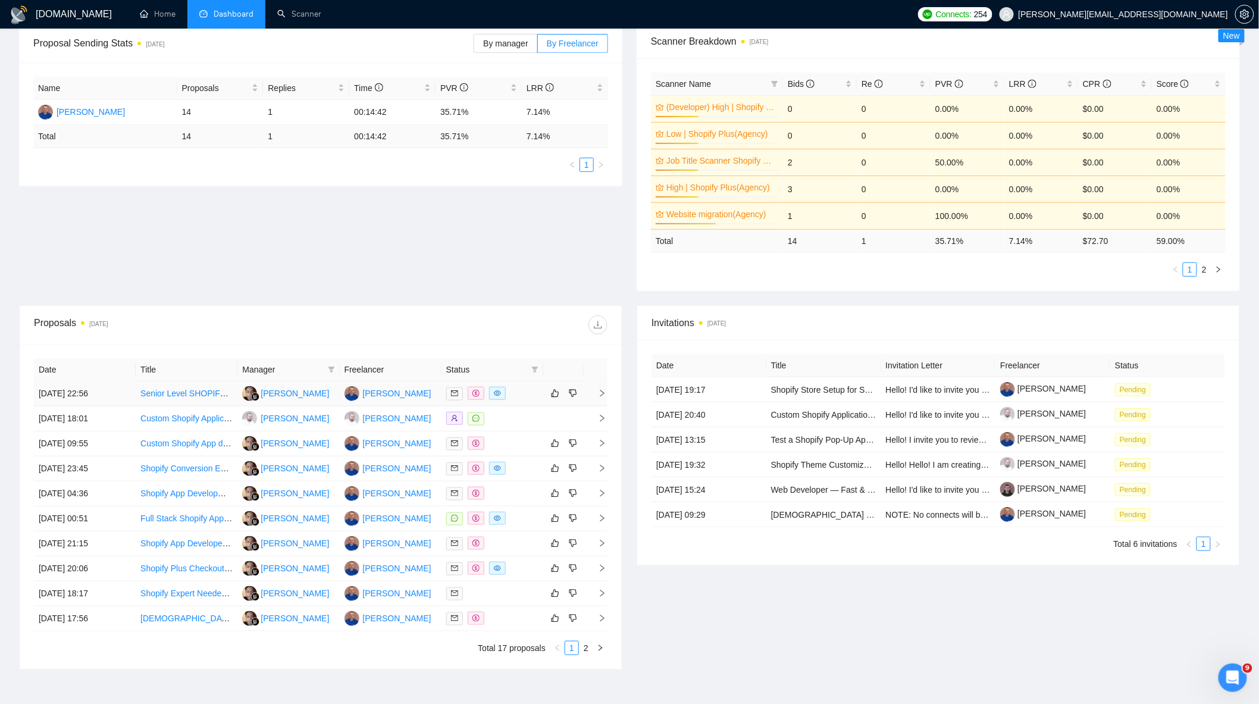
click at [525, 393] on div at bounding box center [492, 394] width 92 height 14
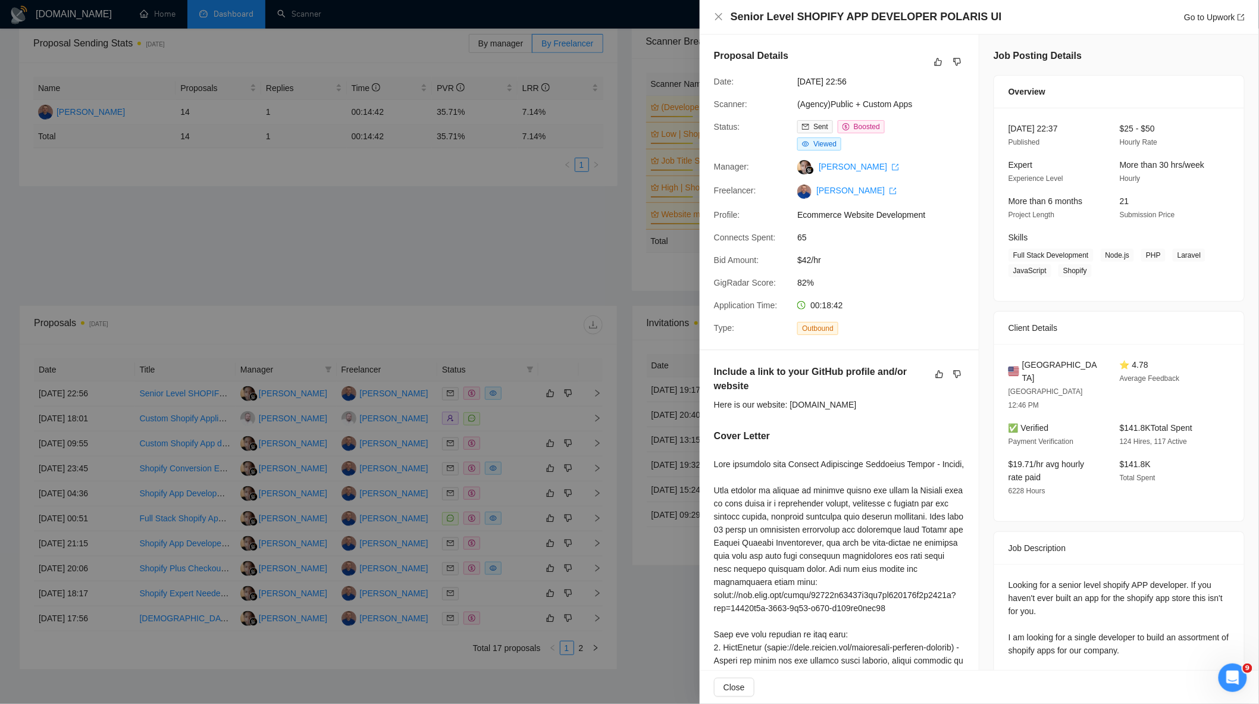
click at [486, 275] on div at bounding box center [629, 352] width 1259 height 704
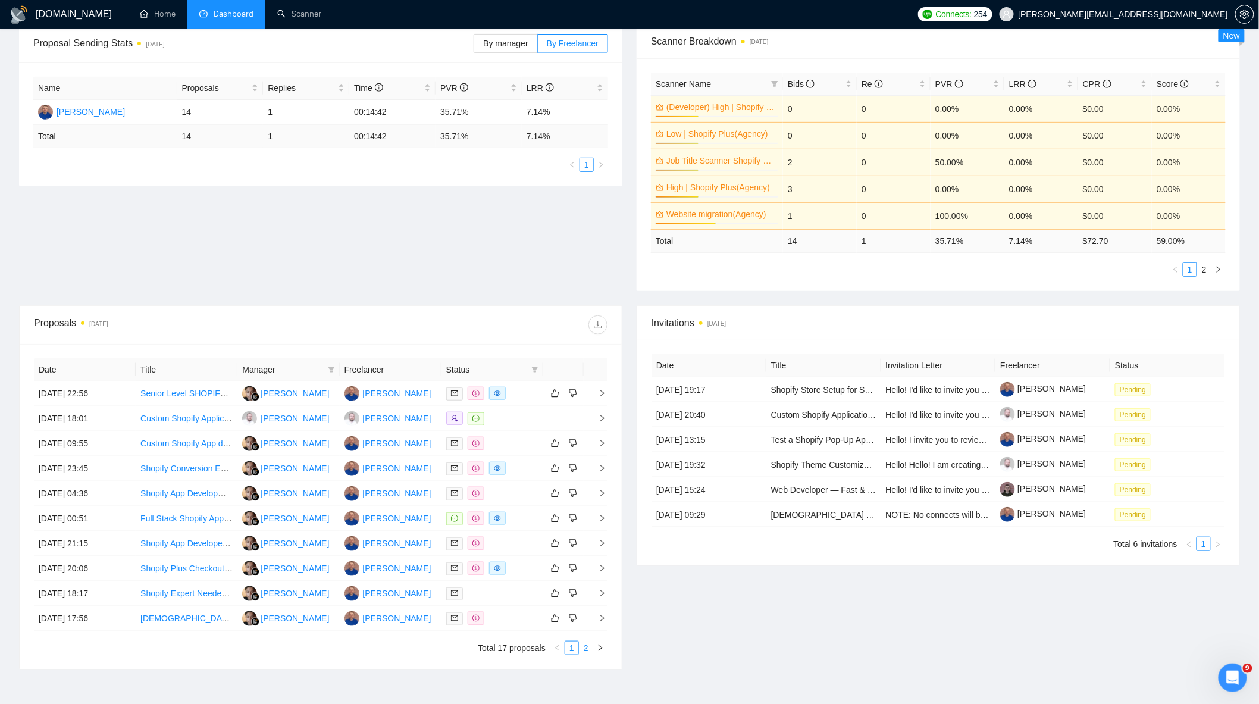
click at [584, 650] on link "2" at bounding box center [586, 647] width 13 height 13
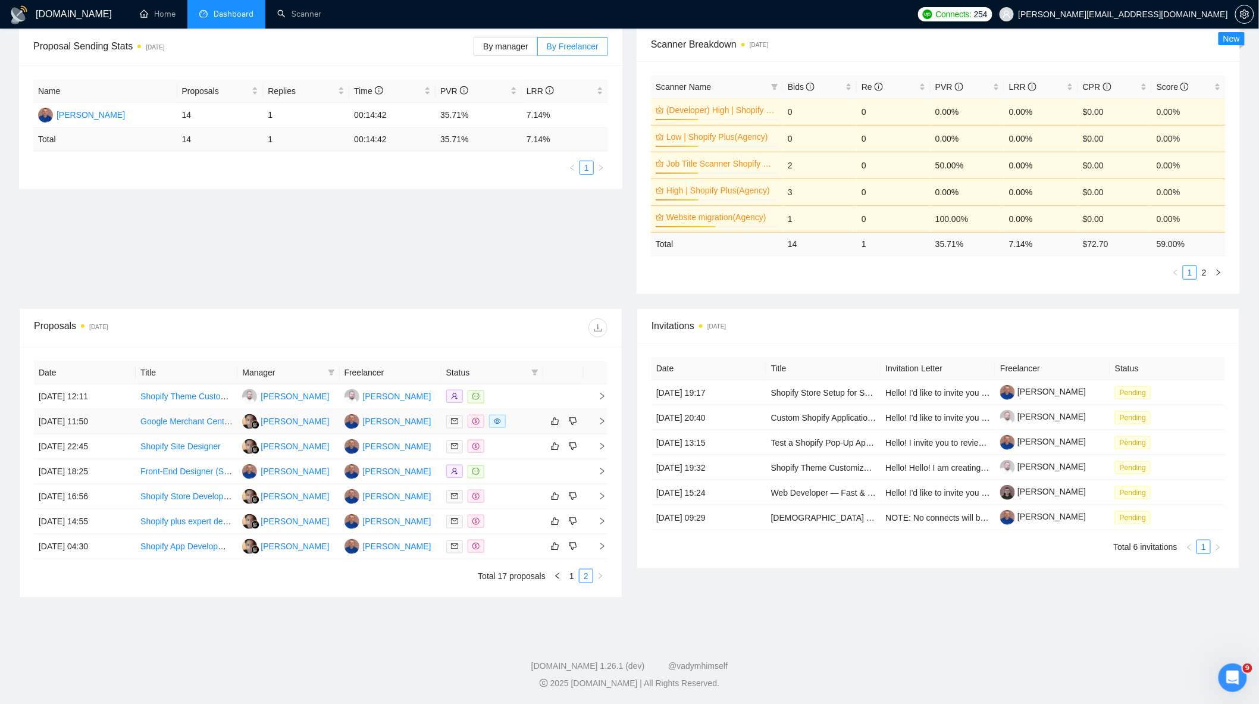
click at [515, 418] on div at bounding box center [492, 422] width 92 height 14
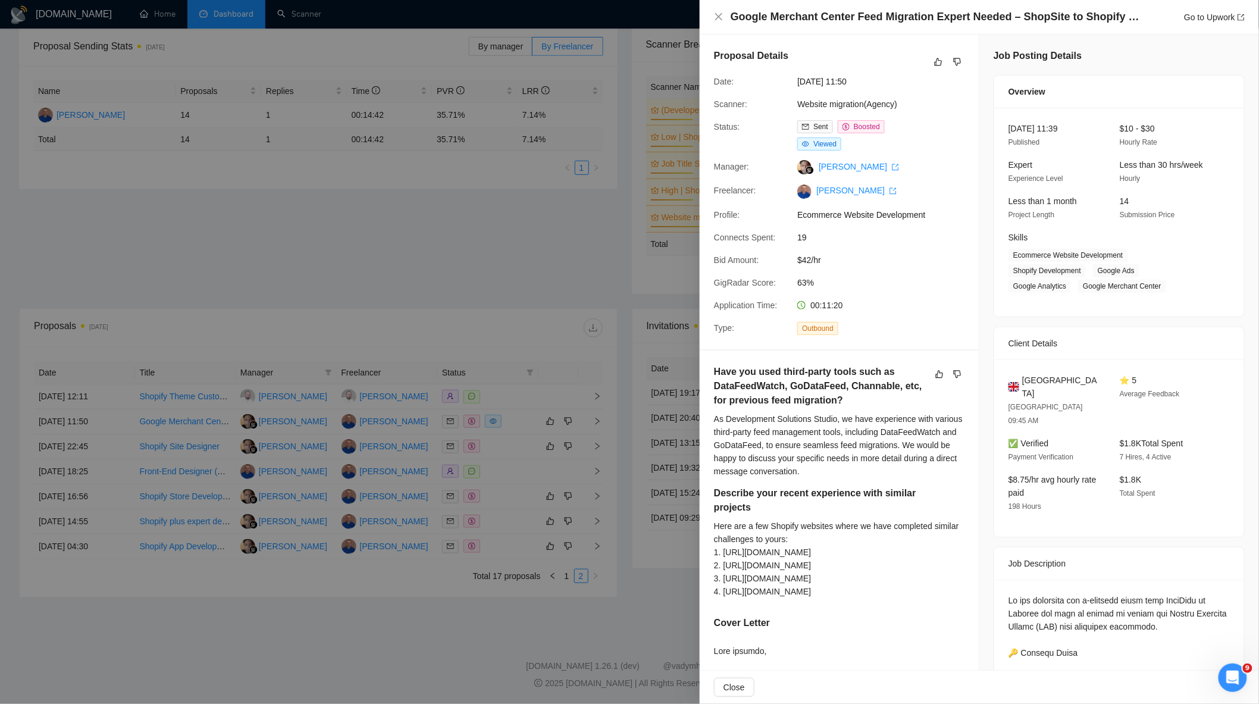
click at [488, 508] on div at bounding box center [629, 352] width 1259 height 704
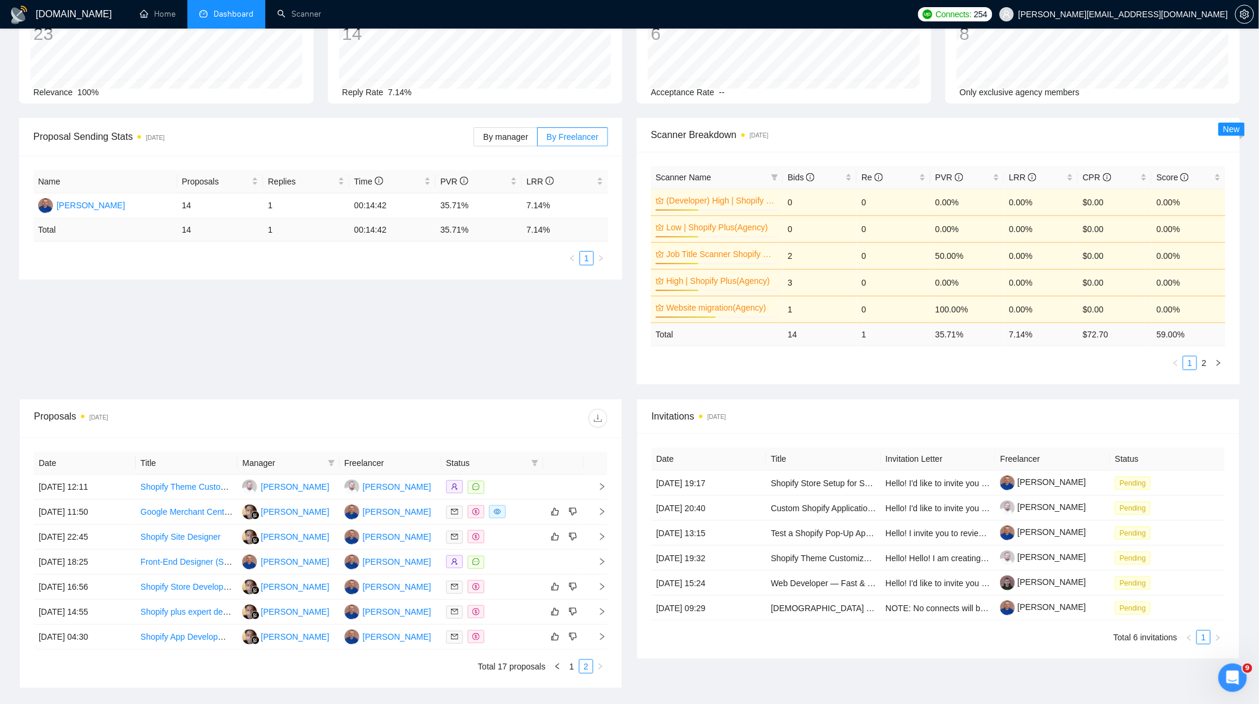
scroll to position [0, 0]
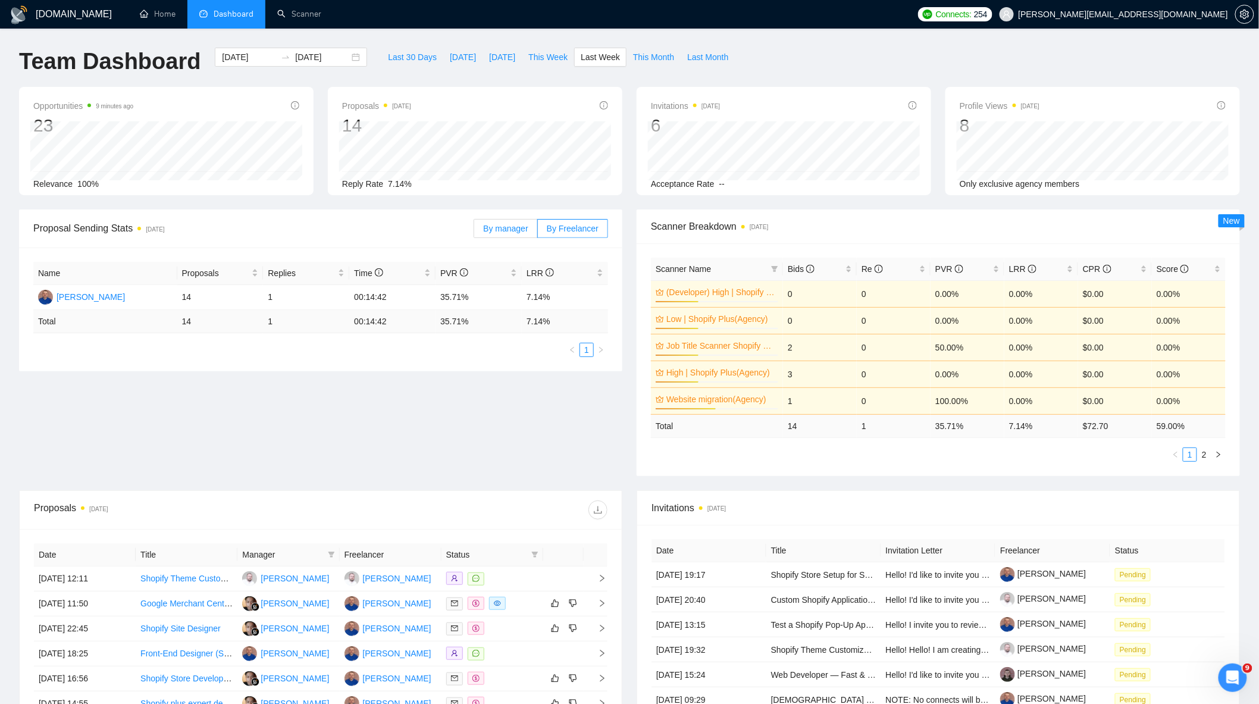
click at [503, 233] on span "By manager" at bounding box center [505, 229] width 45 height 10
click at [474, 231] on input "By manager" at bounding box center [474, 231] width 0 height 0
click at [568, 224] on span "By Freelancer" at bounding box center [573, 229] width 52 height 10
click at [538, 231] on input "By Freelancer" at bounding box center [538, 231] width 0 height 0
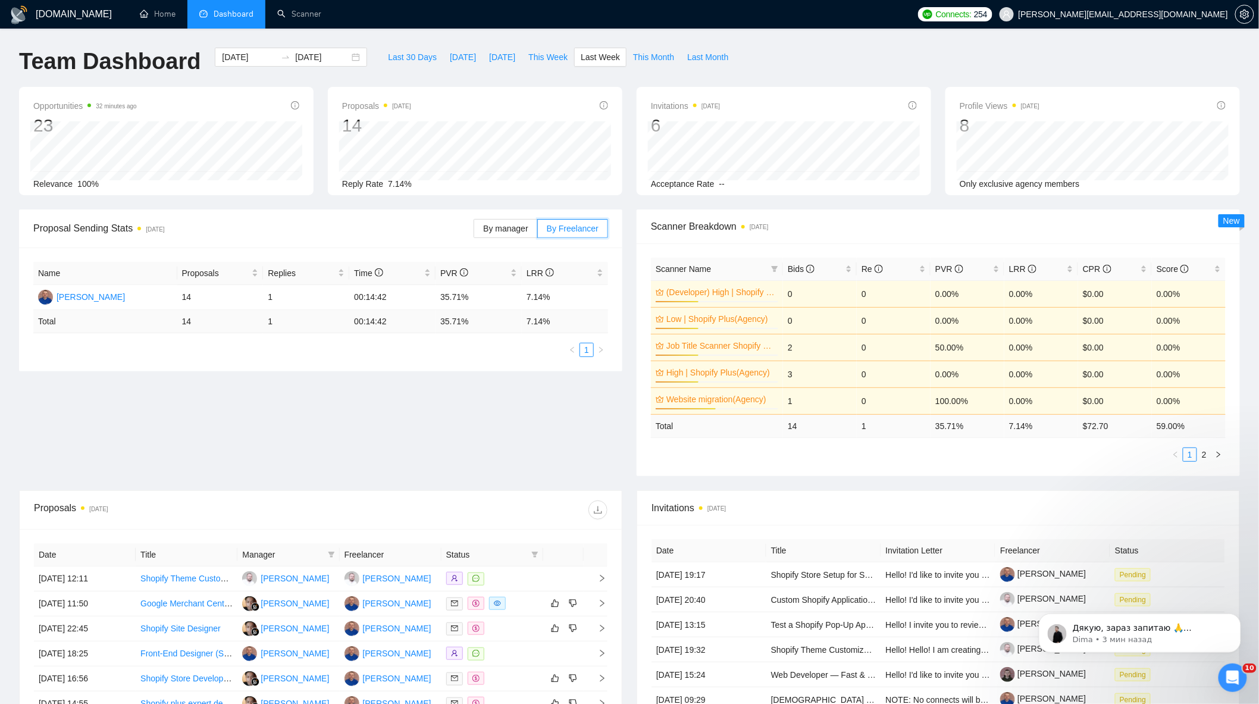
scroll to position [5875, 0]
click at [1209, 635] on td "Pending" at bounding box center [1167, 624] width 115 height 25
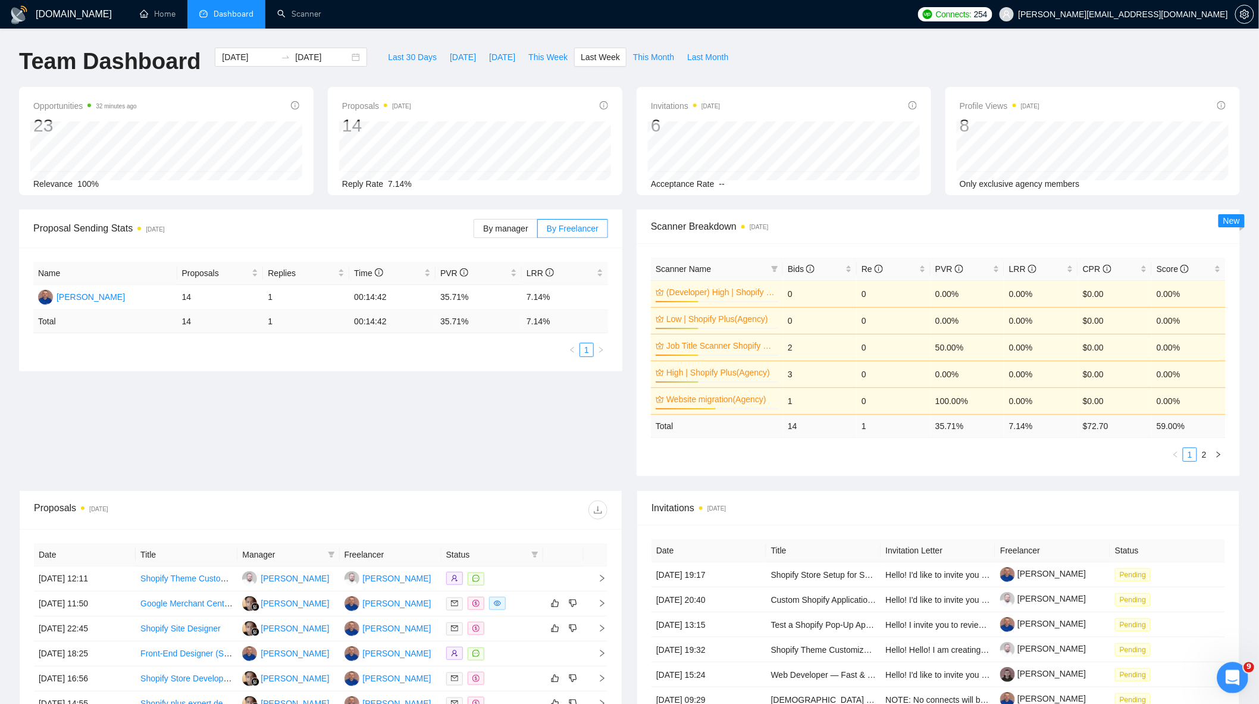
click at [1226, 681] on icon "Открыть службу сообщений Intercom" at bounding box center [1231, 676] width 20 height 20
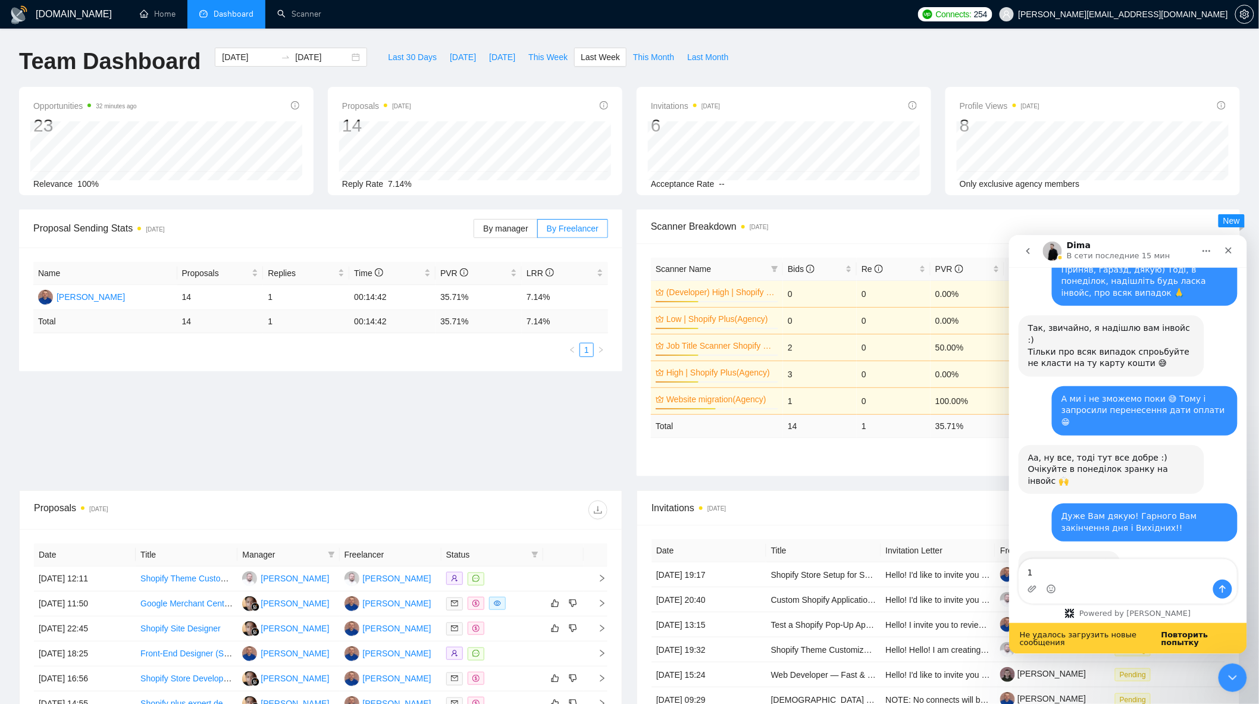
scroll to position [5916, 0]
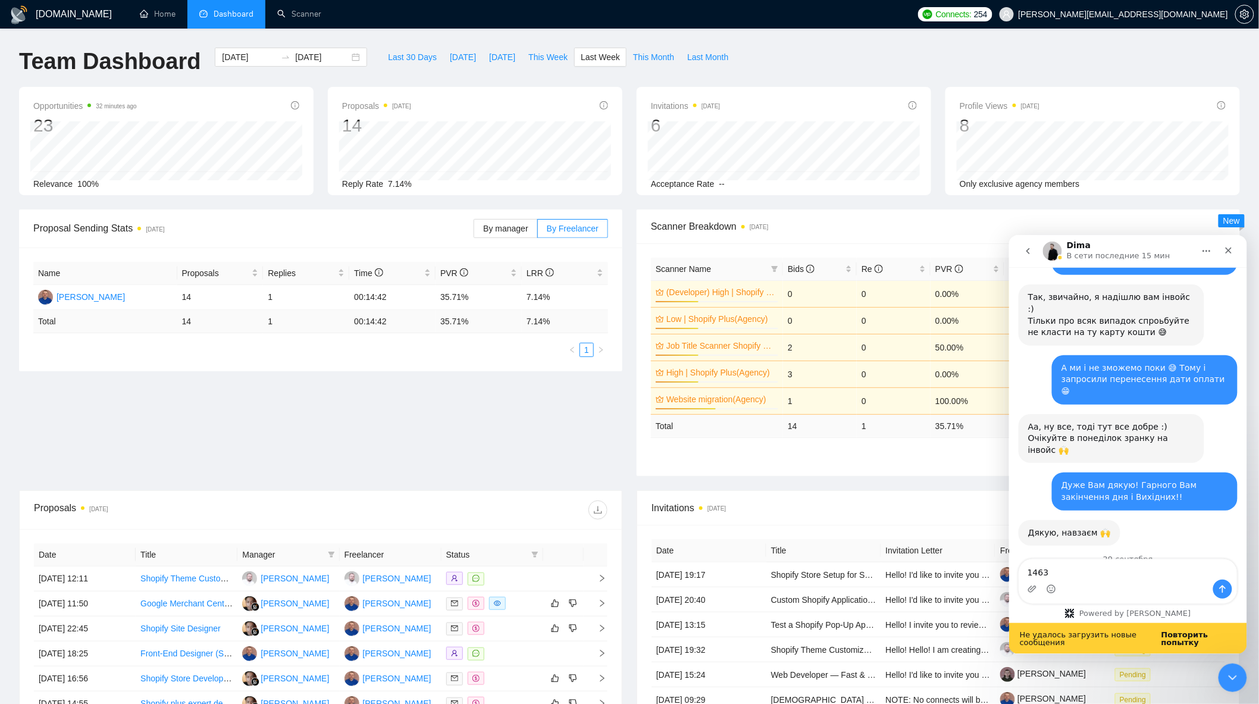
type textarea "1463"
click at [1184, 636] on b "Повторить попытку" at bounding box center [1184, 638] width 47 height 17
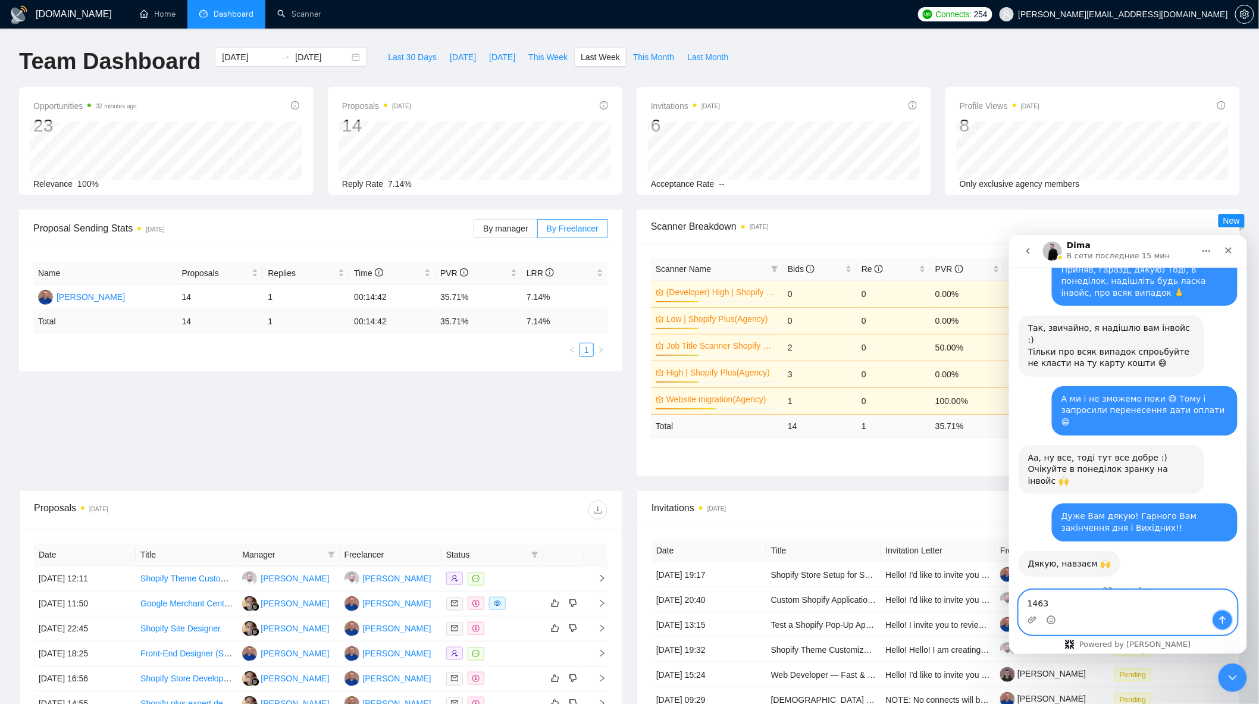
click at [1223, 613] on button "Отправить сообщение…" at bounding box center [1222, 619] width 19 height 19
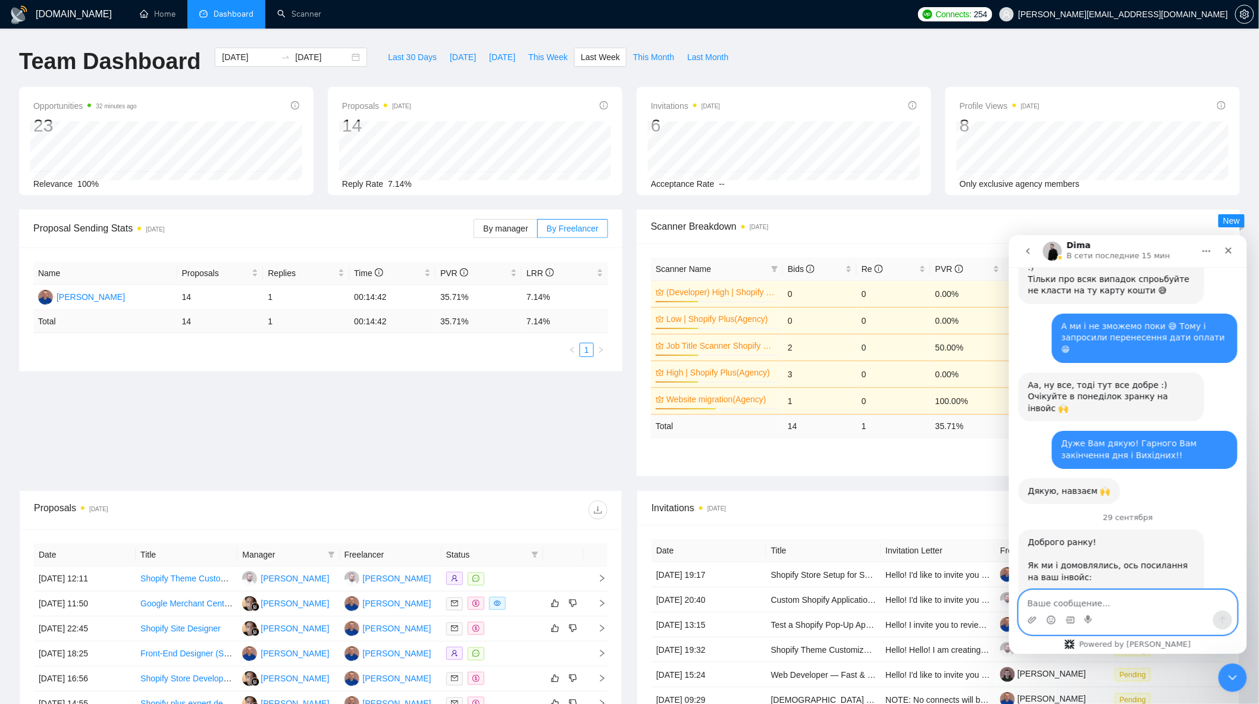
scroll to position [5955, 0]
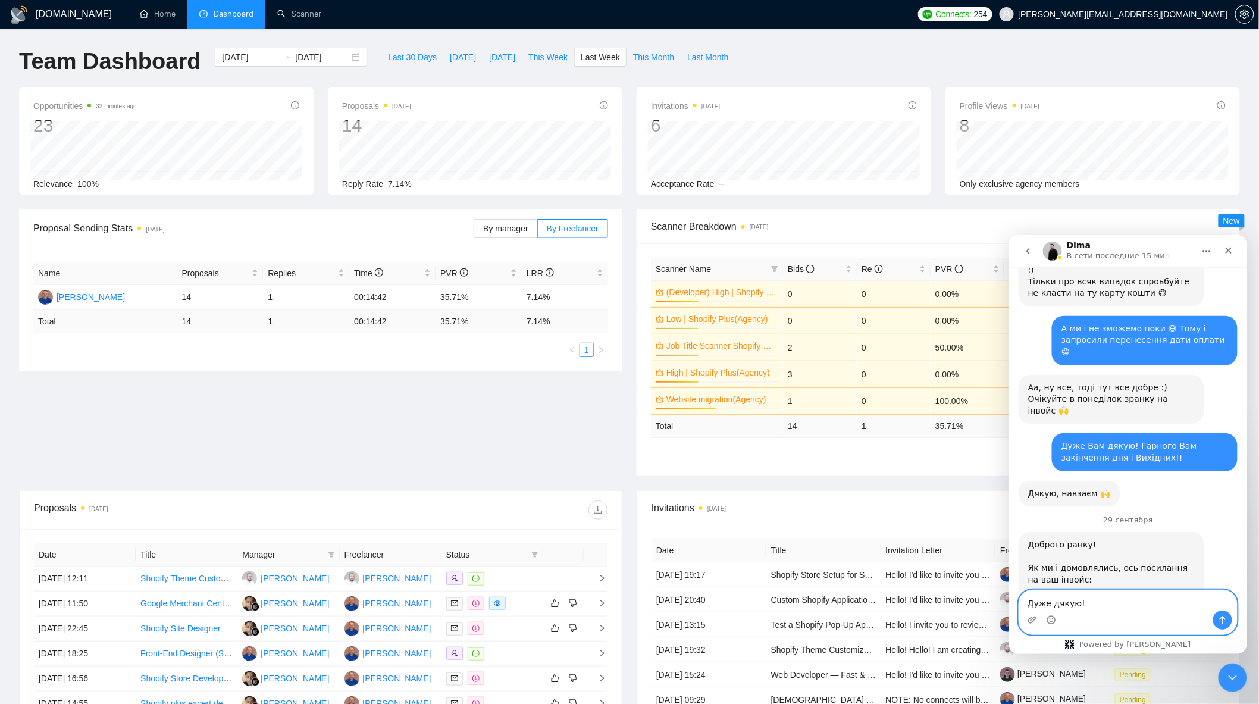
type textarea "Дуже дякую!!"
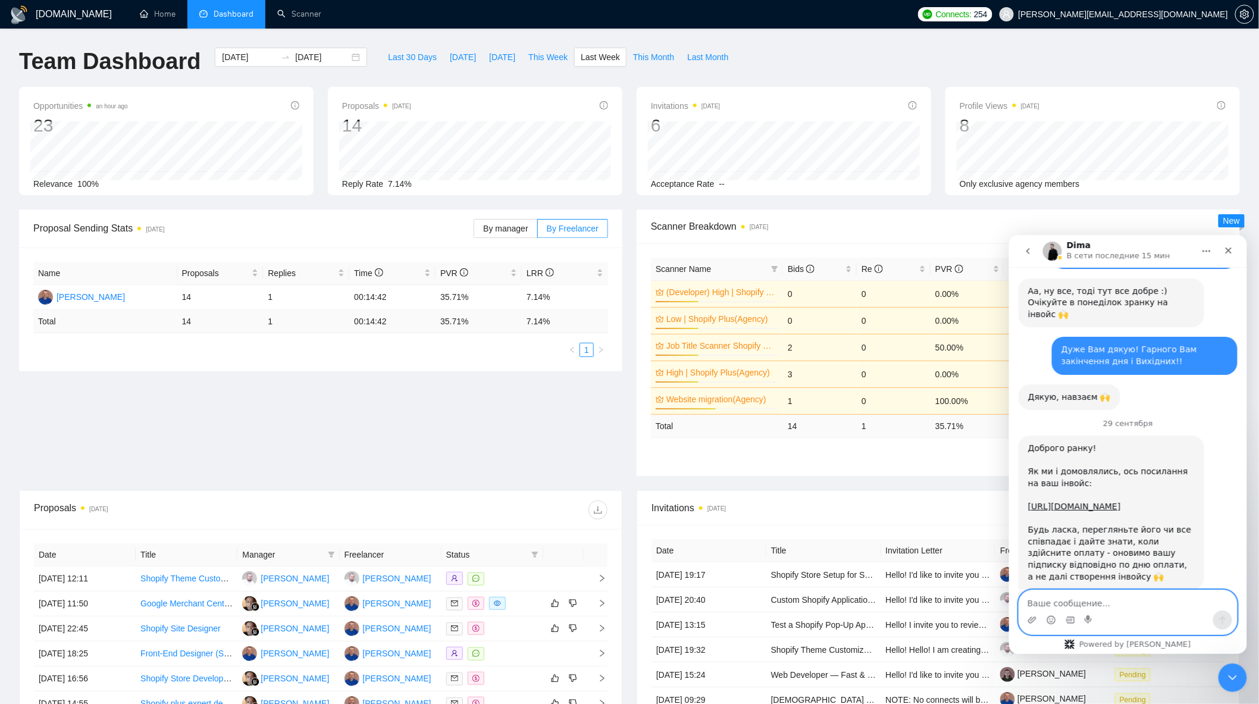
scroll to position [6255, 0]
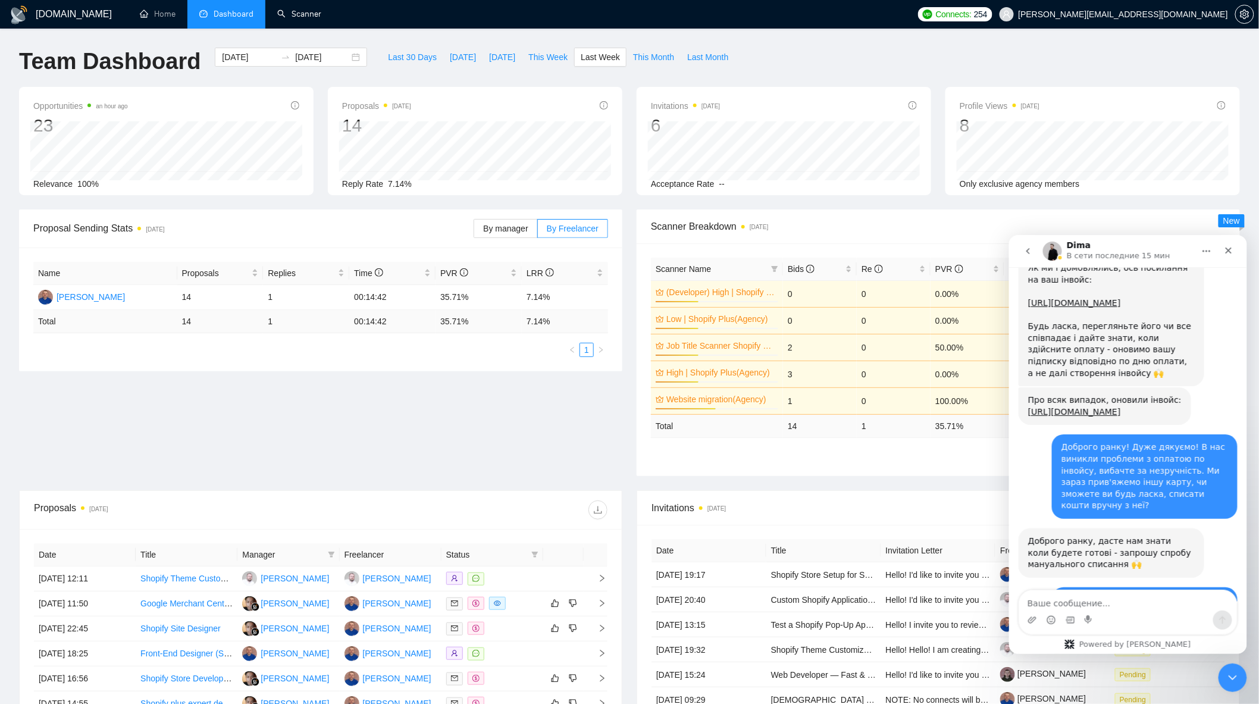
drag, startPoint x: 282, startPoint y: 18, endPoint x: 276, endPoint y: 42, distance: 24.5
click at [282, 18] on link "Scanner" at bounding box center [299, 14] width 44 height 10
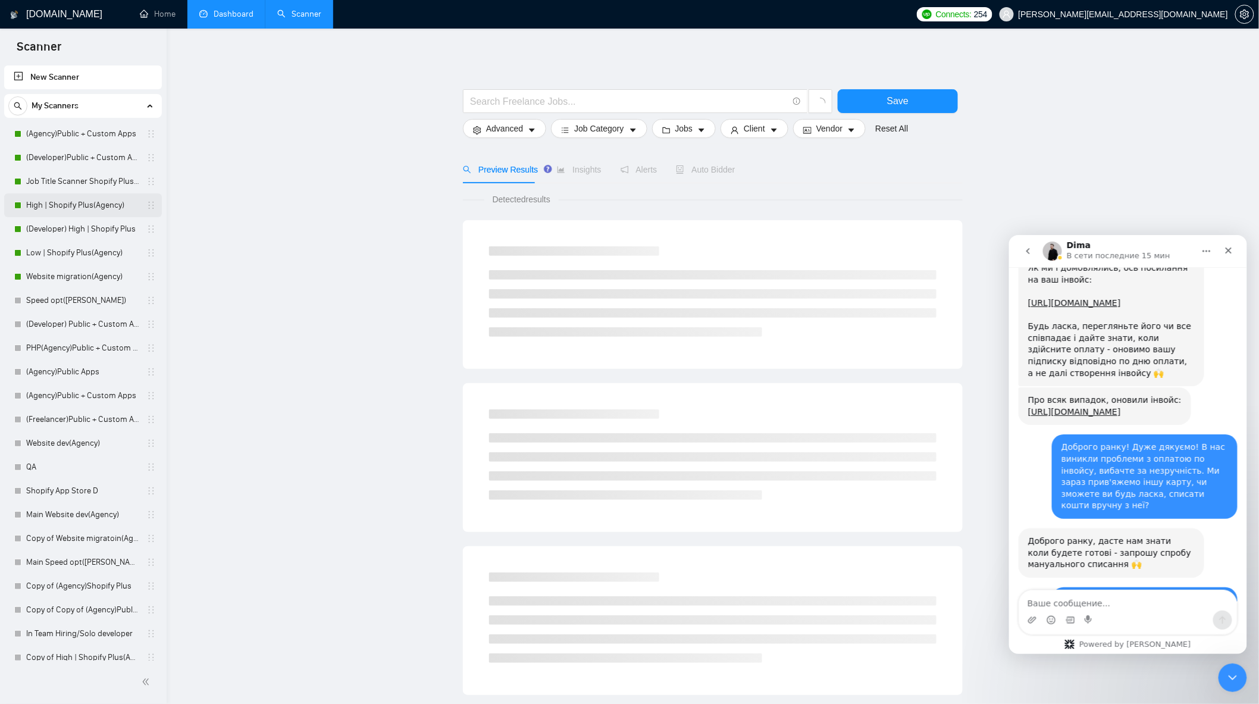
click at [62, 209] on link "High | Shopify Plus(Agency)" at bounding box center [82, 205] width 113 height 24
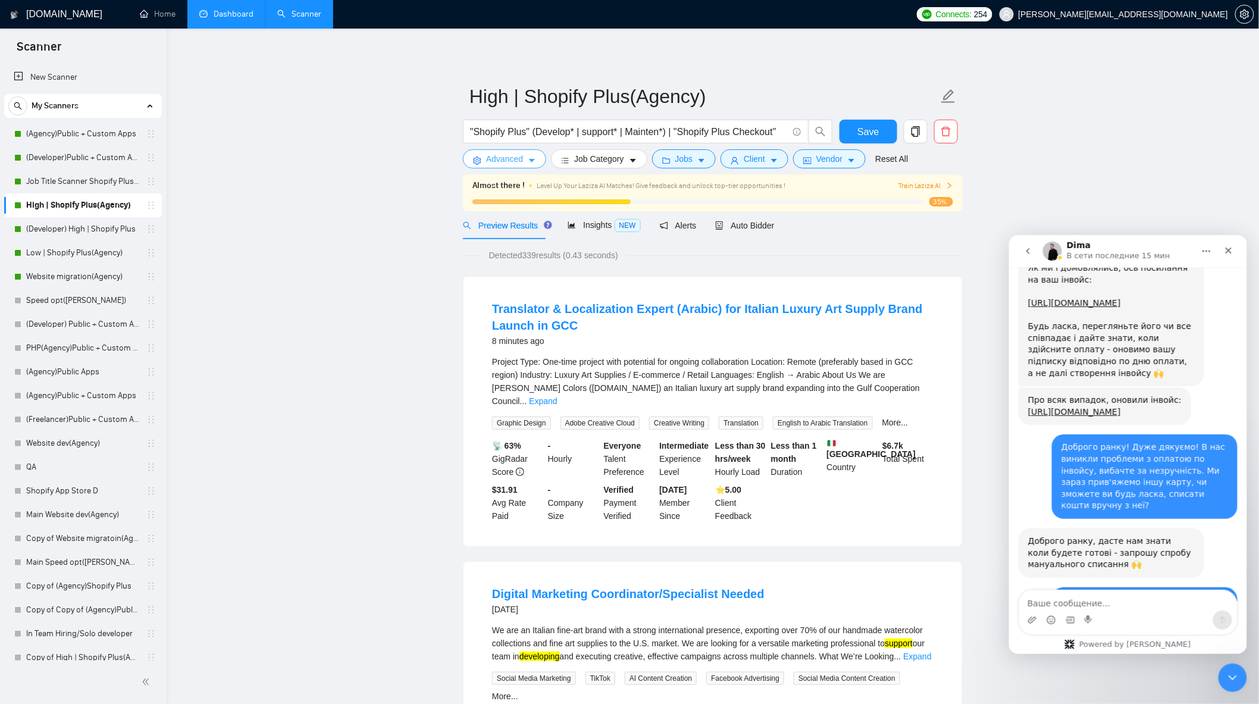
click at [525, 163] on button "Advanced" at bounding box center [504, 158] width 83 height 19
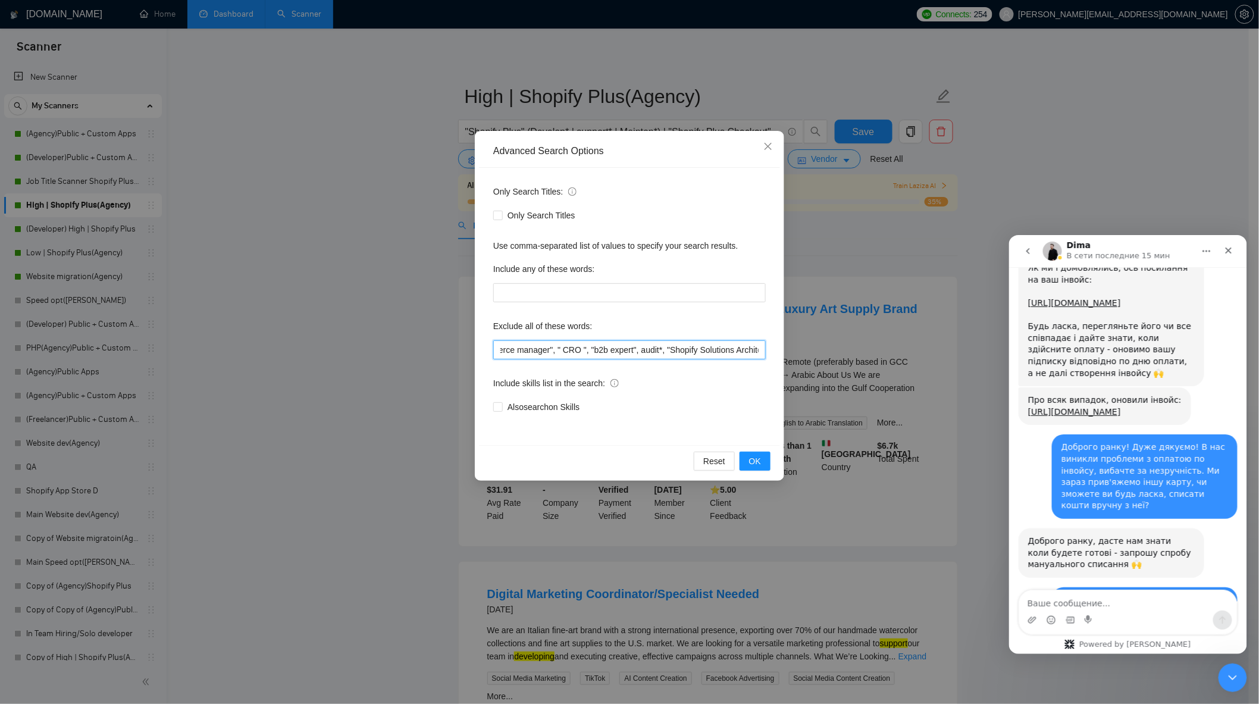
scroll to position [0, 1795]
drag, startPoint x: 623, startPoint y: 352, endPoint x: 741, endPoint y: 351, distance: 118.4
click at [854, 370] on div "Advanced Search Options Only Search Titles: Only Search Titles Use comma-separa…" at bounding box center [629, 352] width 1259 height 704
click at [741, 351] on input ""no agency", "Join our team", "only freelancer", "to join our remote-first team…" at bounding box center [629, 349] width 273 height 19
click at [759, 349] on input ""no agency", "Join our team", "only freelancer", "to join our remote-first team…" at bounding box center [629, 349] width 273 height 19
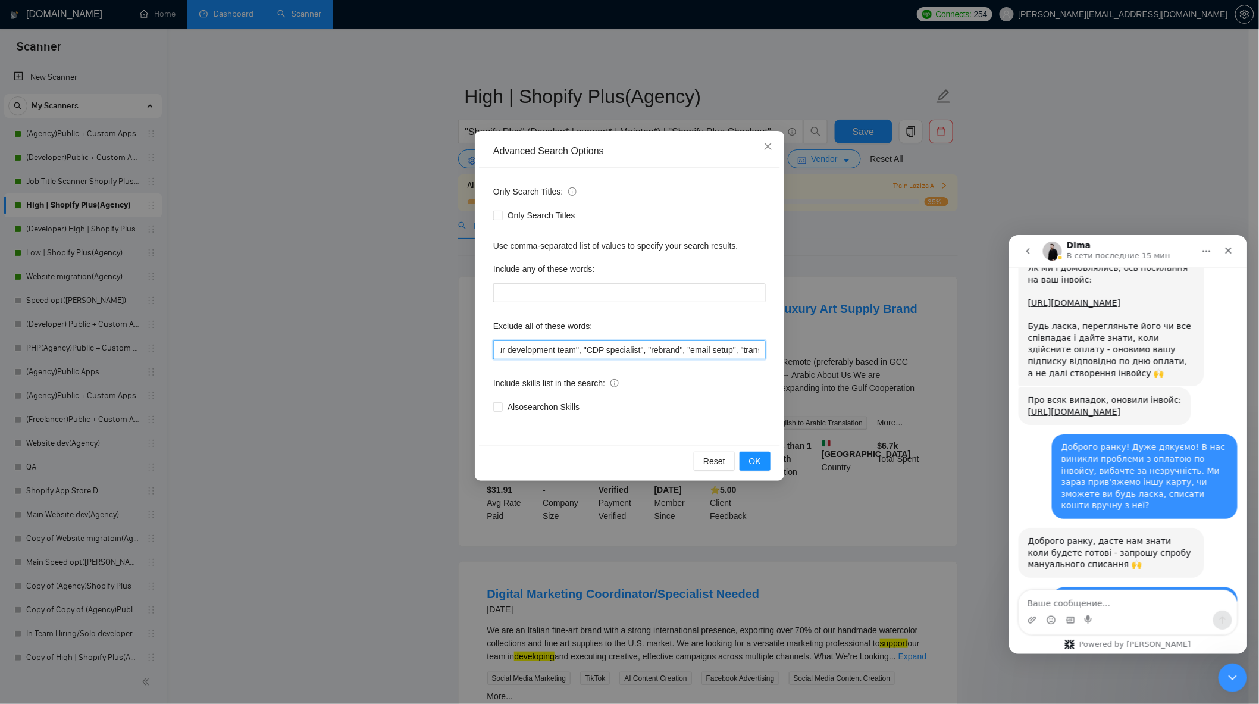
scroll to position [0, 1836]
click at [762, 456] on button "OK" at bounding box center [755, 461] width 31 height 19
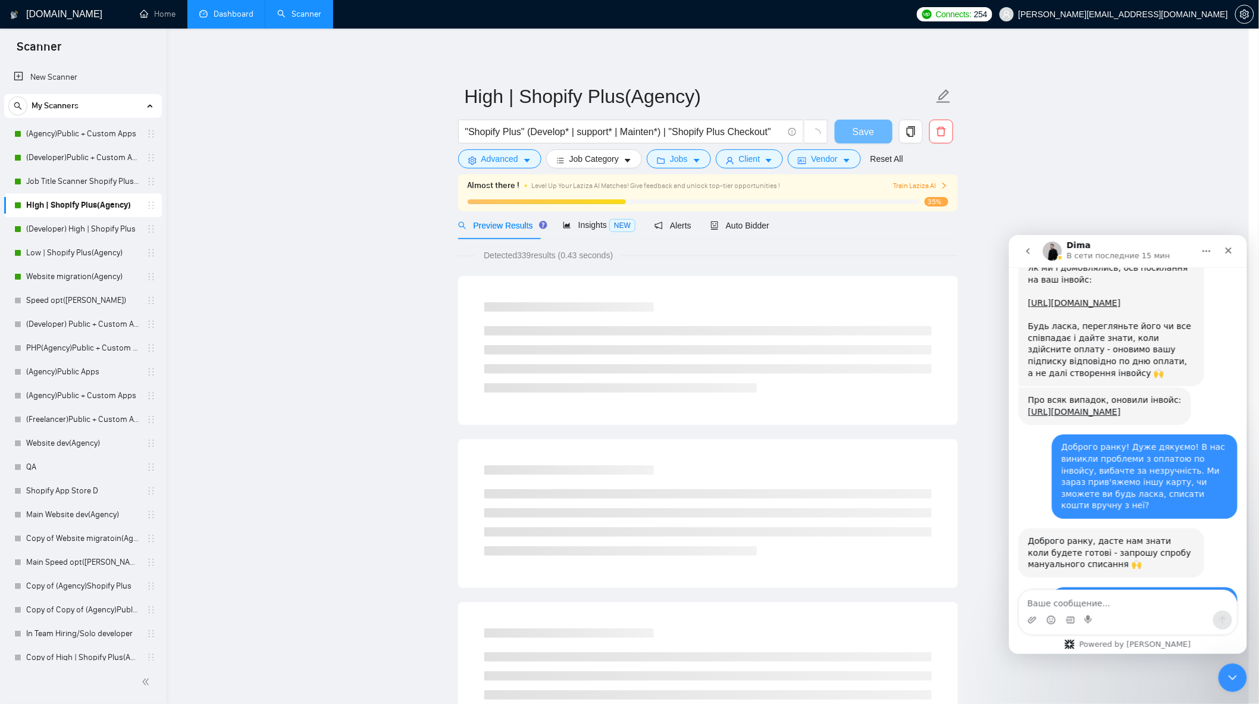
scroll to position [0, 0]
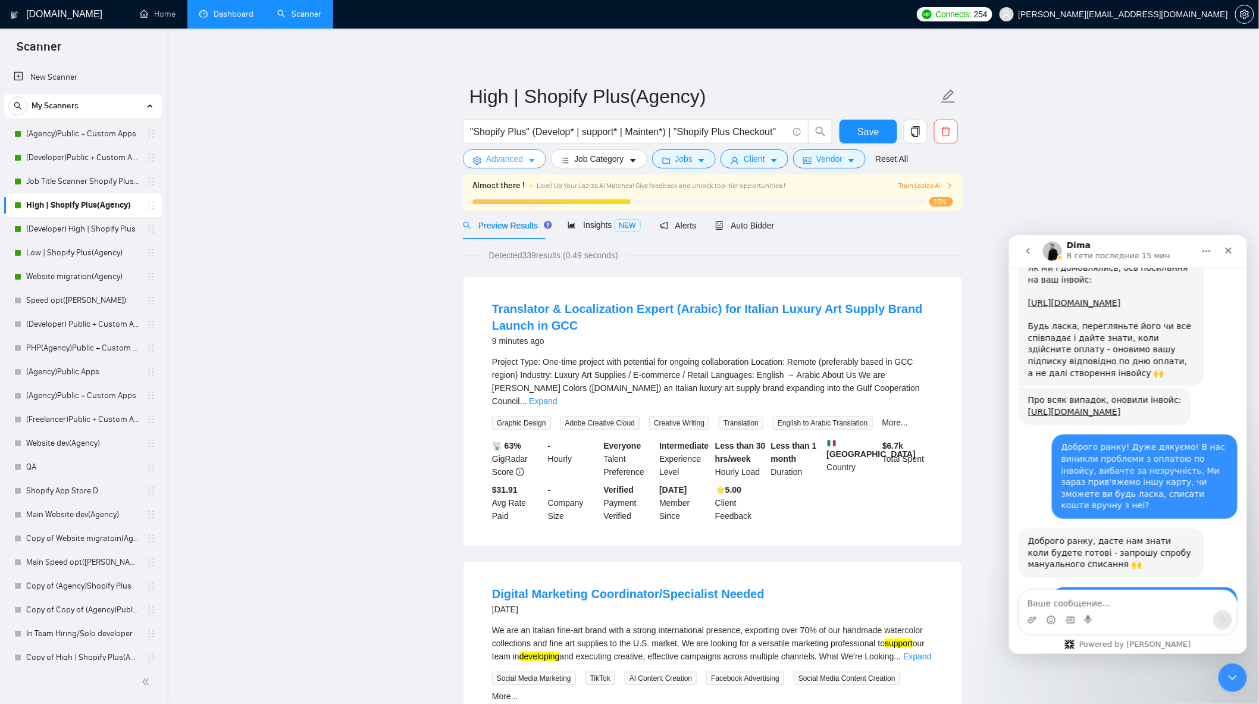
click at [508, 161] on span "Advanced" at bounding box center [504, 158] width 37 height 13
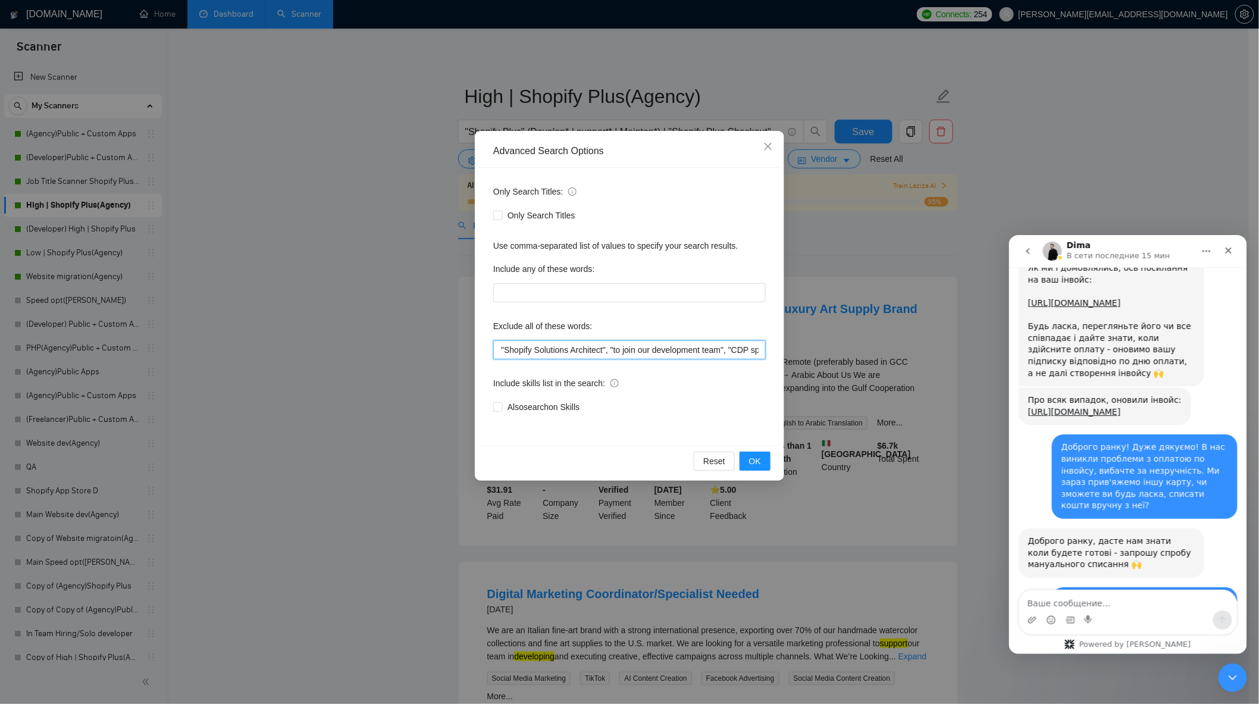
scroll to position [0, 1836]
drag, startPoint x: 701, startPoint y: 348, endPoint x: 932, endPoint y: 389, distance: 235.1
click at [934, 391] on div "Advanced Search Options Only Search Titles: Only Search Titles Use comma-separa…" at bounding box center [629, 352] width 1259 height 704
click at [737, 343] on input ""no agency", "Join our team", "only freelancer", "to join our remote-first team…" at bounding box center [629, 349] width 273 height 19
click at [752, 352] on input ""no agency", "Join our team", "only freelancer", "to join our remote-first team…" at bounding box center [629, 349] width 273 height 19
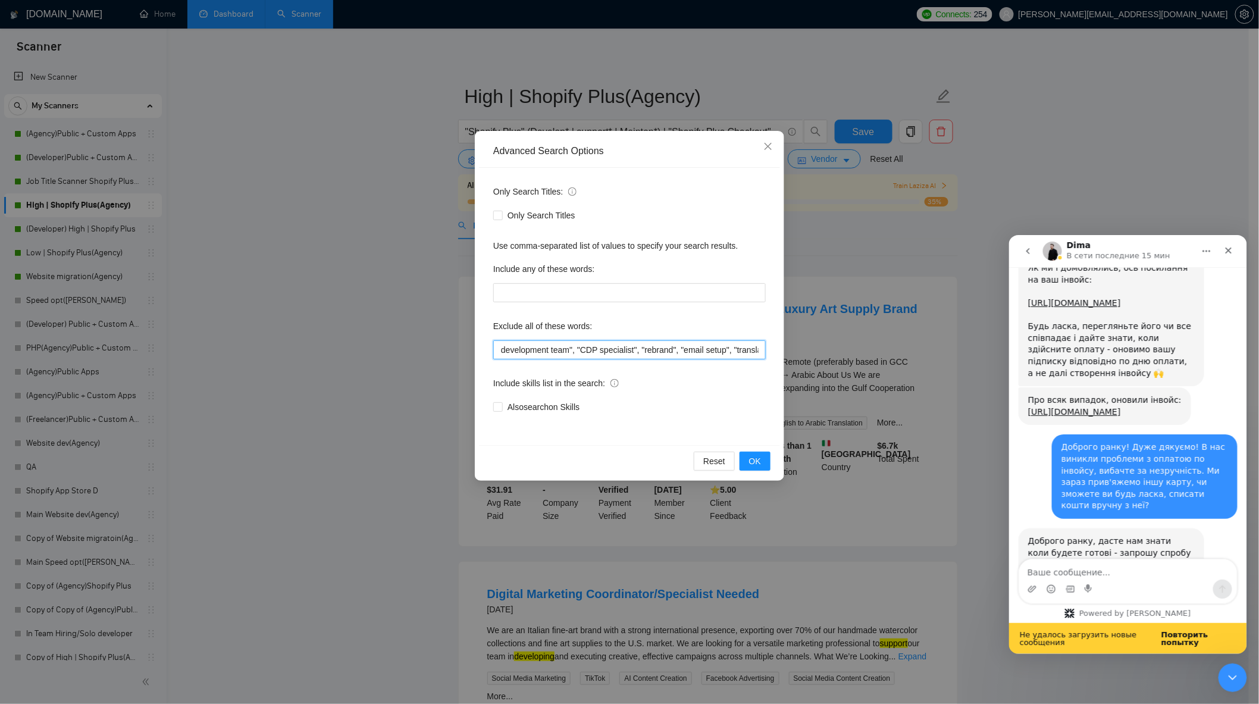
scroll to position [6286, 0]
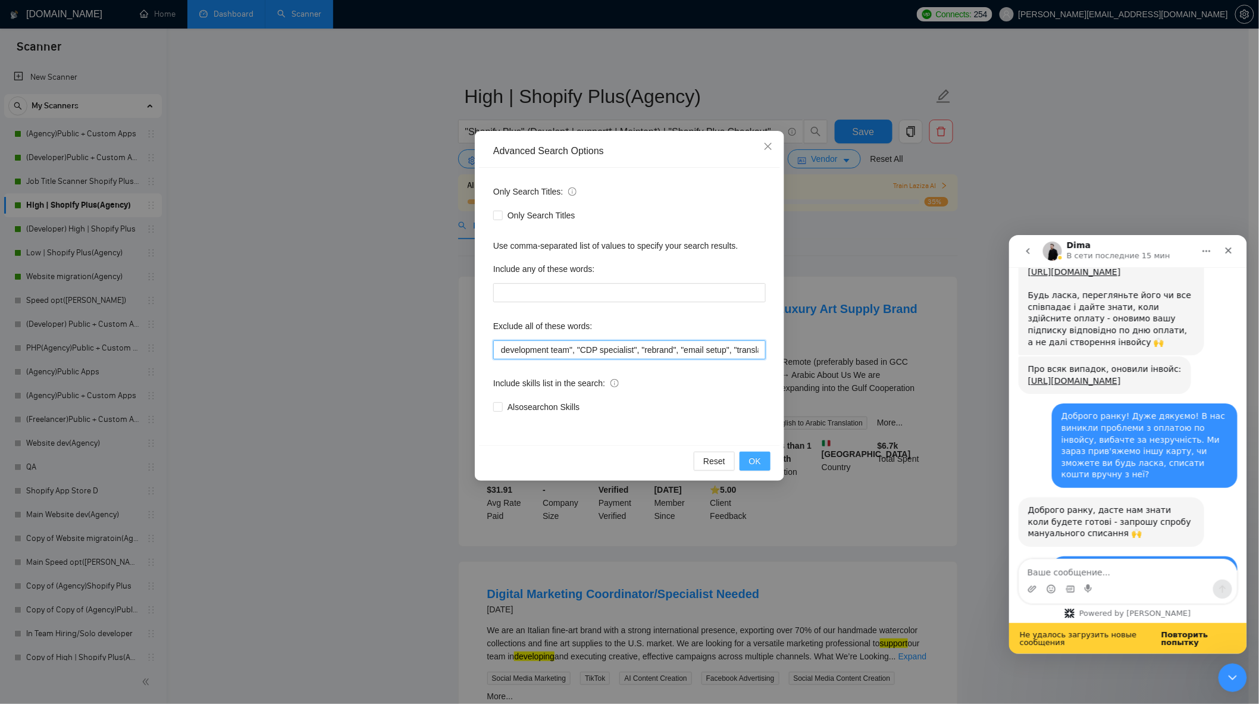
type input ""no agency", "Join our team", "only freelancer", "to join our remote-first team…"
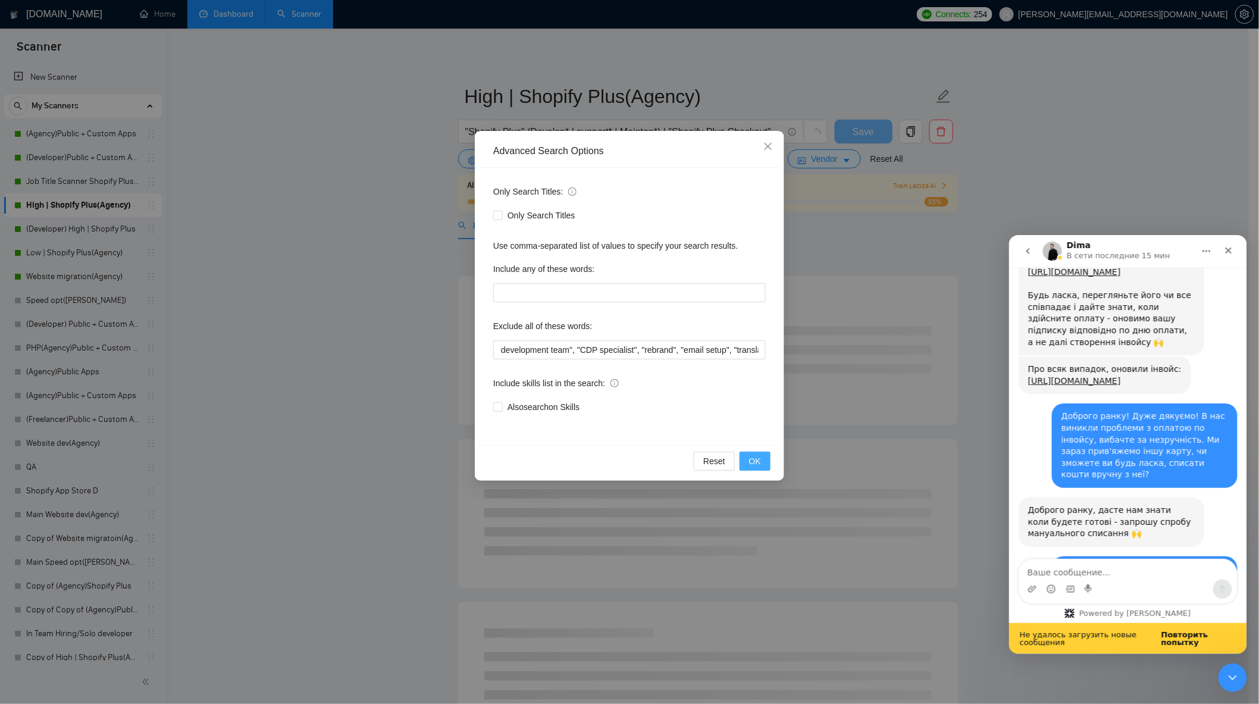
click at [754, 462] on span "OK" at bounding box center [755, 461] width 12 height 13
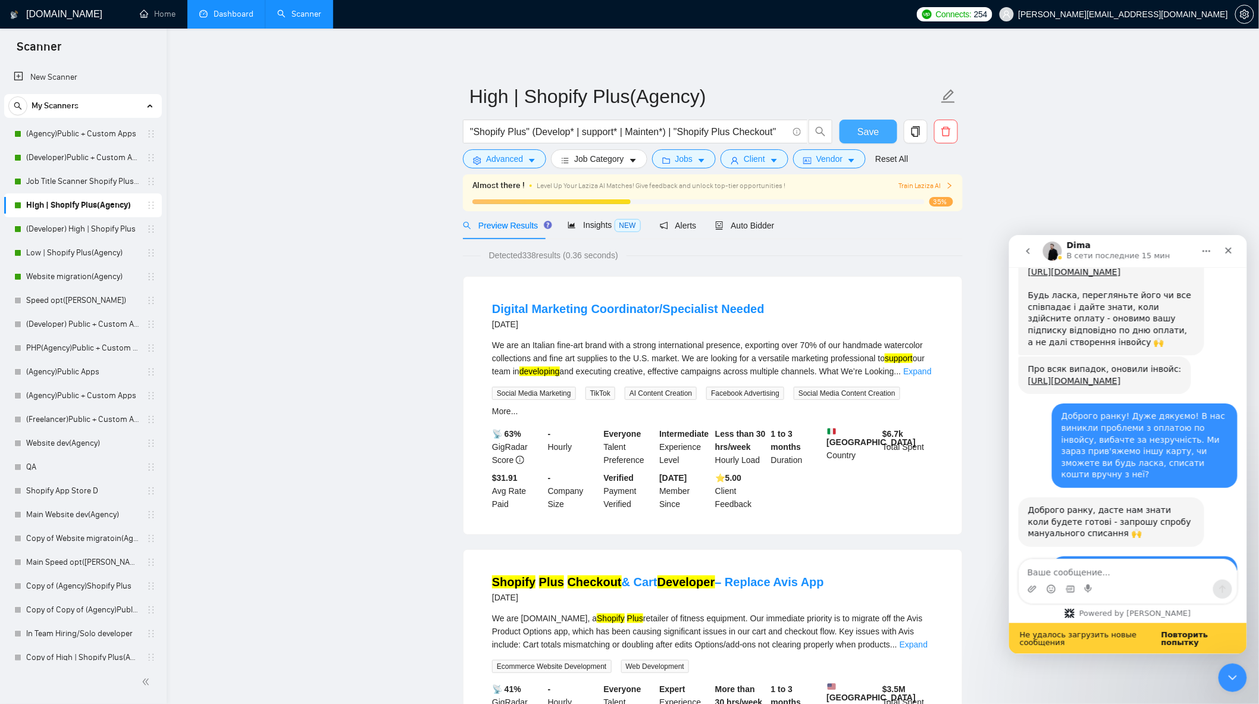
click at [867, 133] on span "Save" at bounding box center [867, 131] width 21 height 15
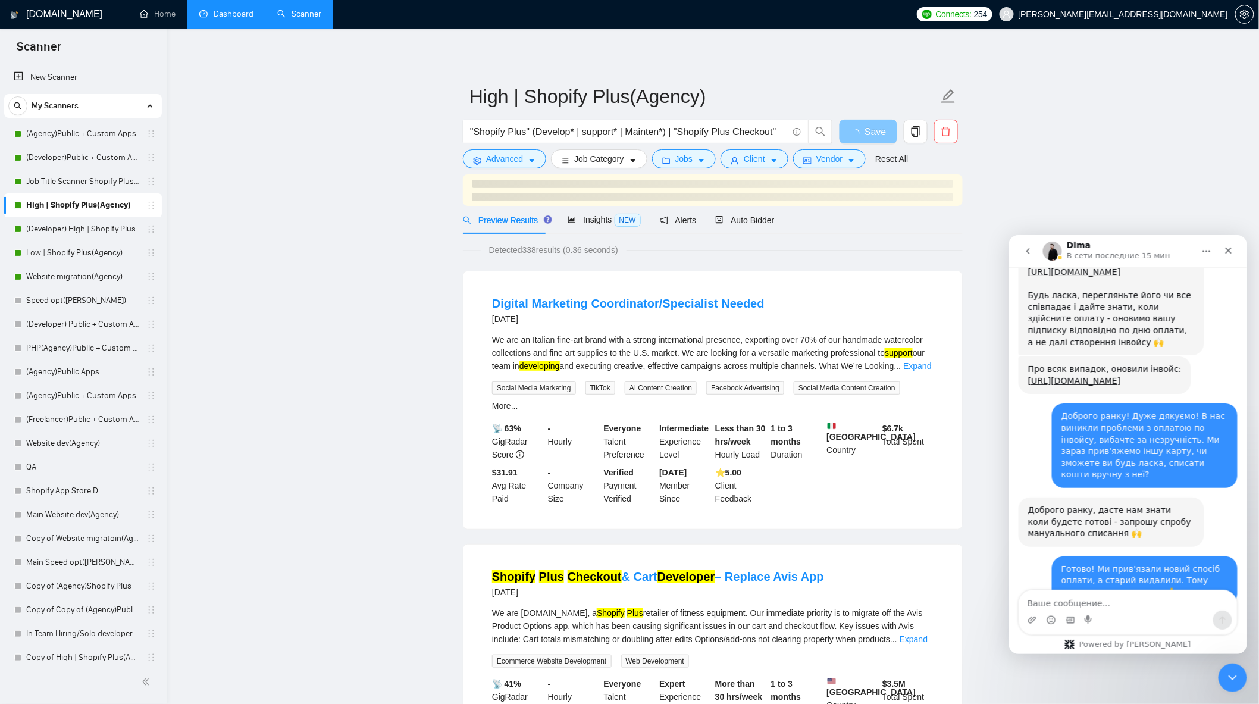
scroll to position [6255, 0]
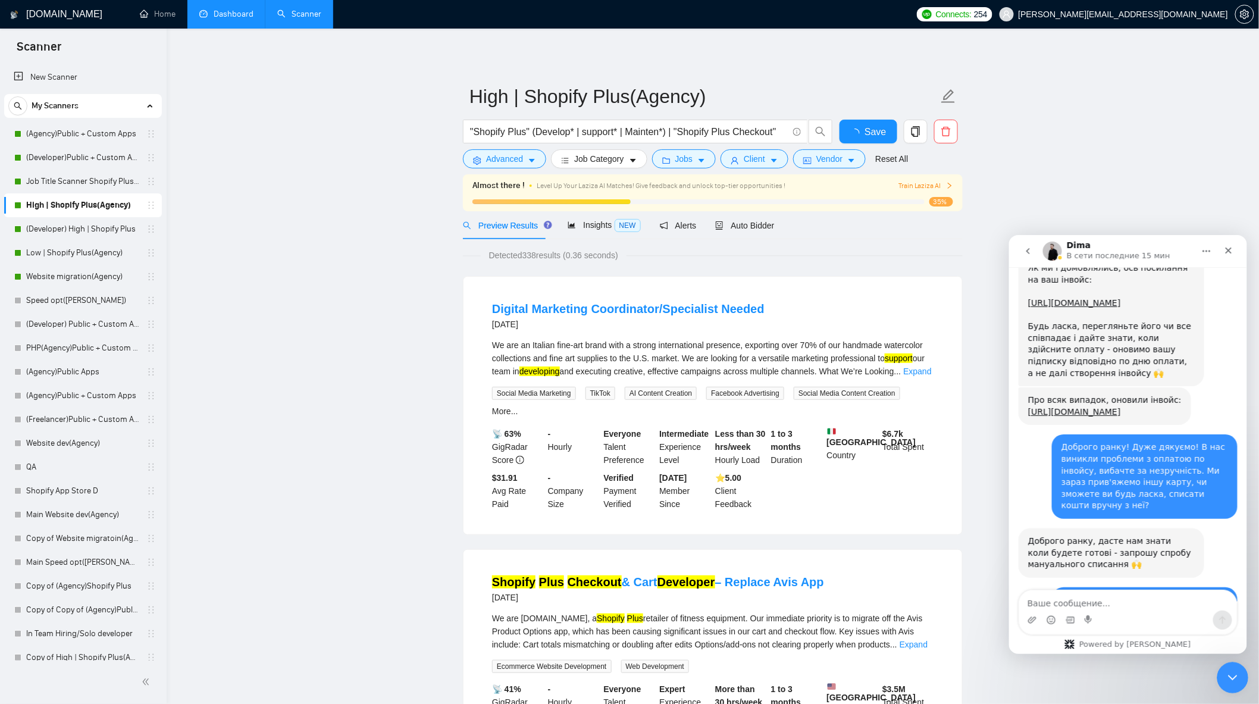
click at [1232, 679] on icon "Закрыть службу сообщений Intercom" at bounding box center [1230, 676] width 14 height 14
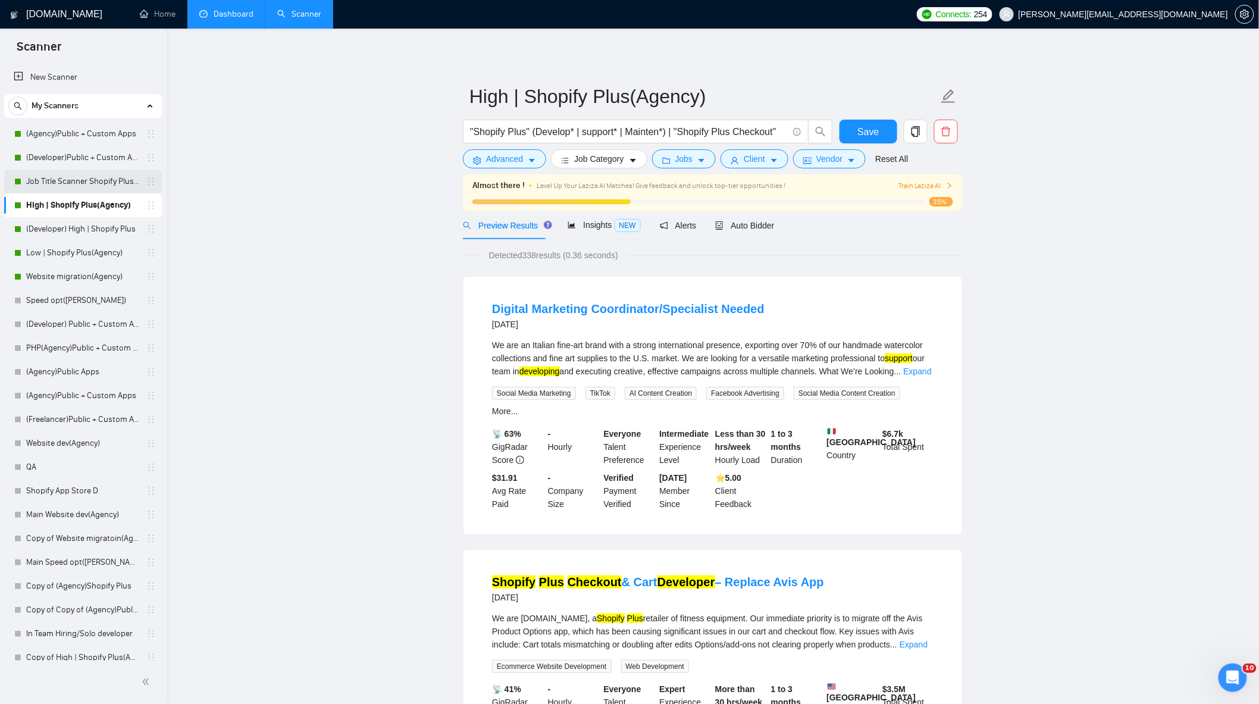
click at [68, 186] on link "Job Title Scanner Shopify Plus(Agency)" at bounding box center [82, 182] width 113 height 24
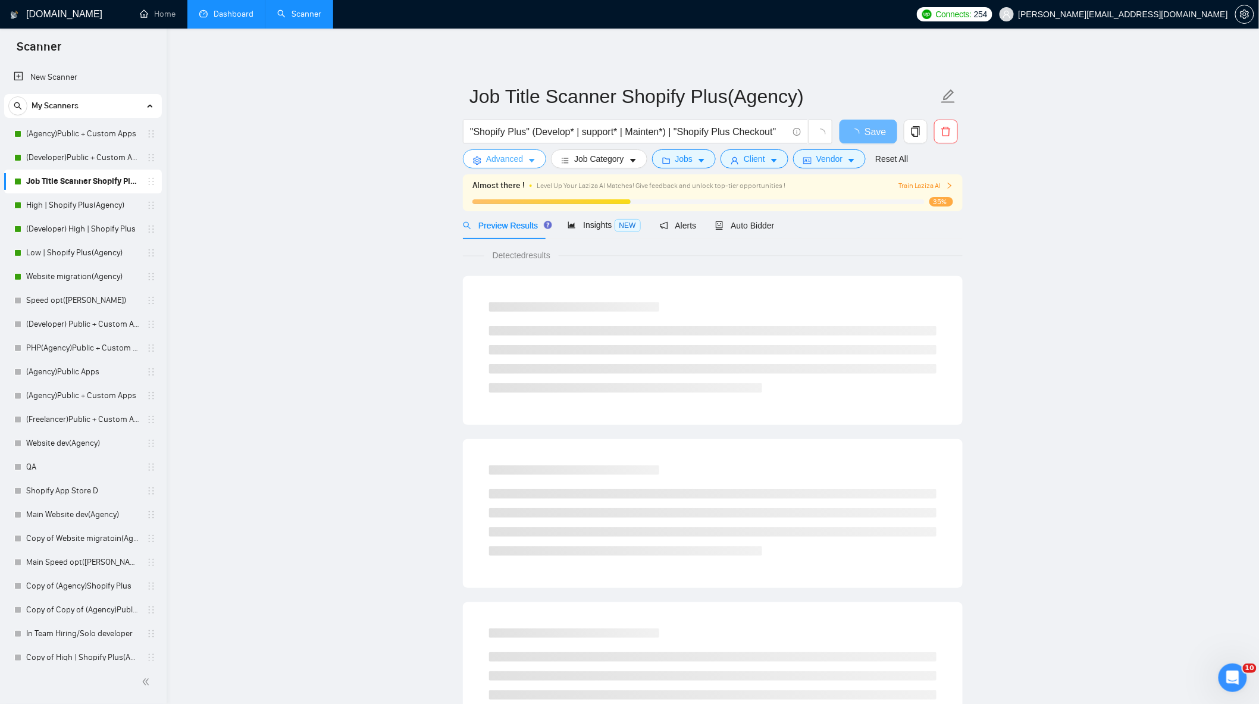
click at [510, 156] on span "Advanced" at bounding box center [504, 158] width 37 height 13
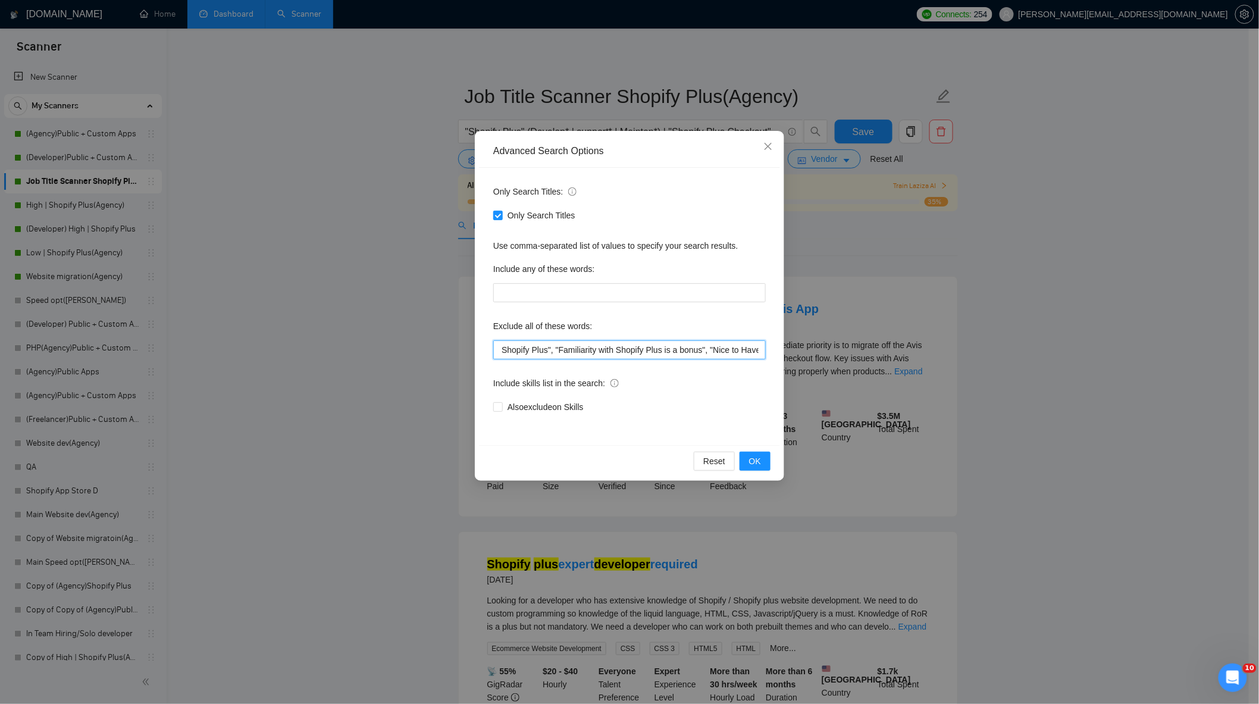
scroll to position [0, 1795]
drag, startPoint x: 668, startPoint y: 356, endPoint x: 911, endPoint y: 412, distance: 249.8
click at [911, 412] on div "Advanced Search Options Only Search Titles: Only Search Titles Use comma-separa…" at bounding box center [629, 352] width 1259 height 704
click at [745, 355] on input ""no agency", "Join our team", "only freelancer", "to join our remote-first team…" at bounding box center [629, 349] width 273 height 19
click at [760, 352] on input ""no agency", "Join our team", "only freelancer", "to join our remote-first team…" at bounding box center [629, 349] width 273 height 19
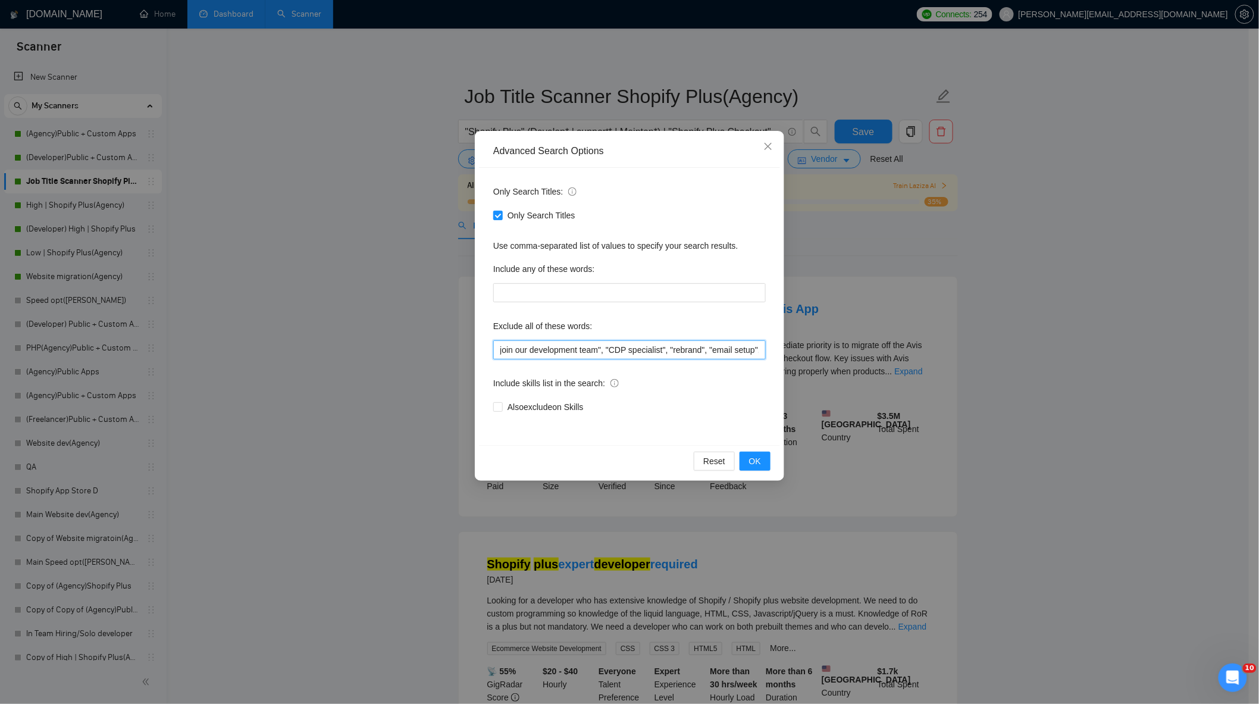
scroll to position [0, 1840]
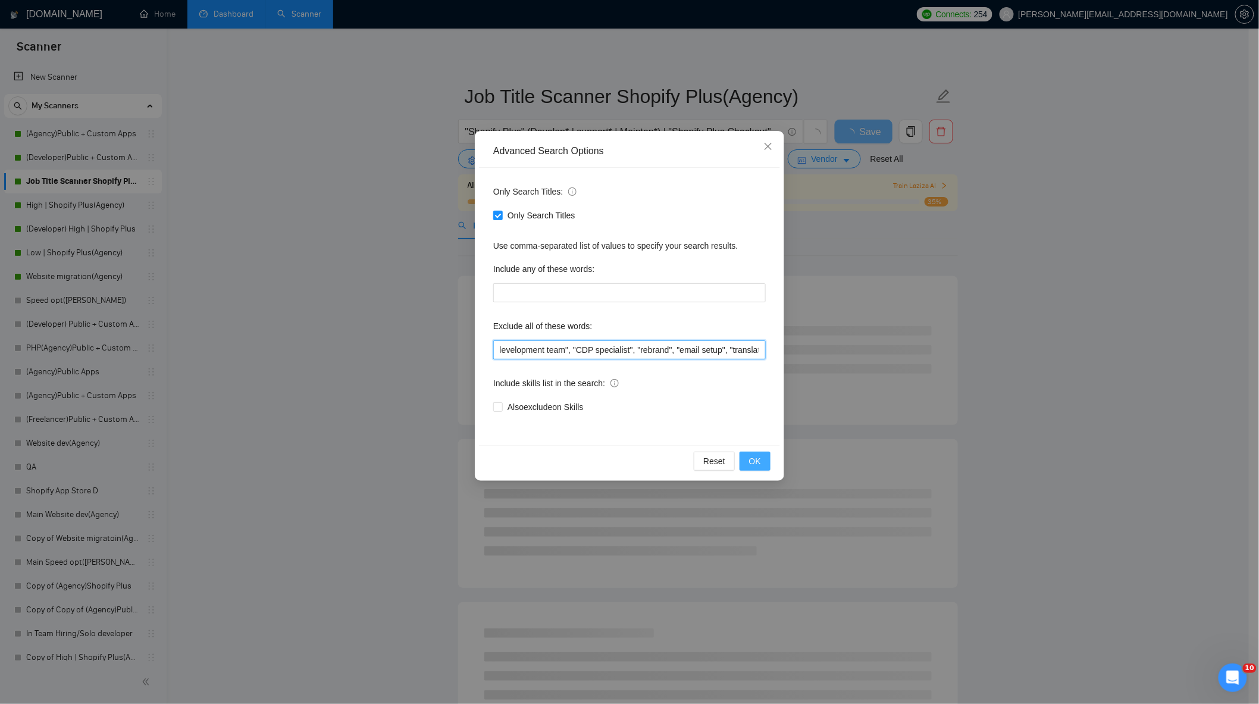
type input ""no agency", "Join our team", "only freelancer", "to join our remote-first team…"
click at [764, 459] on button "OK" at bounding box center [755, 461] width 31 height 19
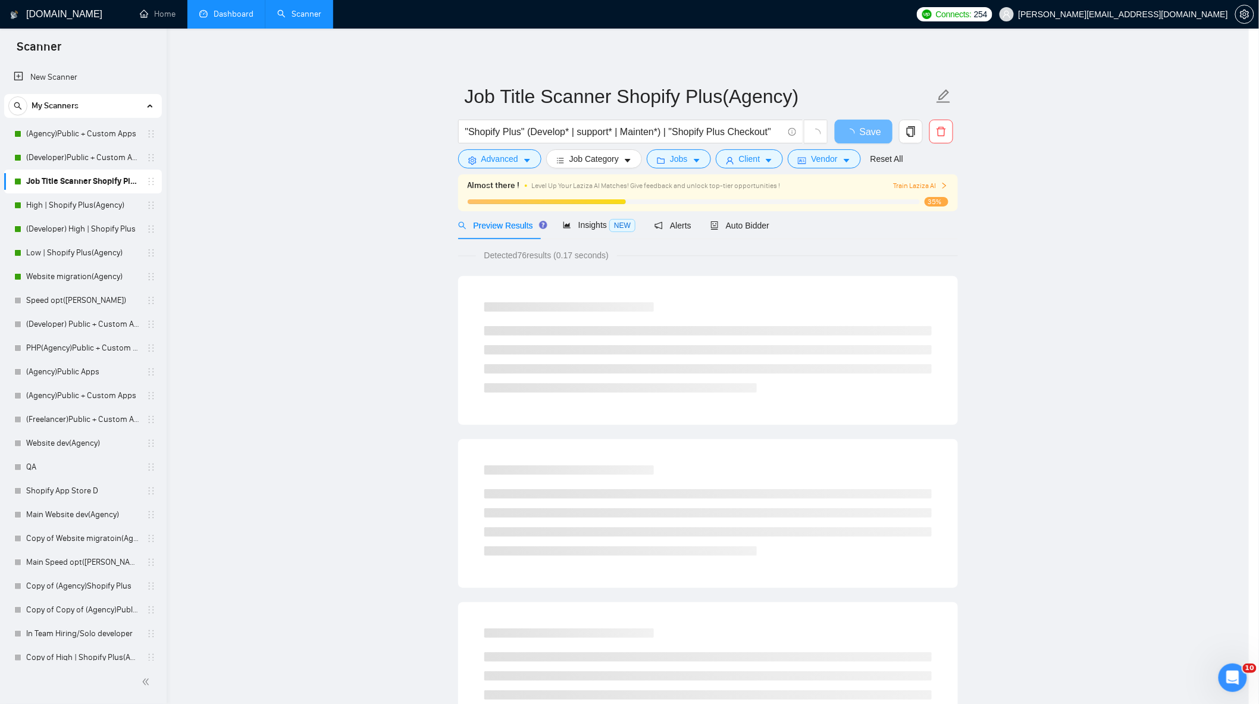
scroll to position [0, 0]
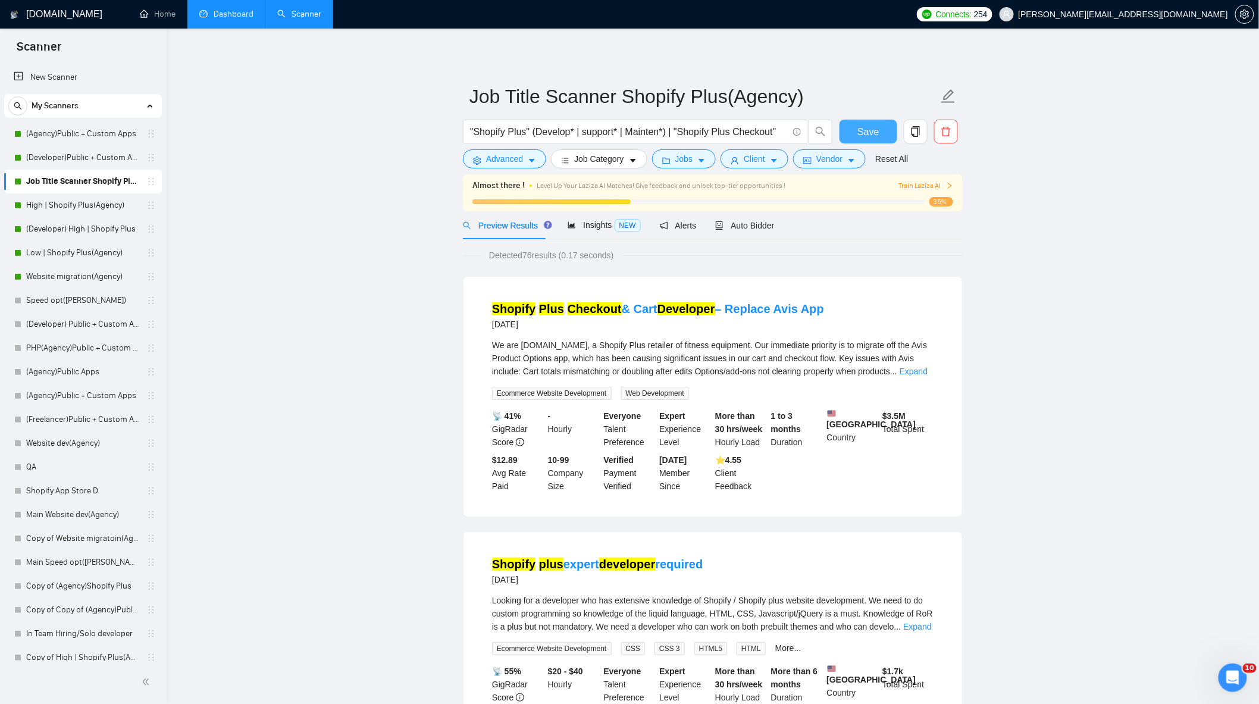
drag, startPoint x: 871, startPoint y: 131, endPoint x: 863, endPoint y: 116, distance: 16.5
click at [871, 131] on span "Save" at bounding box center [867, 131] width 21 height 15
click at [90, 133] on link "(Agency)Public + Custom Apps" at bounding box center [82, 134] width 113 height 24
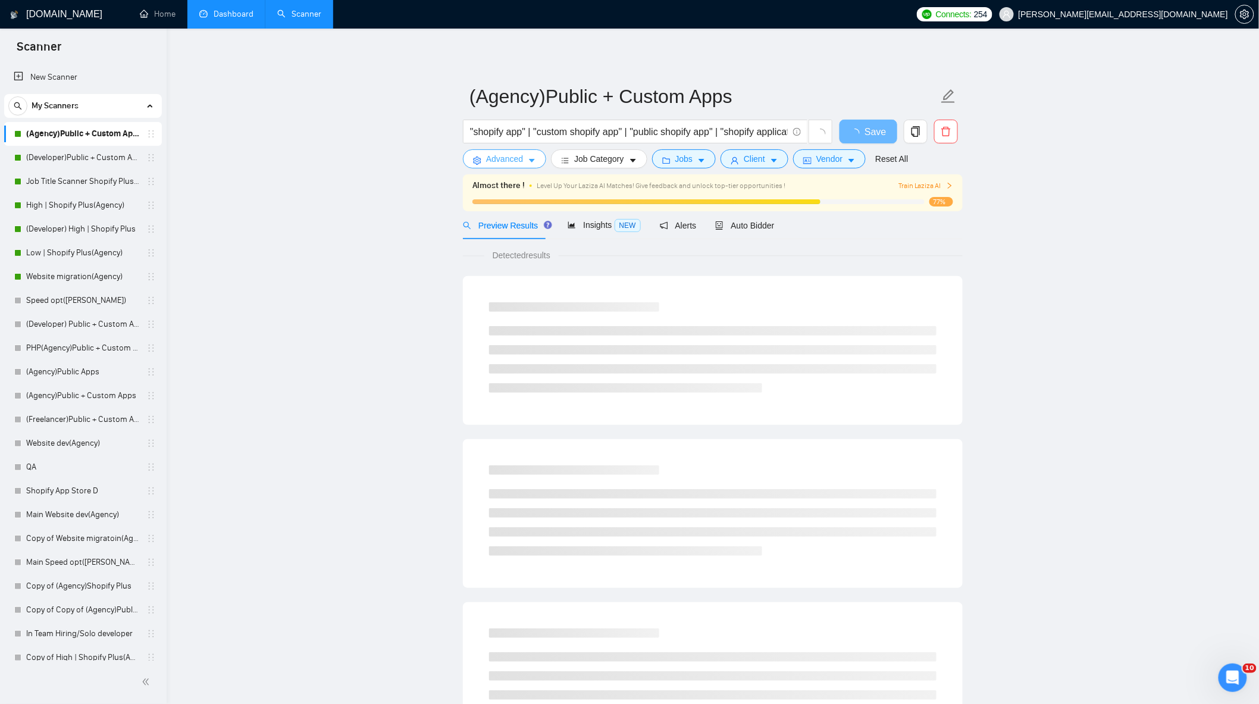
click at [518, 159] on span "Advanced" at bounding box center [504, 158] width 37 height 13
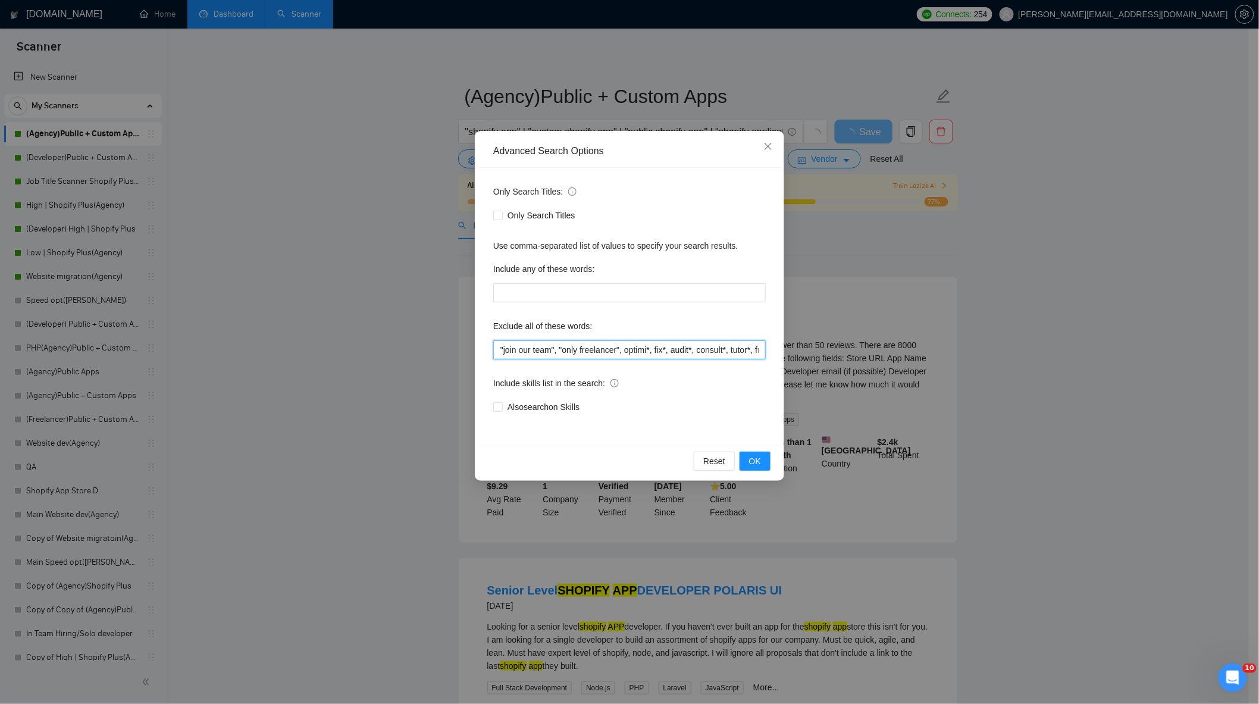
click at [909, 376] on div "Advanced Search Options Only Search Titles: Only Search Titles Use comma-separa…" at bounding box center [629, 352] width 1259 height 704
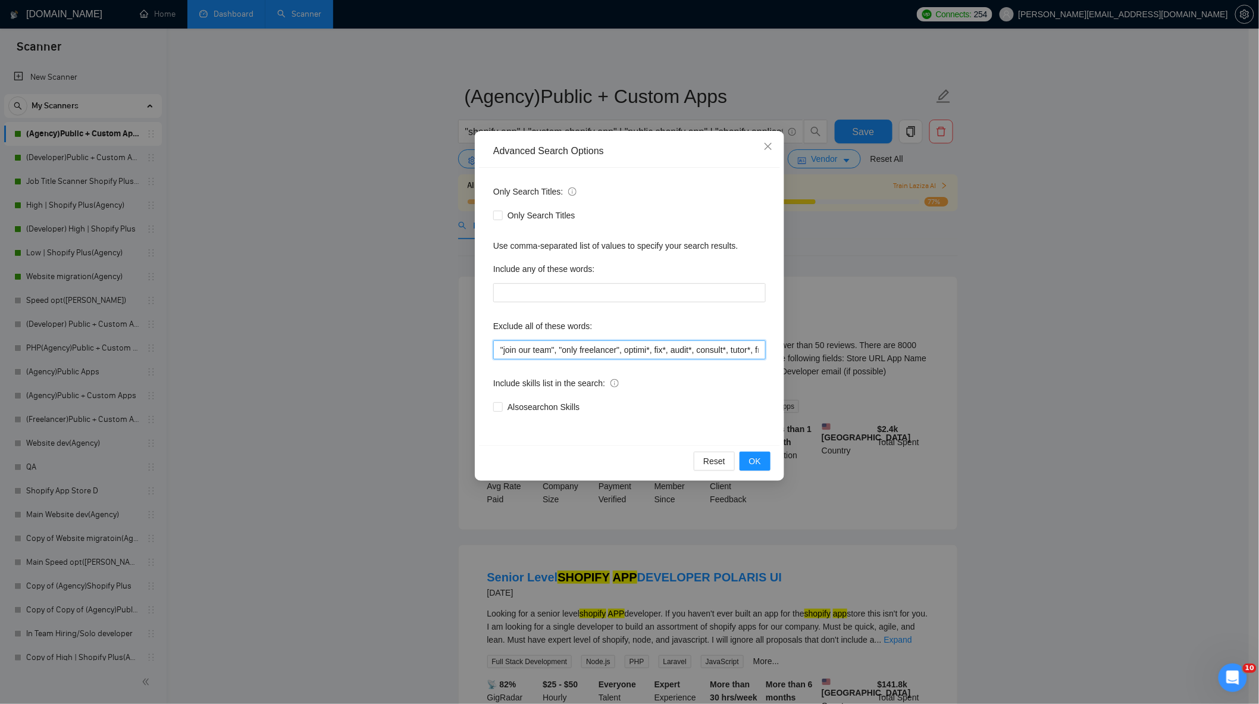
click at [705, 348] on input ""join our team", "only freelancer", optimi*, fix*, audit*, consult*, tutor*, fr…" at bounding box center [629, 349] width 273 height 19
drag, startPoint x: 709, startPoint y: 349, endPoint x: 868, endPoint y: 361, distance: 159.3
click at [872, 364] on div "Advanced Search Options Only Search Titles: Only Search Titles Use comma-separa…" at bounding box center [629, 352] width 1259 height 704
click at [697, 342] on input ""join our team", "only freelancer", optimi*, fix*, audit*, consult*, tutor*, fr…" at bounding box center [629, 349] width 273 height 19
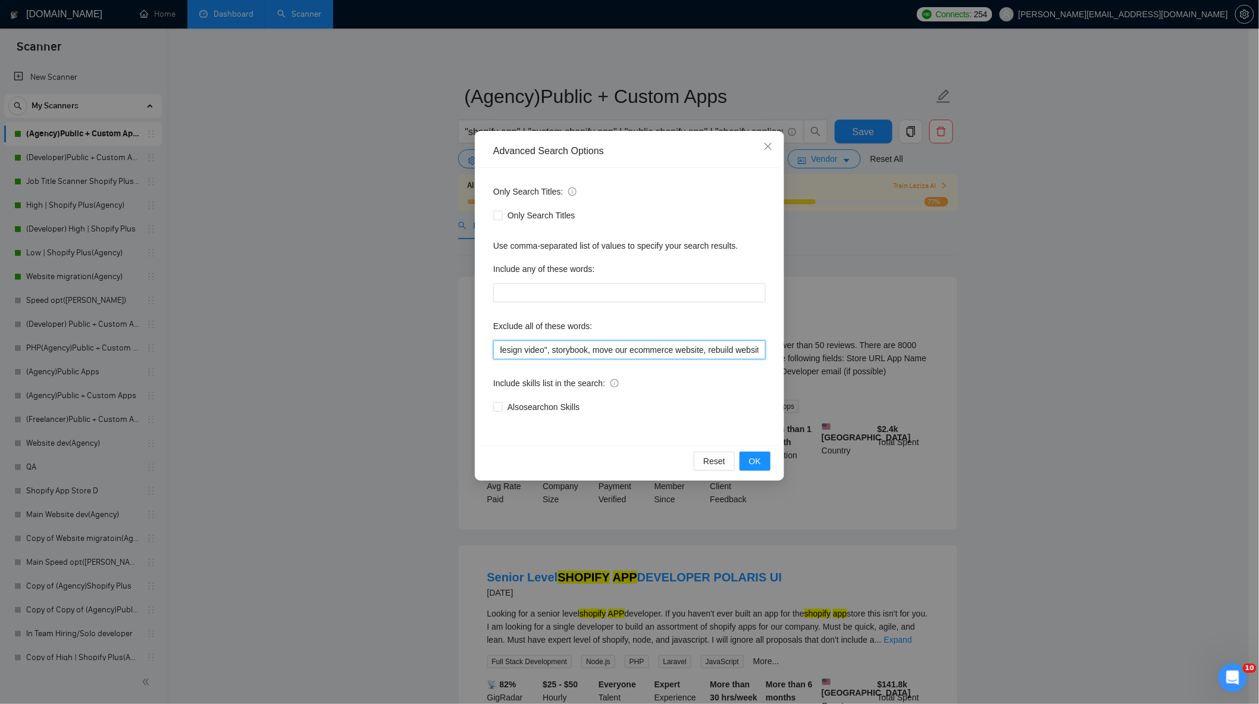
click at [763, 351] on input ""join our team", "only freelancer", optimi*, fix*, audit*, consult*, tutor*, fr…" at bounding box center [629, 349] width 273 height 19
click at [757, 463] on span "OK" at bounding box center [755, 461] width 12 height 13
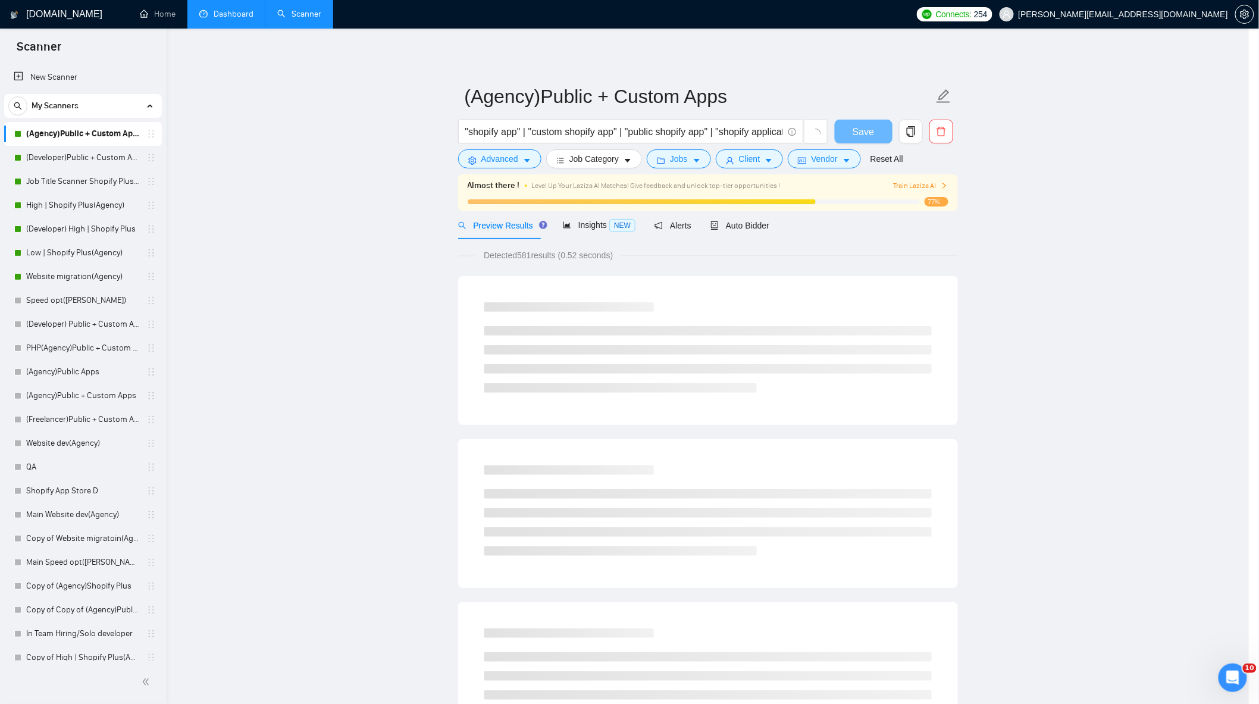
scroll to position [0, 0]
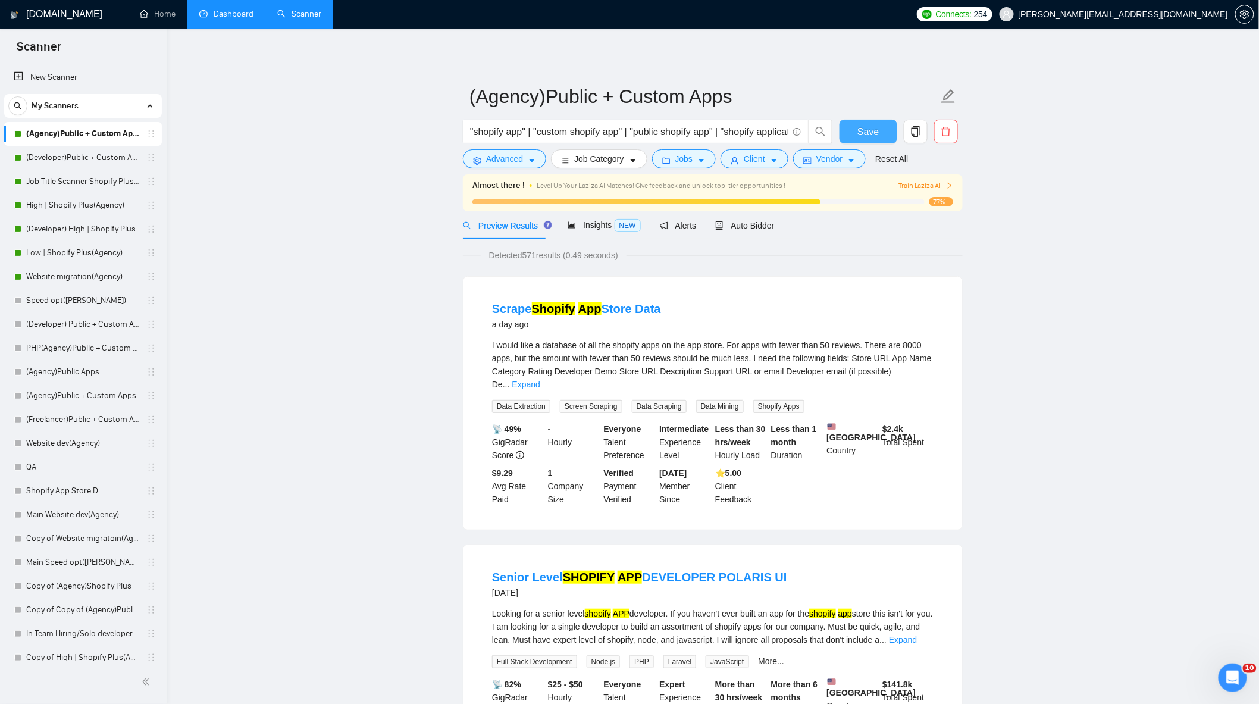
click at [872, 127] on span "Save" at bounding box center [867, 131] width 21 height 15
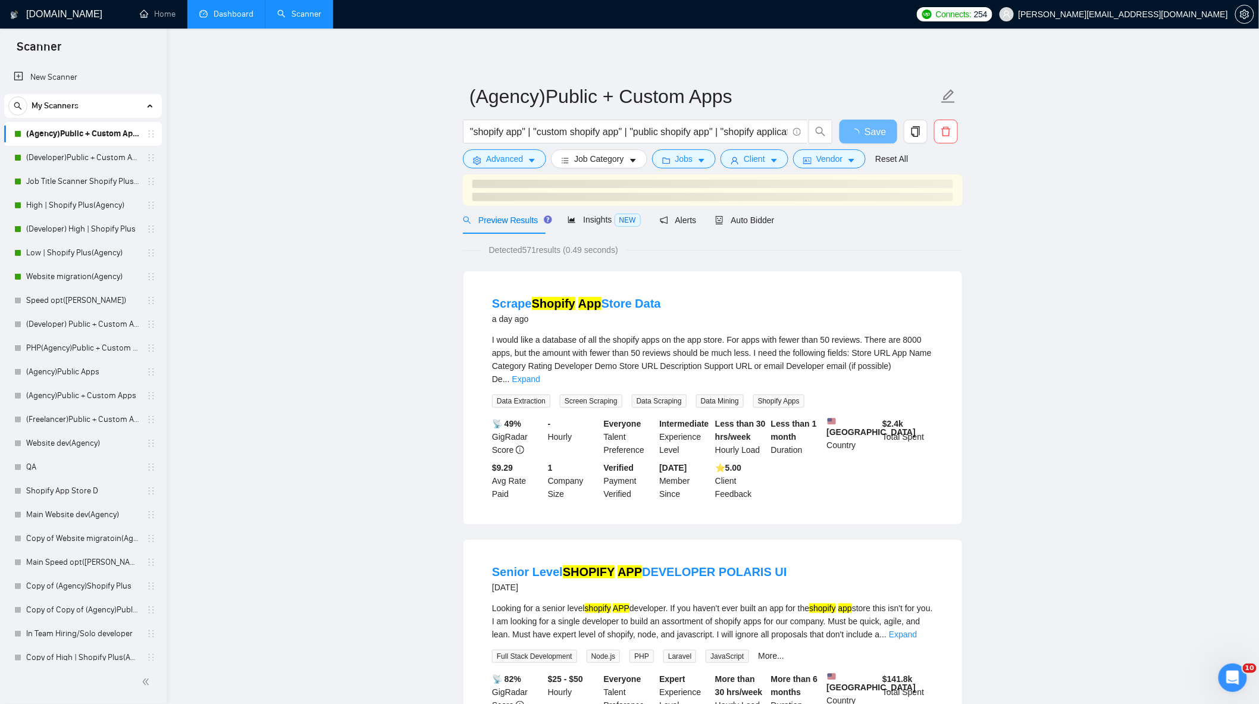
click at [540, 374] on link "Expand" at bounding box center [526, 379] width 28 height 10
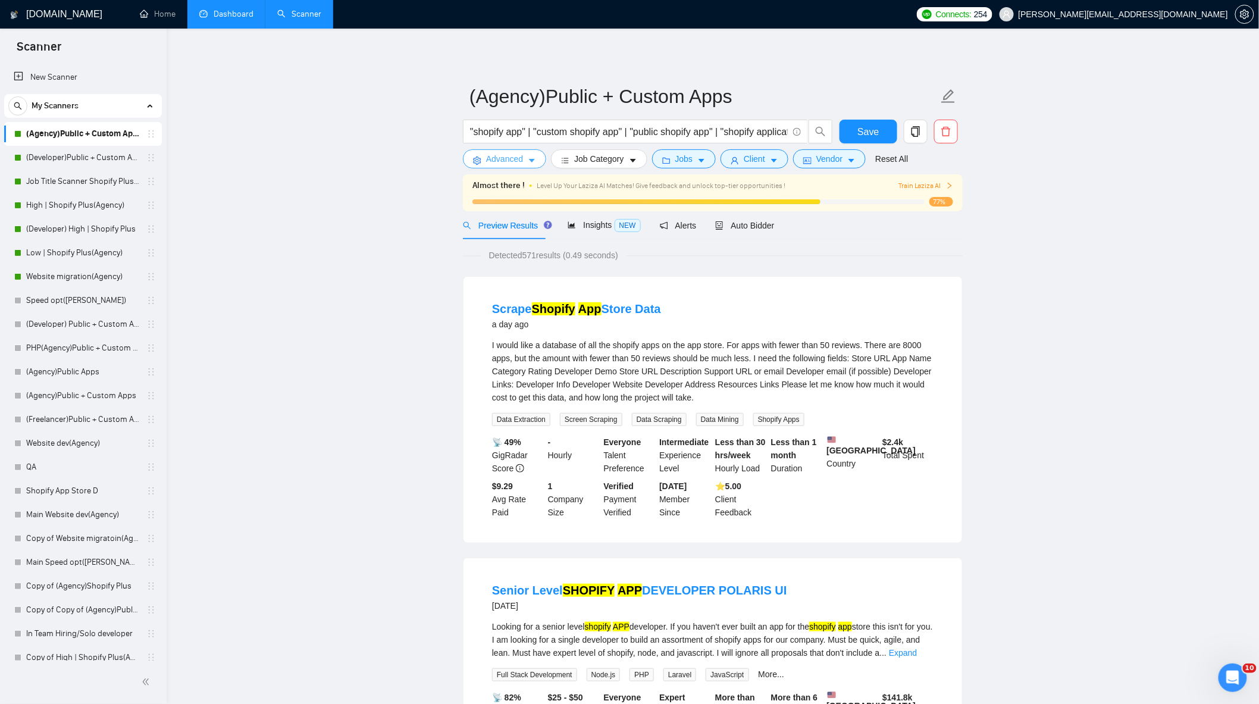
click at [509, 162] on span "Advanced" at bounding box center [504, 158] width 37 height 13
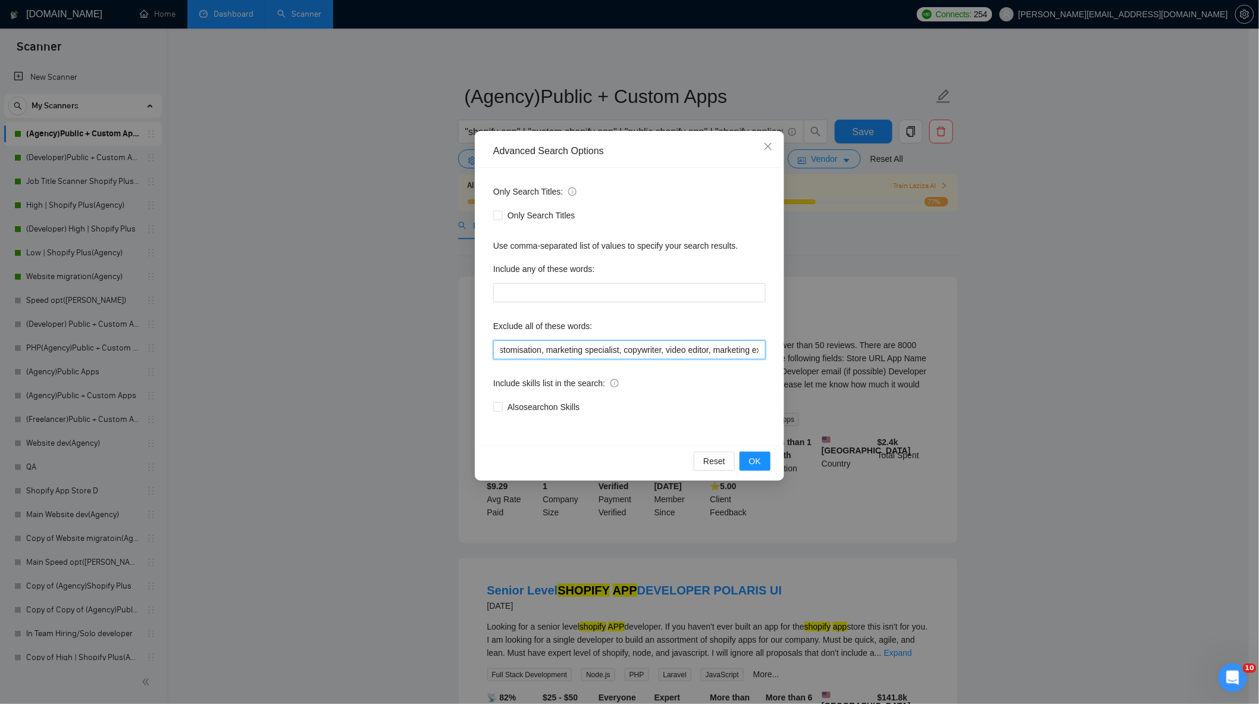
scroll to position [0, 1134]
drag, startPoint x: 670, startPoint y: 352, endPoint x: 888, endPoint y: 366, distance: 218.2
click at [888, 366] on div "Advanced Search Options Only Search Titles: Only Search Titles Use comma-separa…" at bounding box center [629, 352] width 1259 height 704
click at [759, 349] on input ""join our team", "only freelancer", optimi*, fix*, audit*, consult*, tutor*, fr…" at bounding box center [629, 349] width 273 height 19
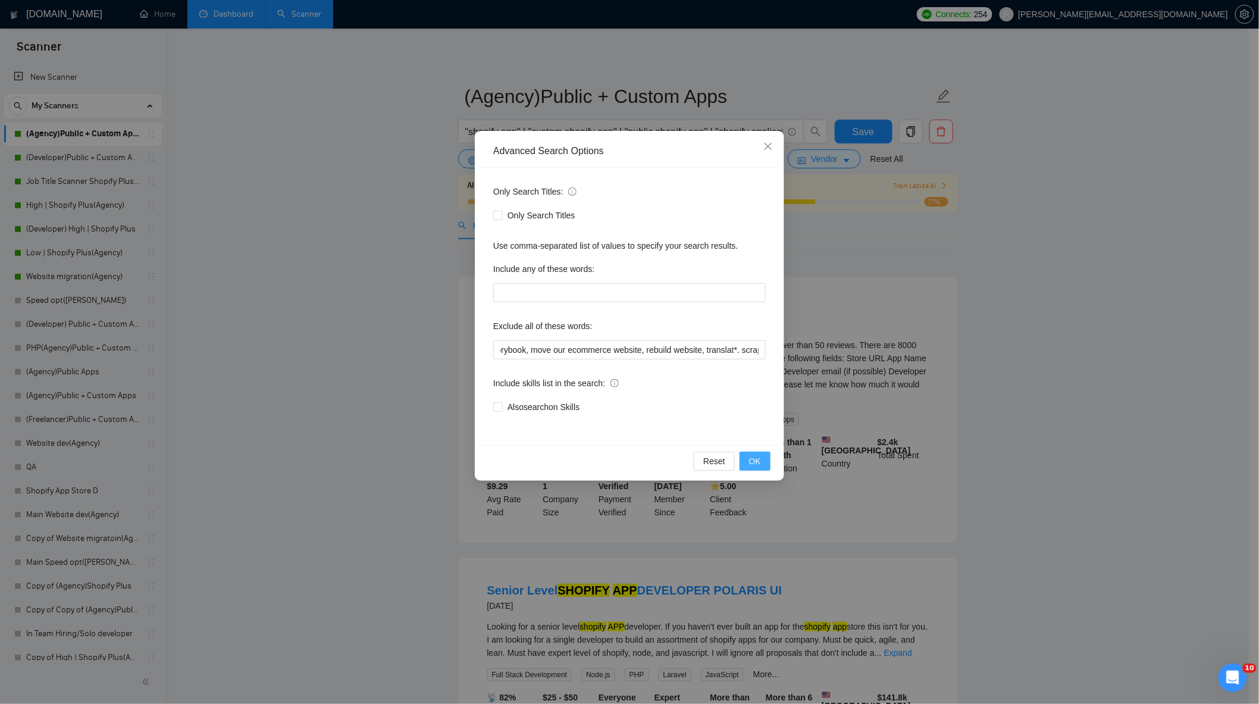
click at [760, 455] on span "OK" at bounding box center [755, 461] width 12 height 13
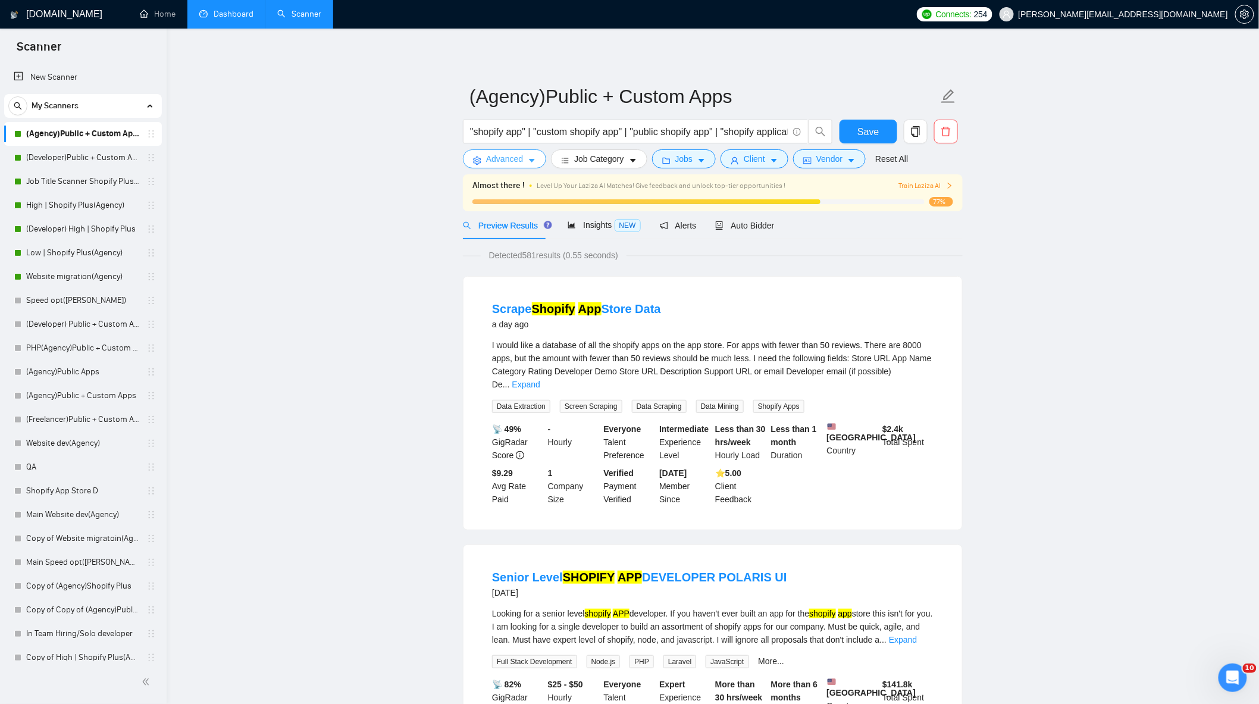
click at [516, 157] on span "Advanced" at bounding box center [504, 158] width 37 height 13
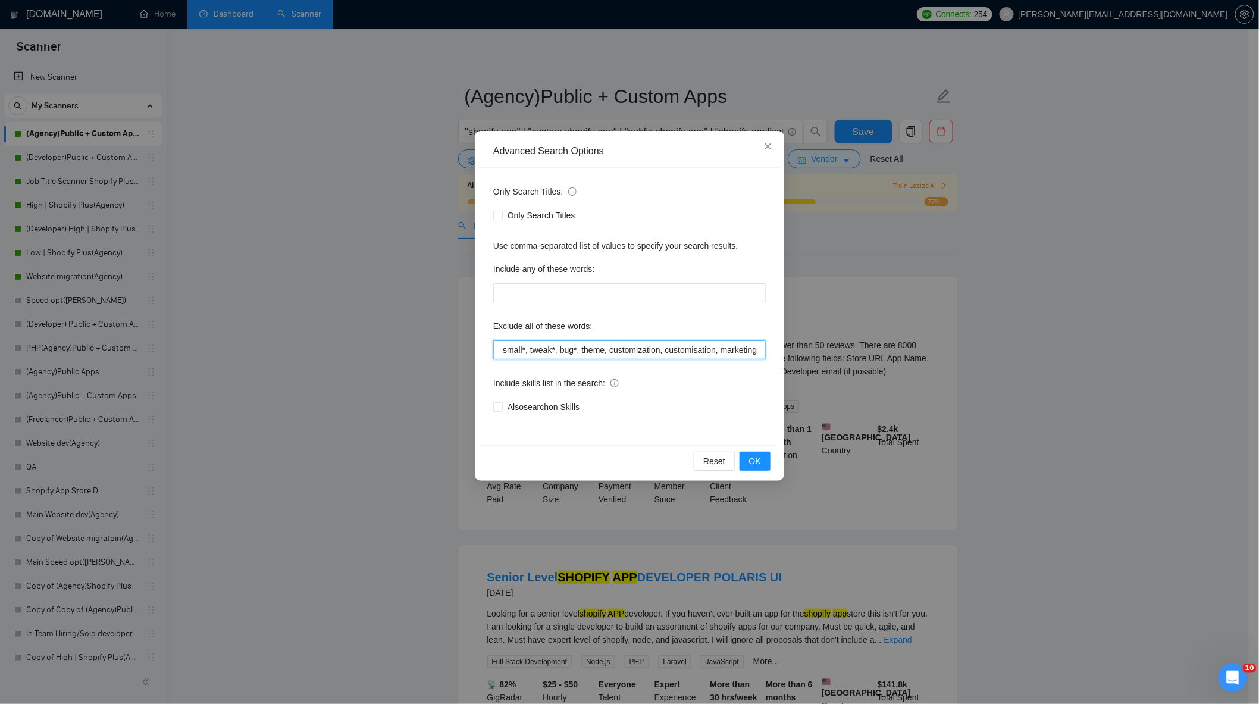
scroll to position [0, 1161]
drag, startPoint x: 697, startPoint y: 347, endPoint x: 932, endPoint y: 368, distance: 236.5
click at [937, 370] on div "Advanced Search Options Only Search Titles: Only Search Titles Use comma-separa…" at bounding box center [629, 352] width 1259 height 704
click at [759, 353] on input ""join our team", "only freelancer", optimi*, fix*, audit*, consult*, tutor*, fr…" at bounding box center [629, 349] width 273 height 19
click at [757, 462] on span "OK" at bounding box center [755, 461] width 12 height 13
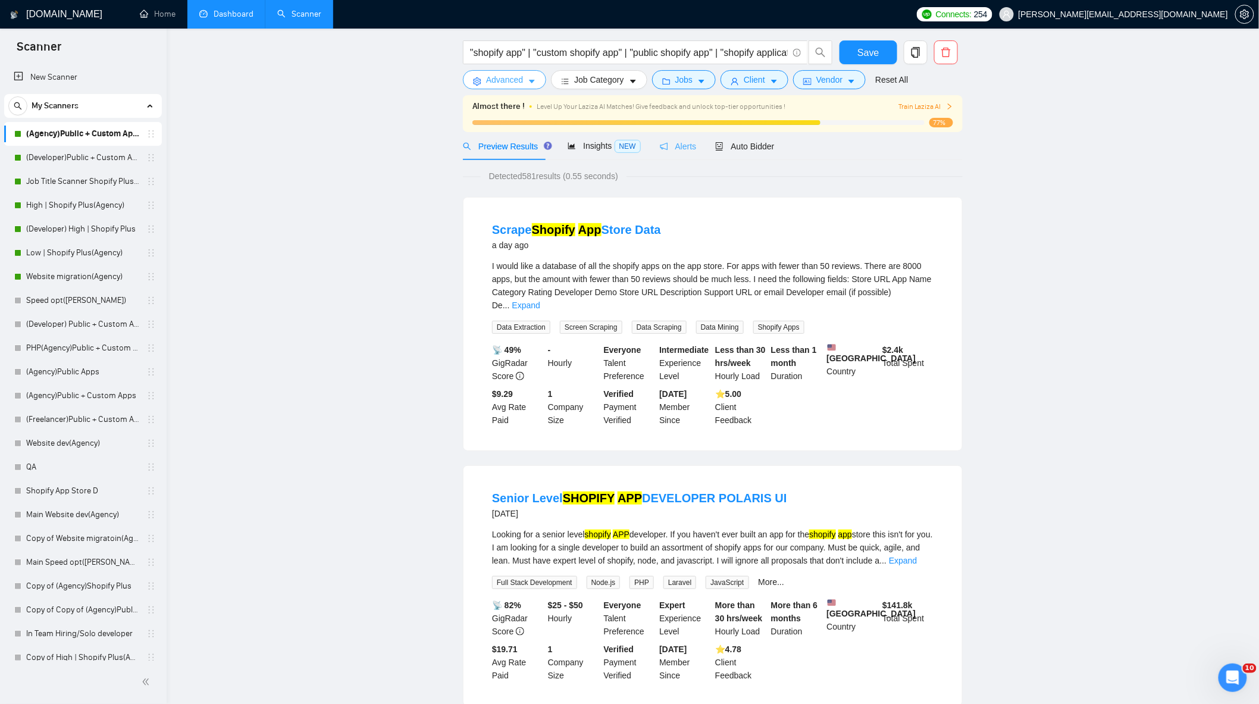
scroll to position [0, 0]
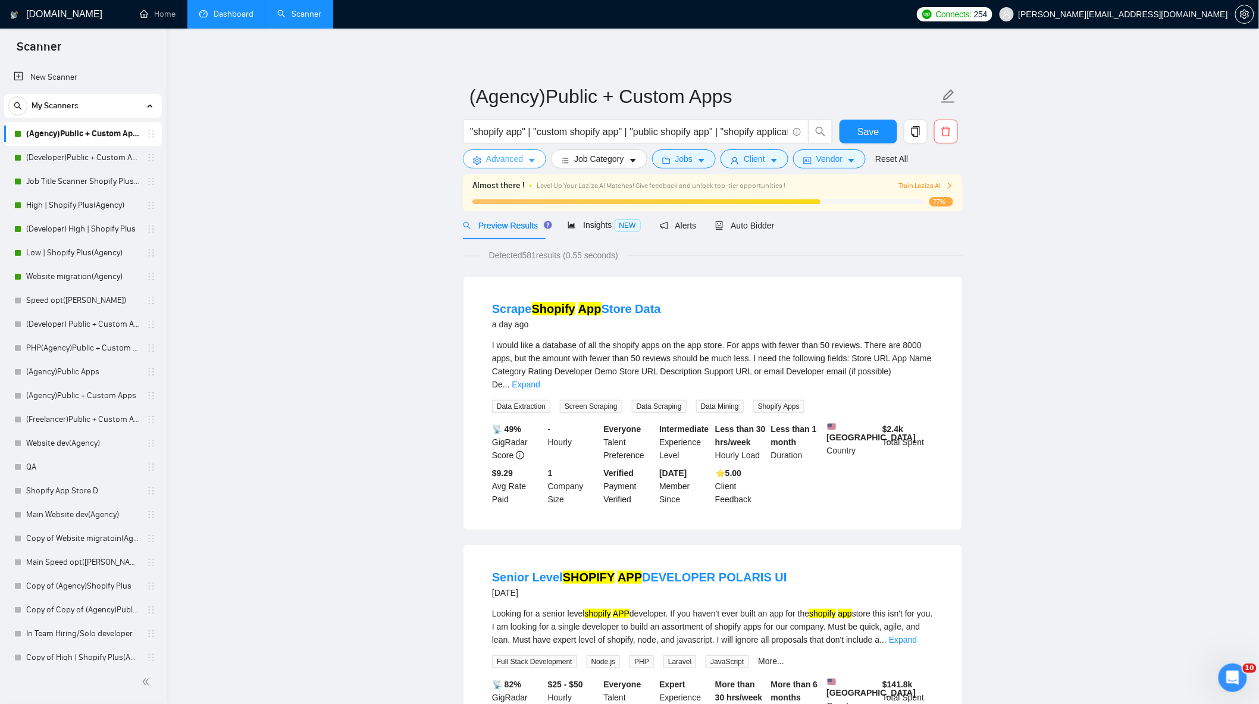
click at [511, 159] on span "Advanced" at bounding box center [504, 158] width 37 height 13
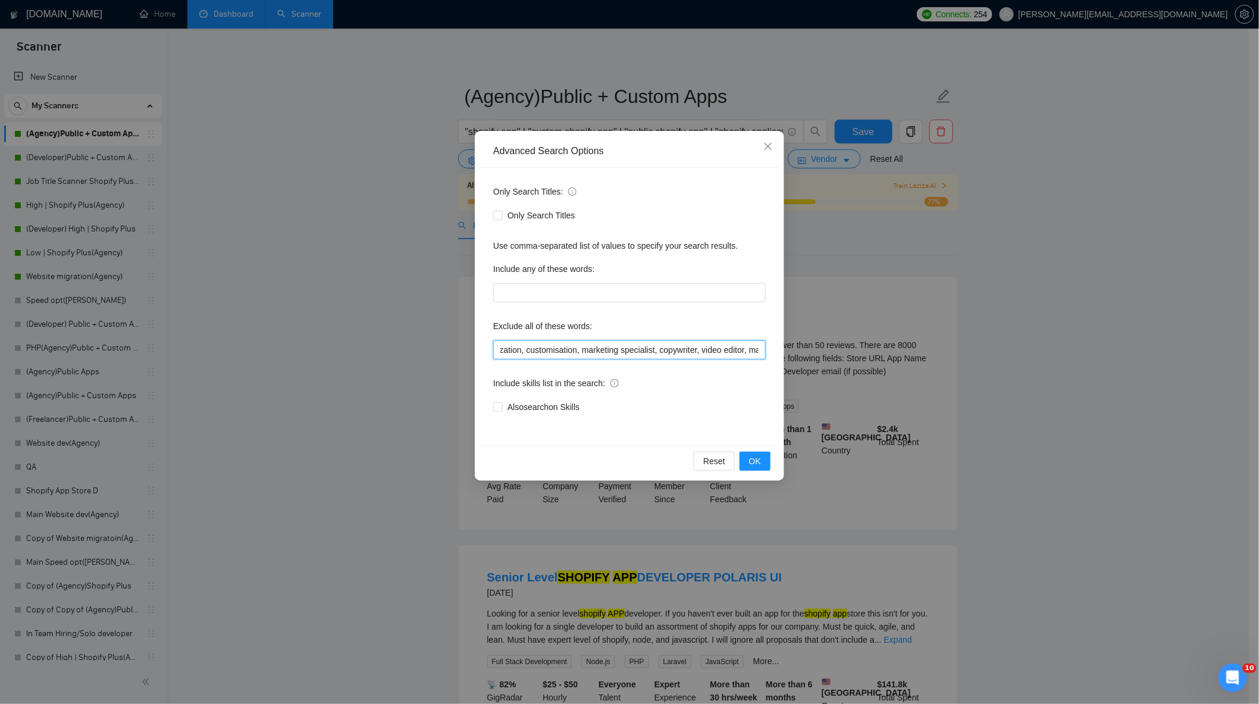
scroll to position [0, 1161]
drag, startPoint x: 672, startPoint y: 348, endPoint x: 881, endPoint y: 361, distance: 208.6
click at [882, 363] on div "Advanced Search Options Only Search Titles: Only Search Titles Use comma-separa…" at bounding box center [629, 352] width 1259 height 704
click at [730, 353] on input ""join our team", "only freelancer", optimi*, fix*, audit*, consult*, tutor*, fr…" at bounding box center [629, 349] width 273 height 19
click at [759, 352] on input ""join our team", "only freelancer", optimi*, fix*, audit*, consult*, tutor*, fr…" at bounding box center [629, 349] width 273 height 19
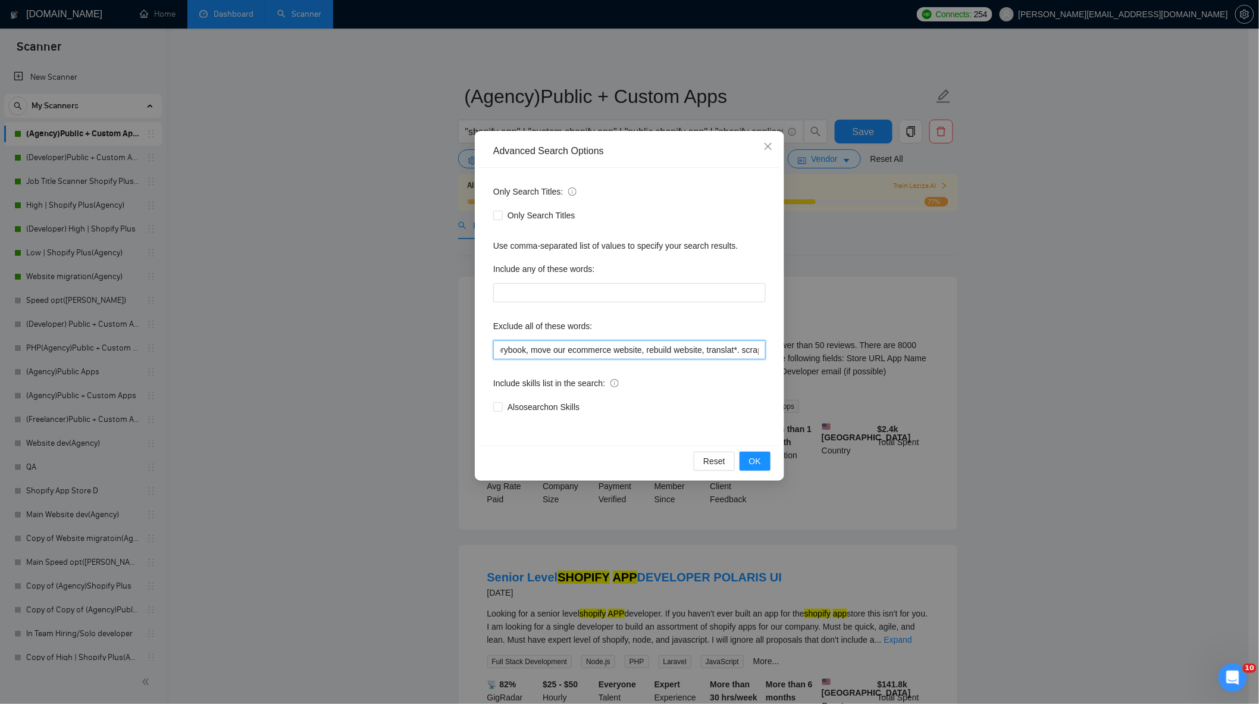
click at [735, 352] on input ""join our team", "only freelancer", optimi*, fix*, audit*, consult*, tutor*, fr…" at bounding box center [629, 349] width 273 height 19
type input ""join our team", "only freelancer", optimi*, fix*, audit*, consult*, tutor*, fr…"
click at [753, 459] on span "OK" at bounding box center [755, 461] width 12 height 13
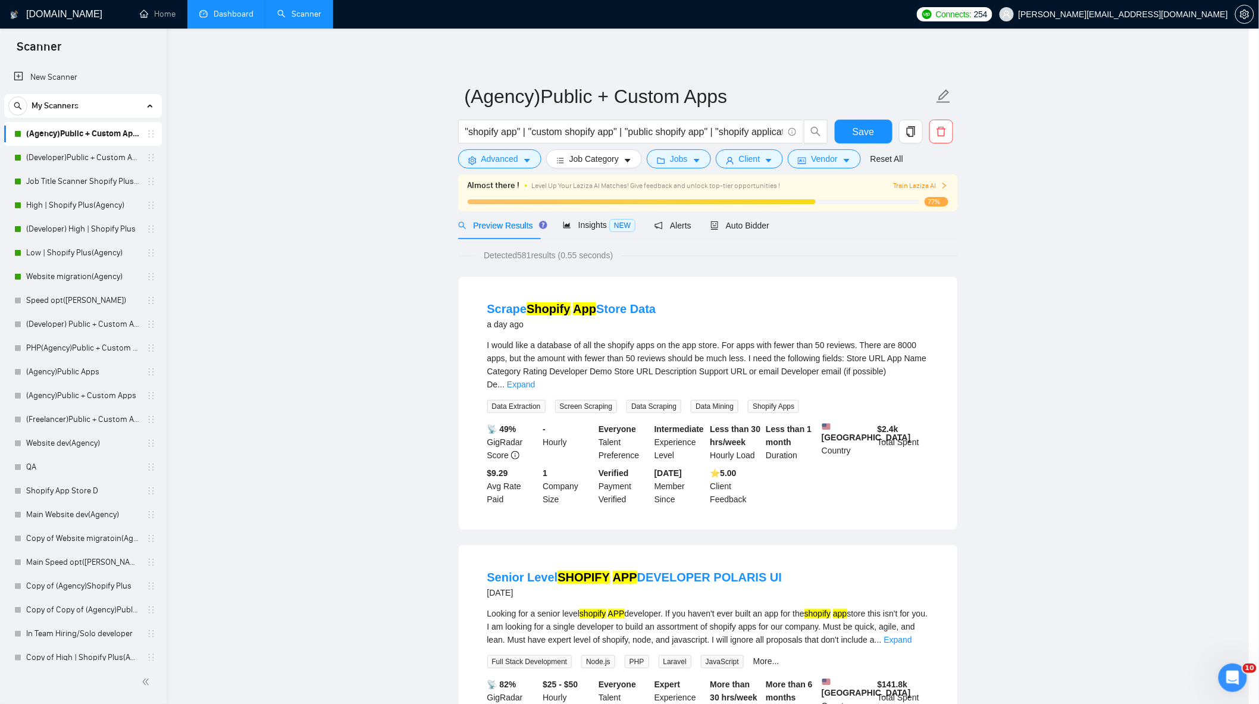
scroll to position [0, 0]
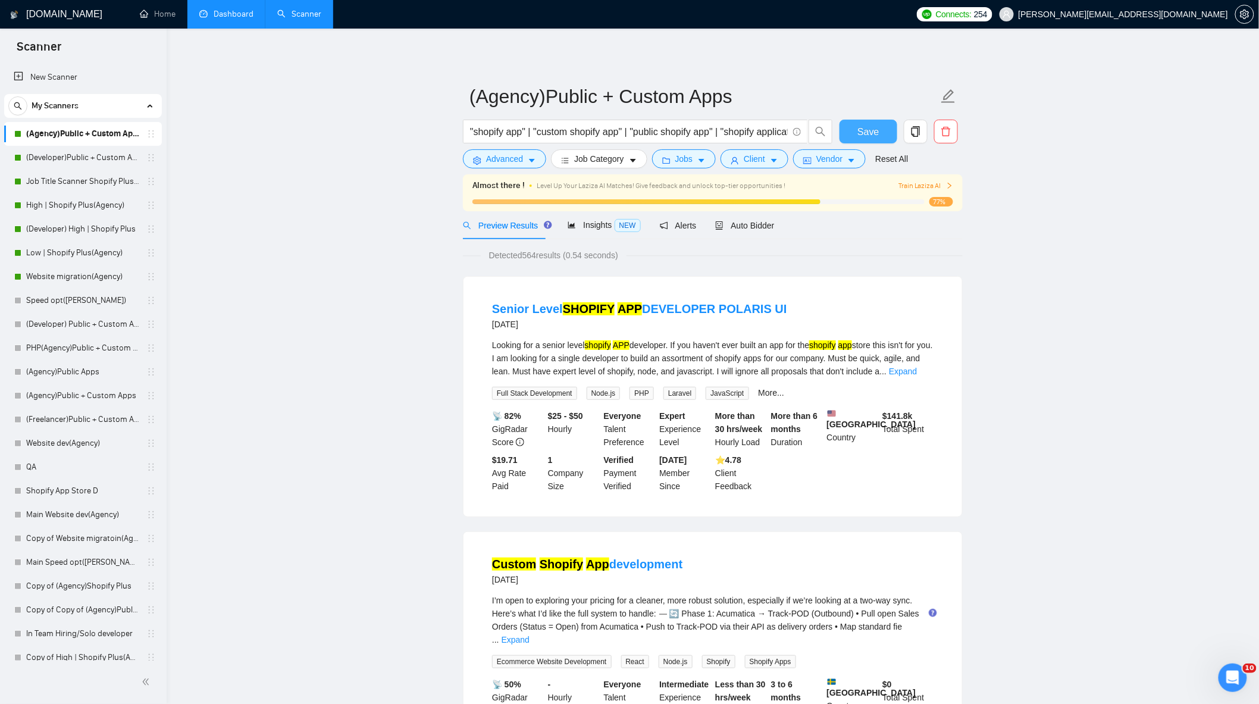
click at [872, 127] on span "Save" at bounding box center [867, 131] width 21 height 15
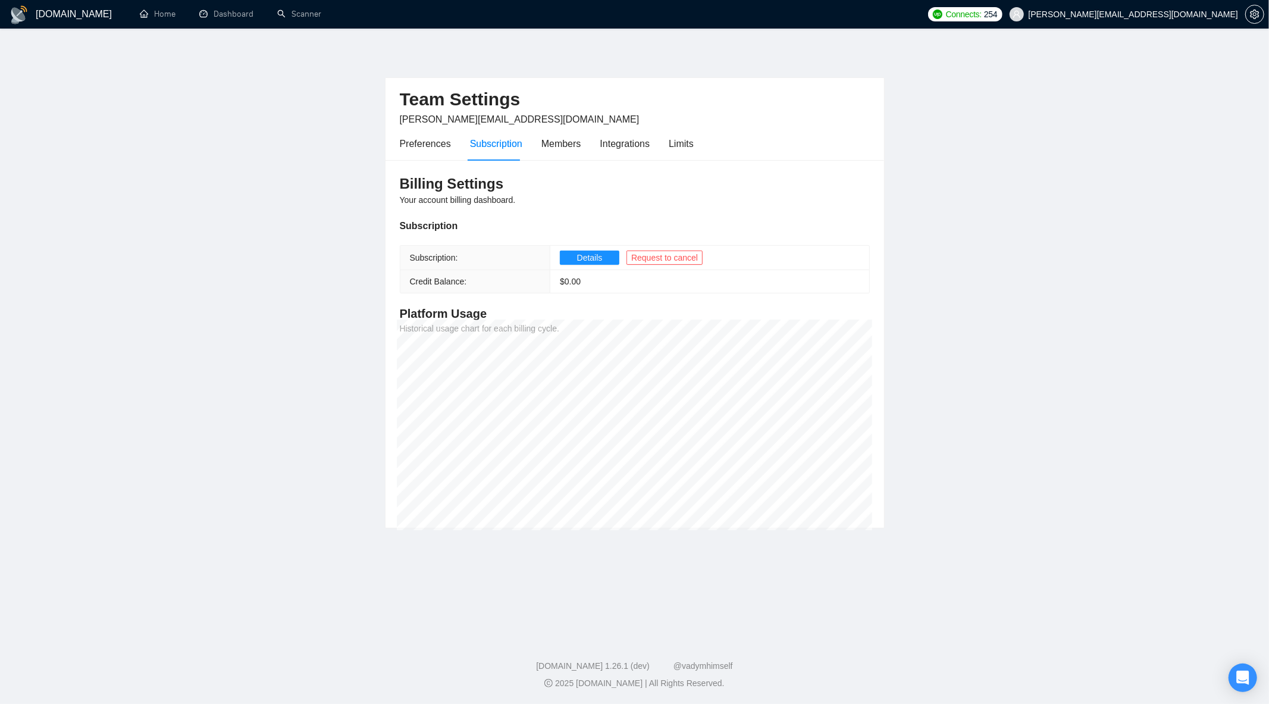
click at [1227, 674] on div "[DOMAIN_NAME] 1.26.1 (dev) @vadymhimself 2025 [DOMAIN_NAME] | All Rights Reserv…" at bounding box center [634, 675] width 1269 height 30
click at [1233, 674] on div "Открыть службу сообщений Intercom" at bounding box center [1242, 677] width 39 height 39
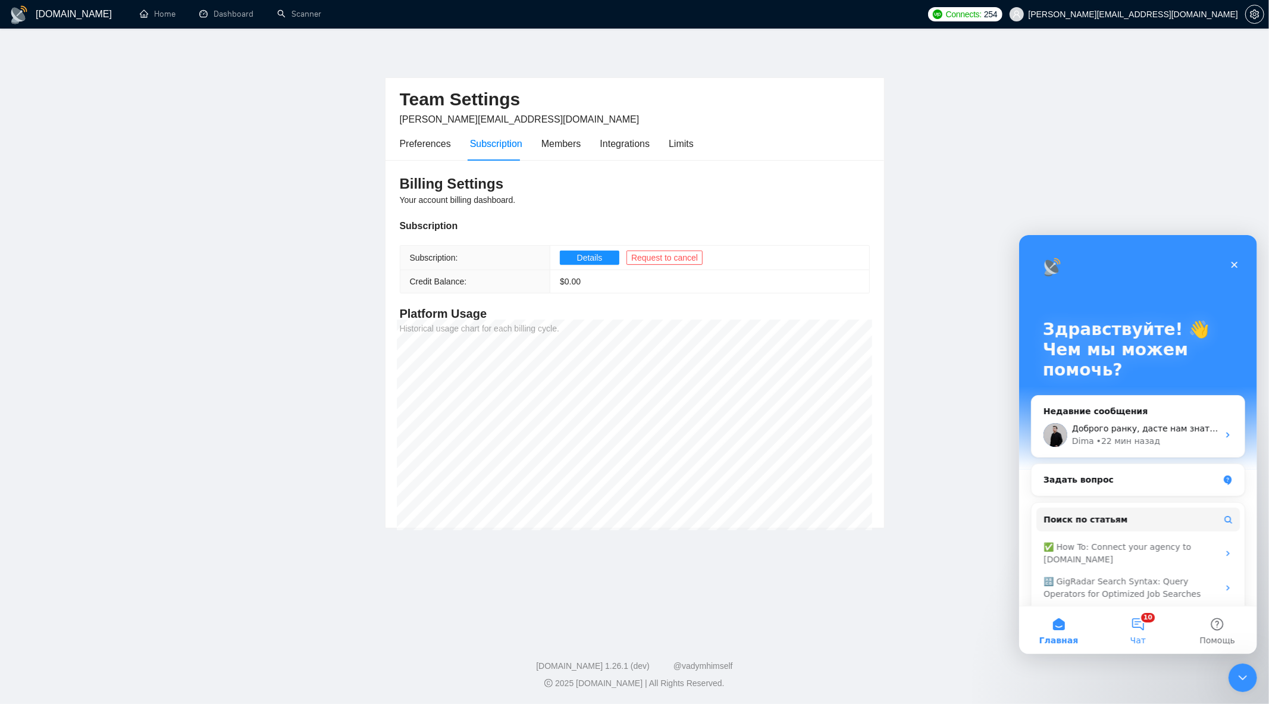
click at [1136, 612] on button "10 Чат" at bounding box center [1137, 630] width 79 height 48
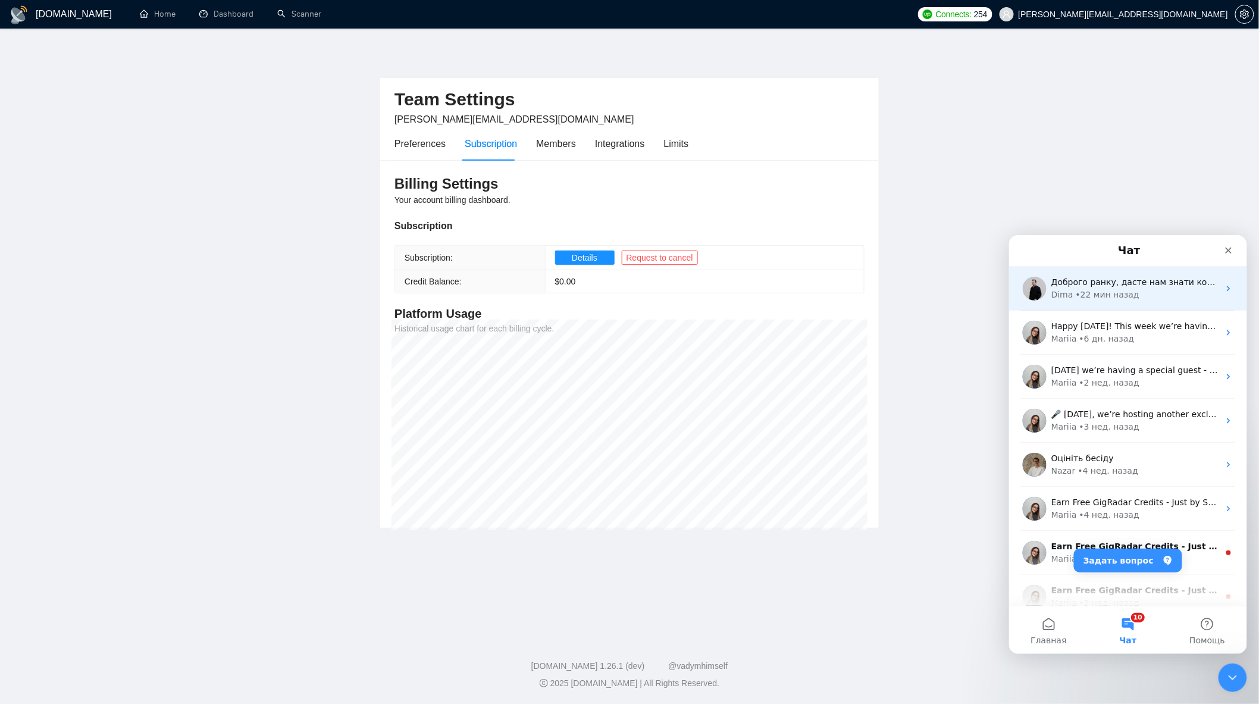
click at [1139, 290] on div "Dima • 22 мин назад" at bounding box center [1135, 294] width 168 height 12
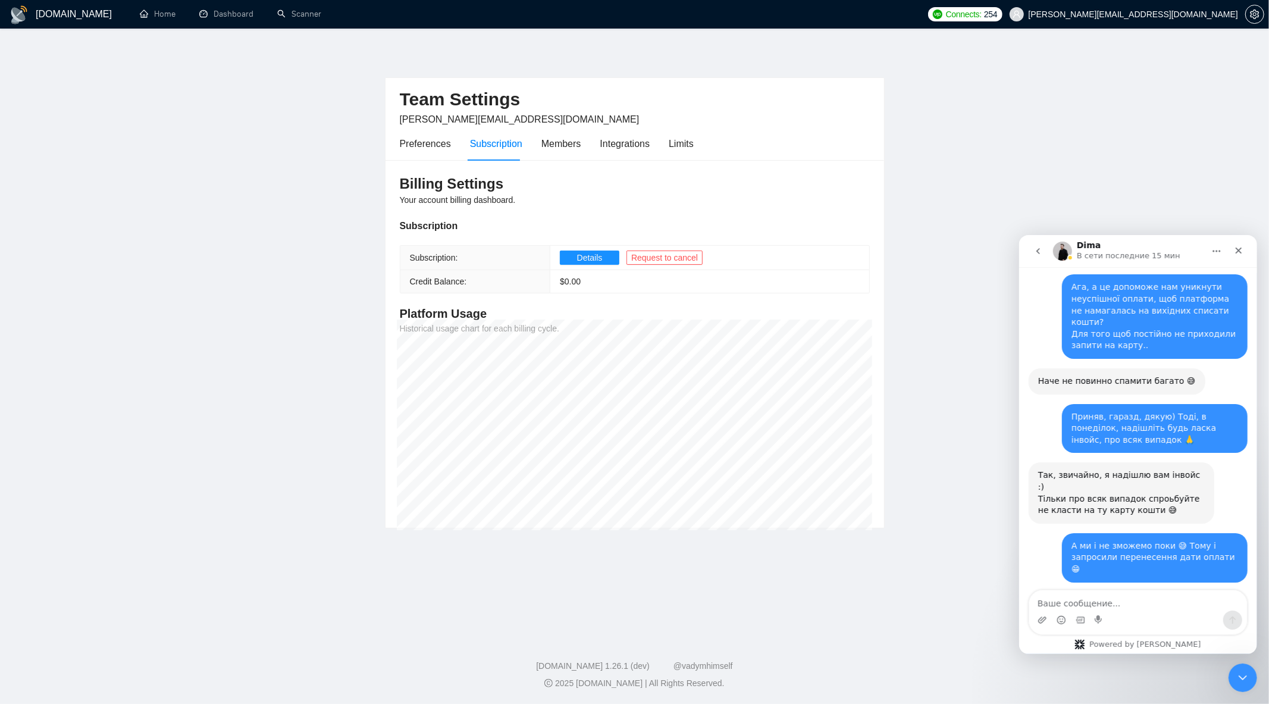
scroll to position [5755, 0]
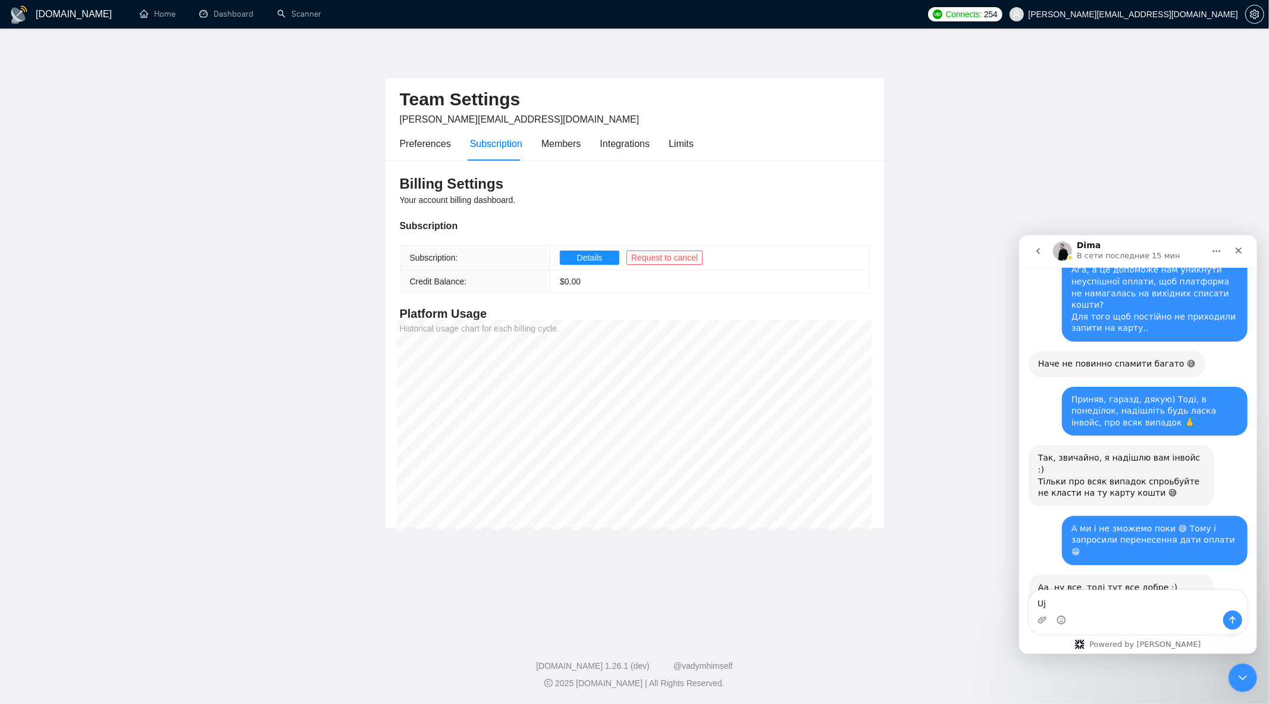
type textarea "U"
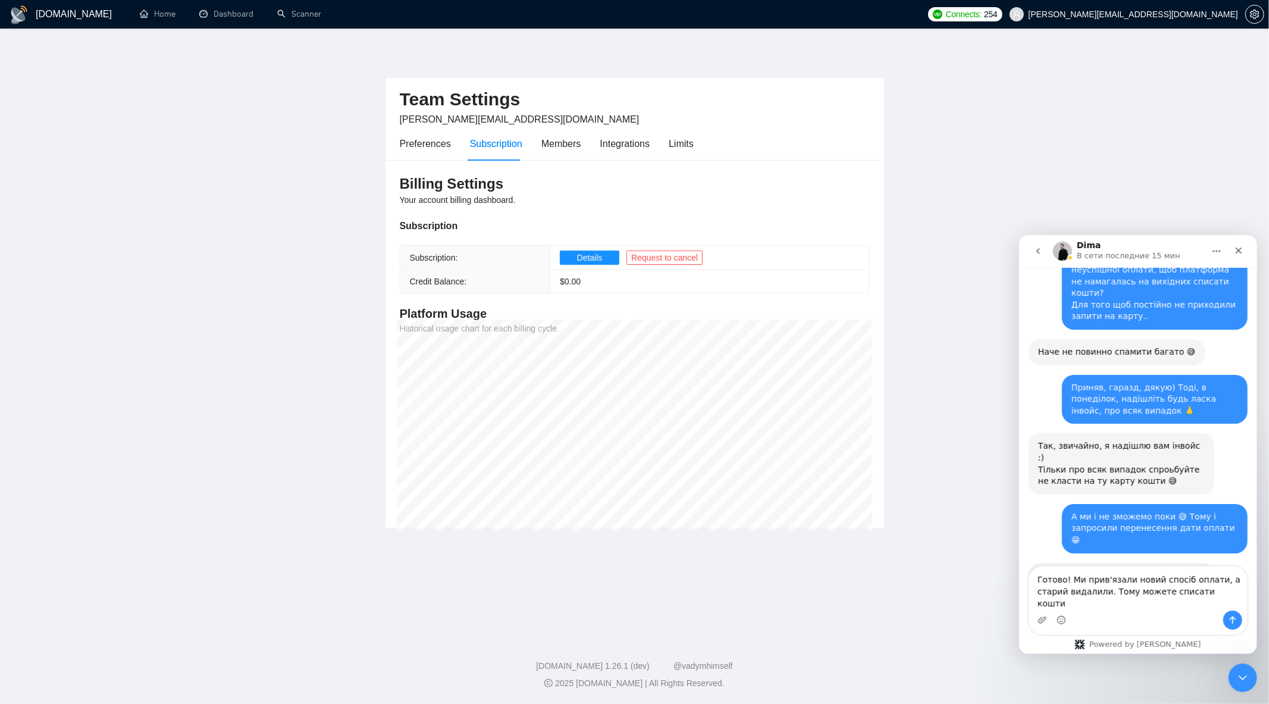
click at [1066, 619] on div "Мессенджер Intercom" at bounding box center [1138, 619] width 218 height 19
click at [1063, 621] on icon "Средство выбора эмодзи" at bounding box center [1061, 620] width 10 height 10
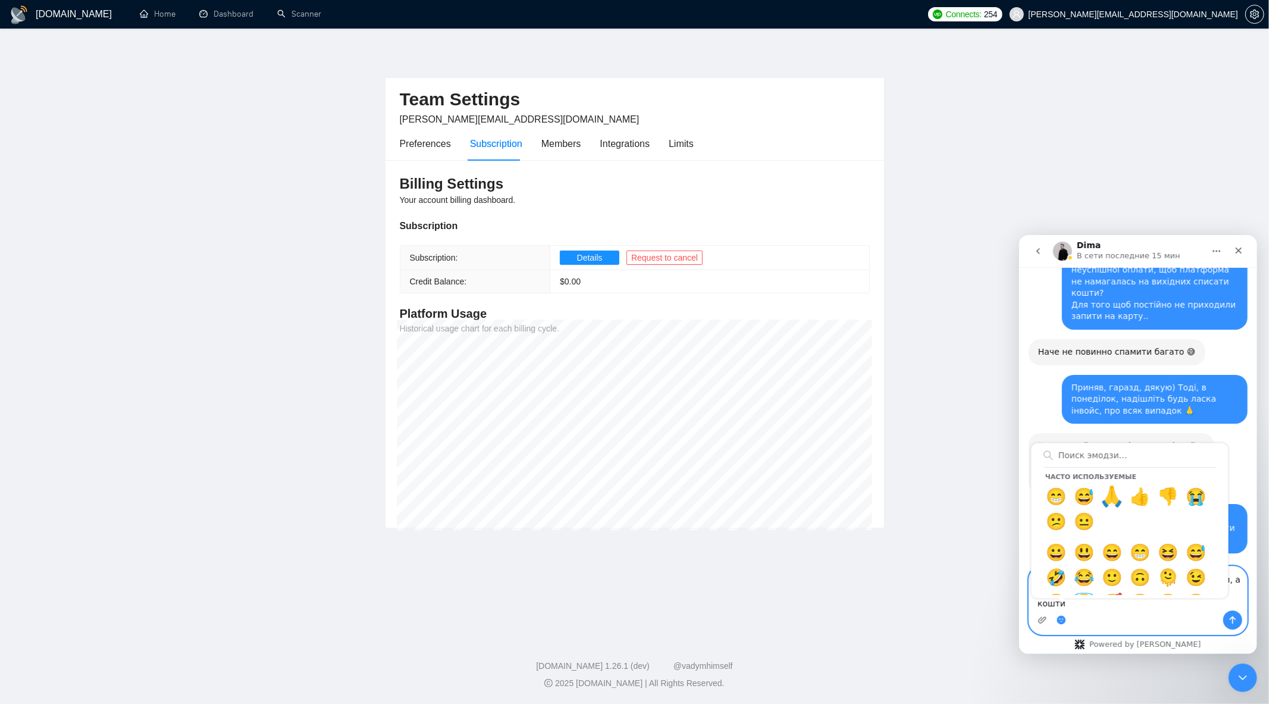
type textarea "Готово! Ми прив'язали новий спосіб оплати, а старий видалили. Тому можете списа…"
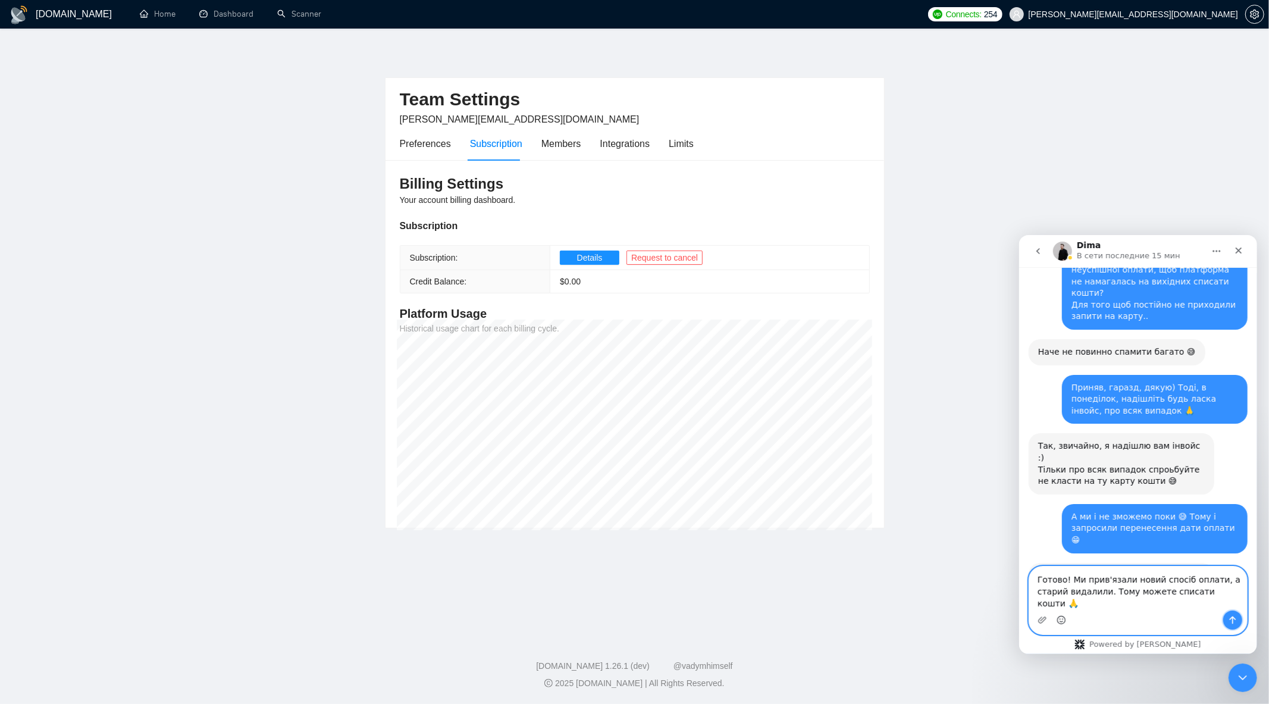
click at [1231, 615] on icon "Отправить сообщение…" at bounding box center [1233, 620] width 10 height 10
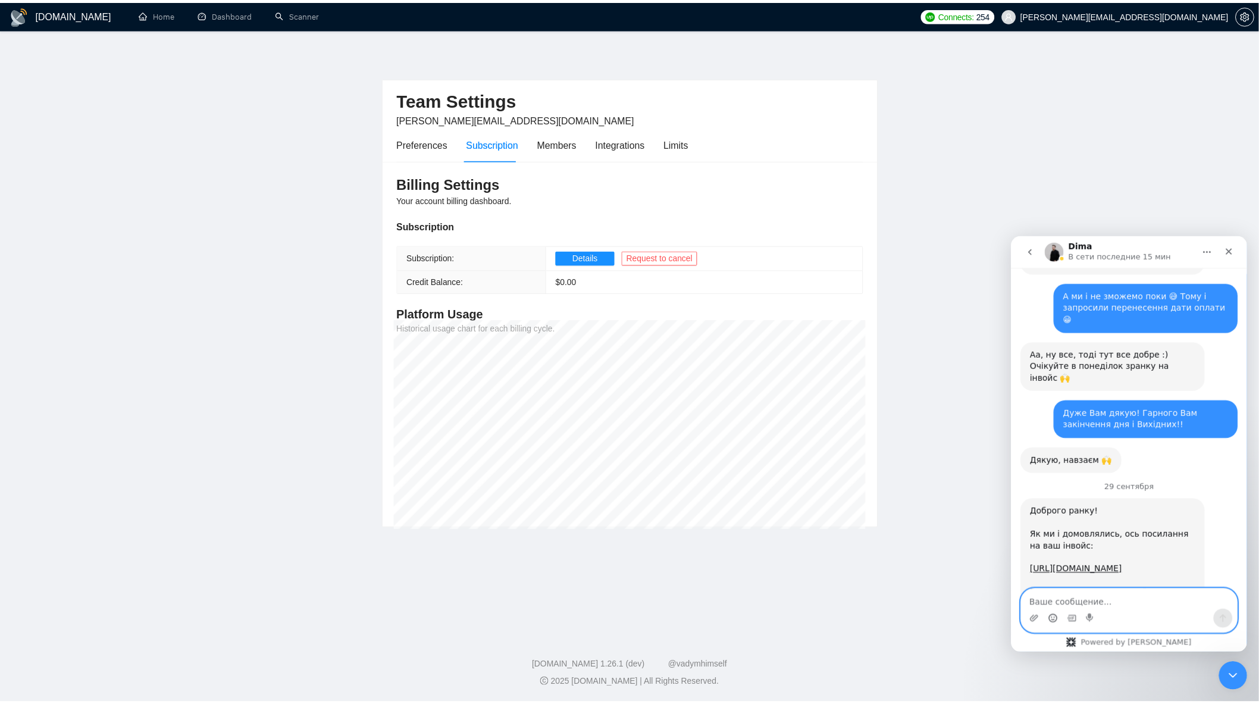
scroll to position [5991, 0]
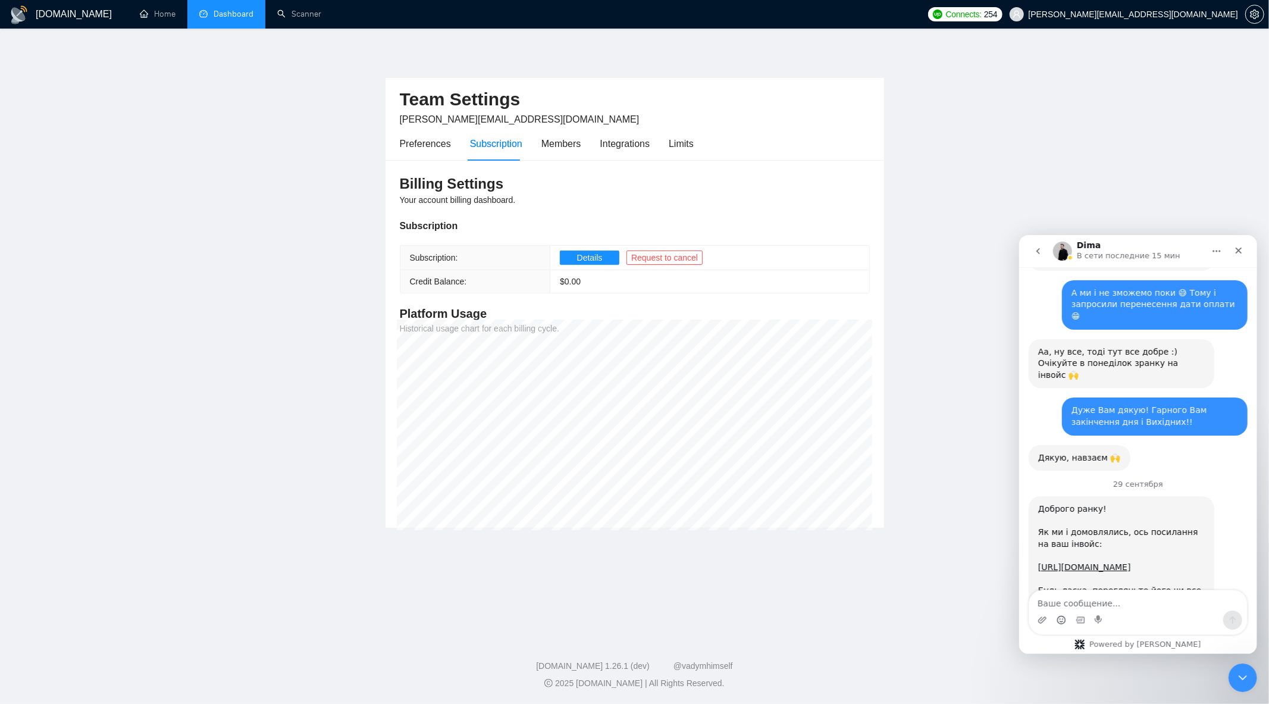
click at [200, 18] on link "Dashboard" at bounding box center [226, 14] width 54 height 10
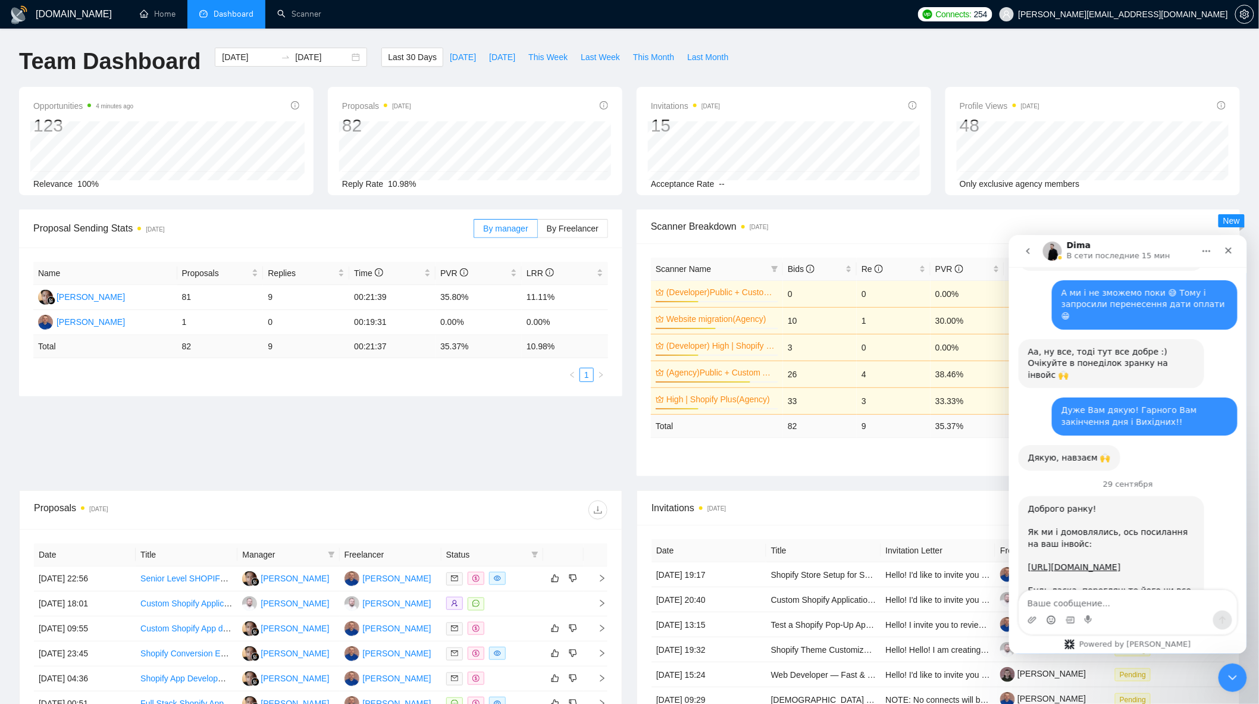
scroll to position [6157, 0]
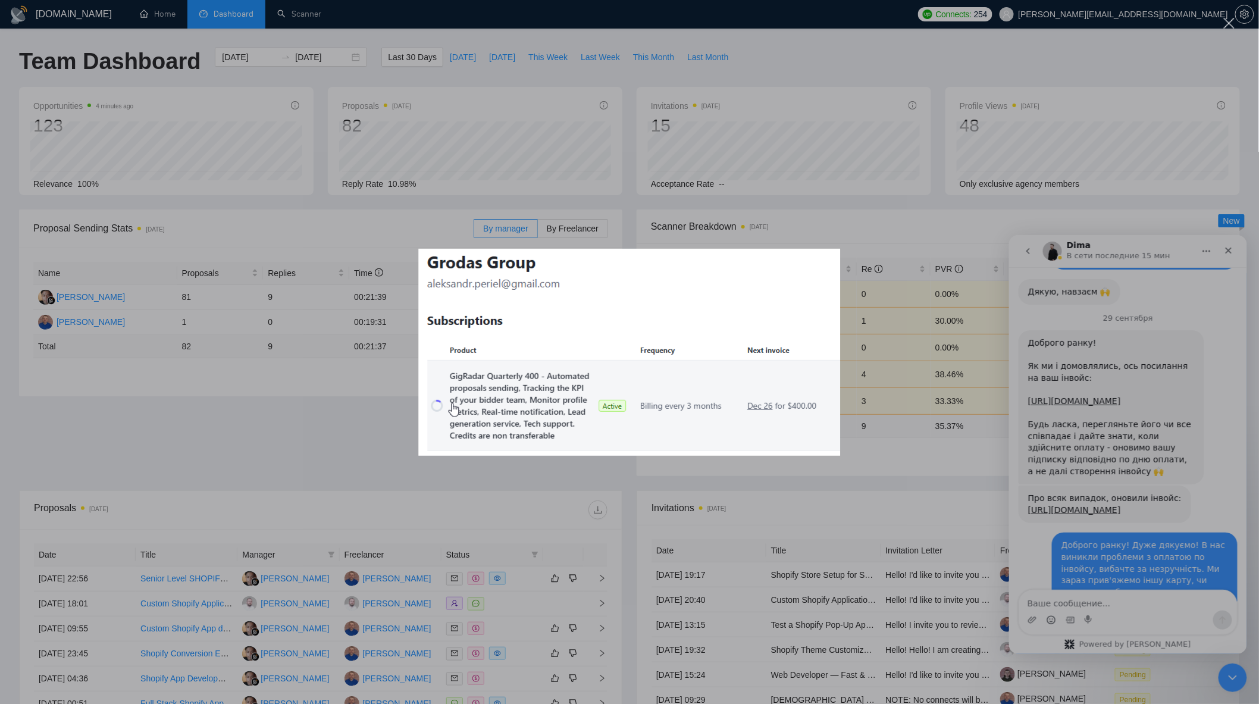
scroll to position [0, 0]
click at [1078, 494] on div "Мессенджер Intercom" at bounding box center [629, 352] width 1259 height 704
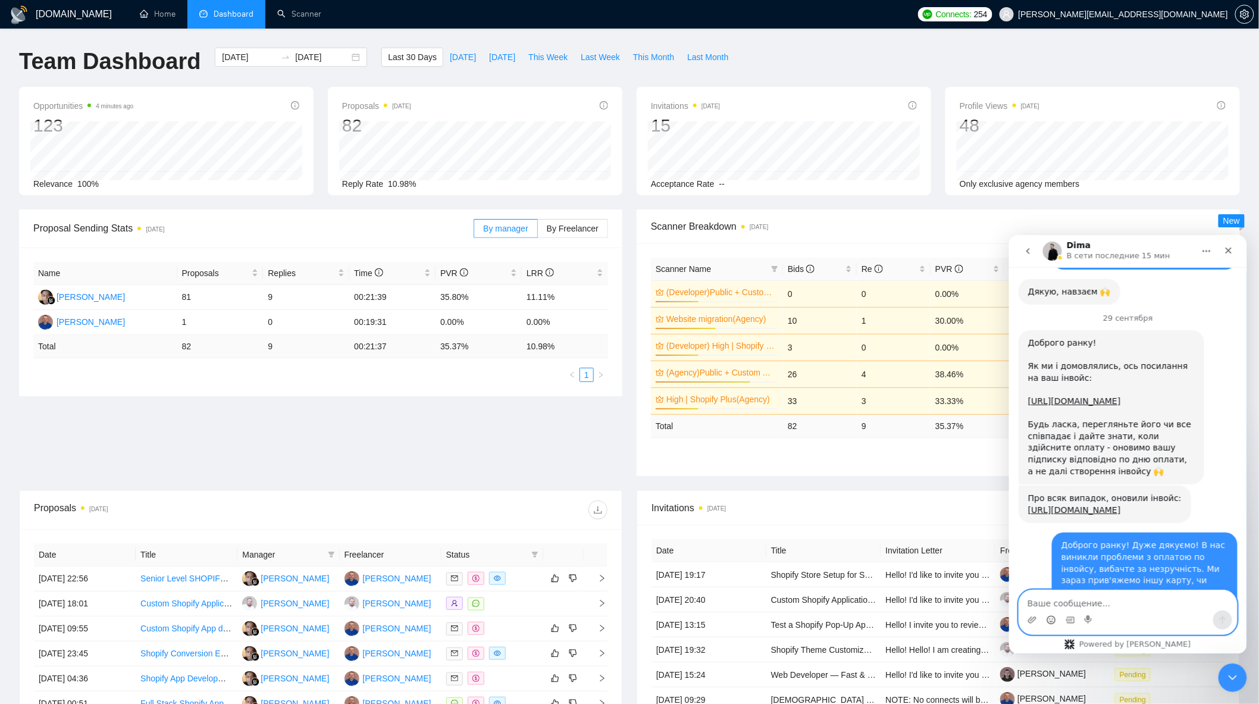
click at [1068, 600] on textarea "Ваше сообщение..." at bounding box center [1128, 600] width 218 height 20
click at [1092, 605] on textarea "Ваше сообщение..." at bounding box center [1128, 600] width 218 height 20
type textarea "Супер, дуже Вам дяку"
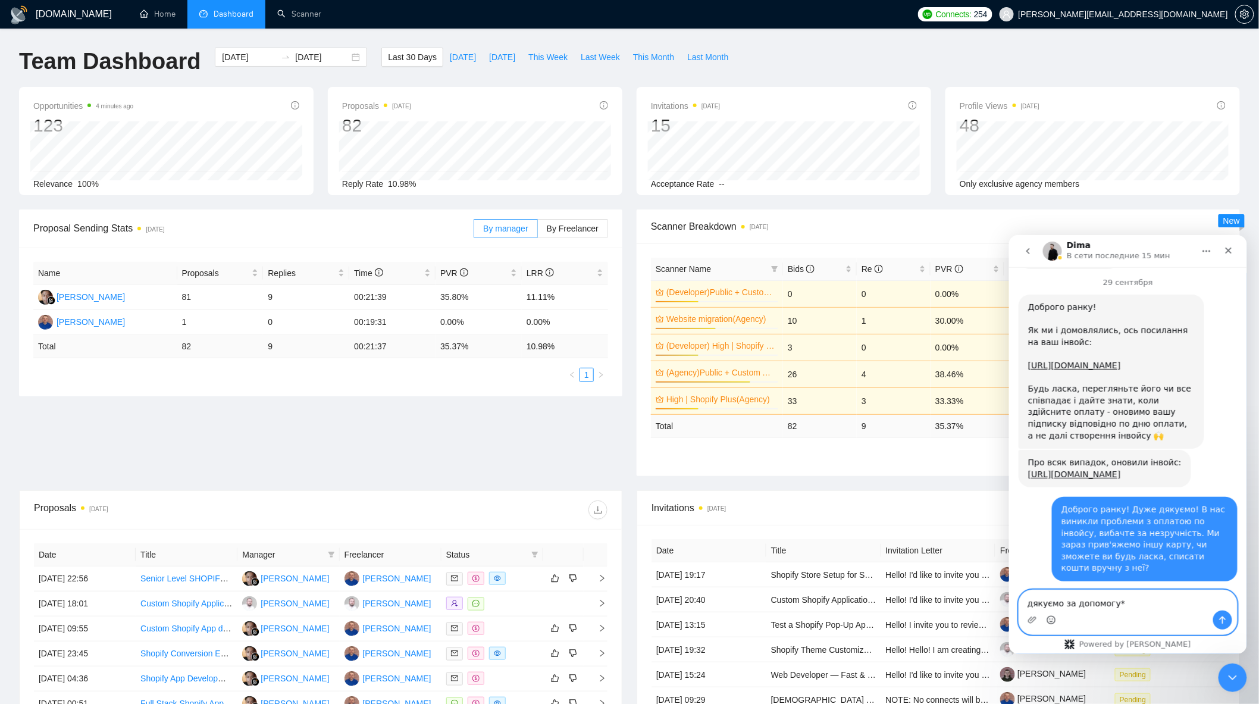
type textarea "дякуємо за допомогу*)"
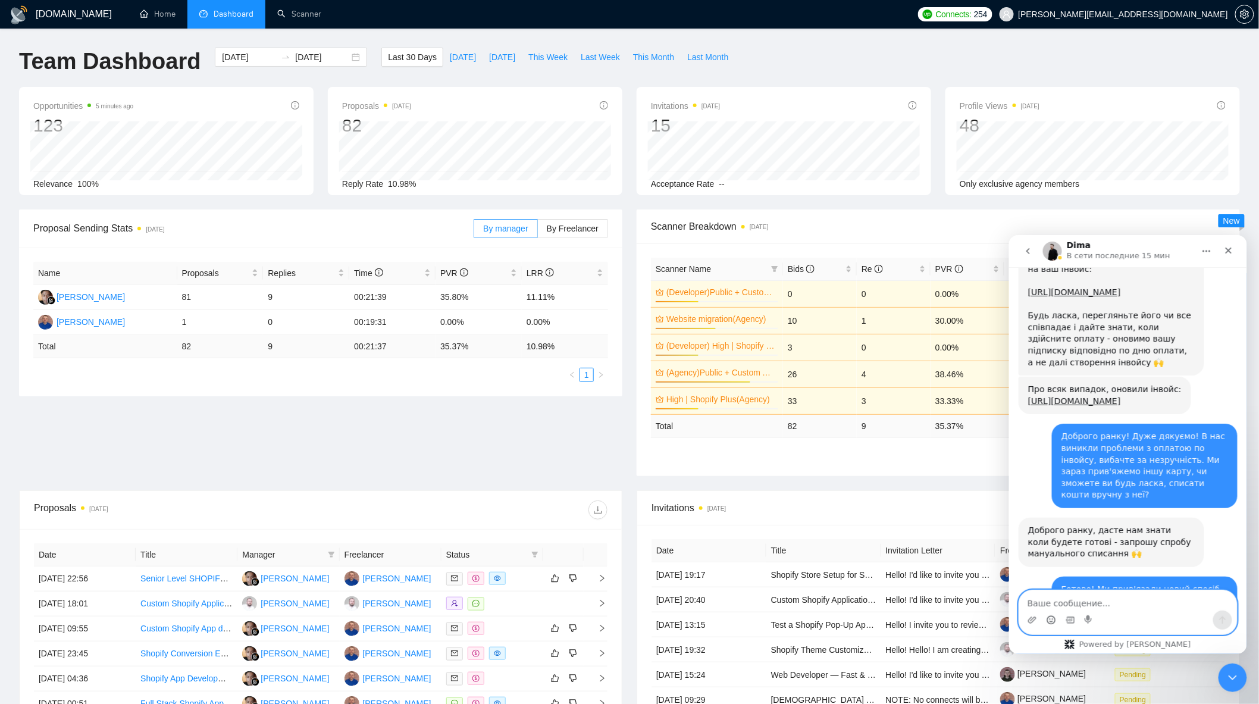
scroll to position [6255, 0]
